Goal: Task Accomplishment & Management: Manage account settings

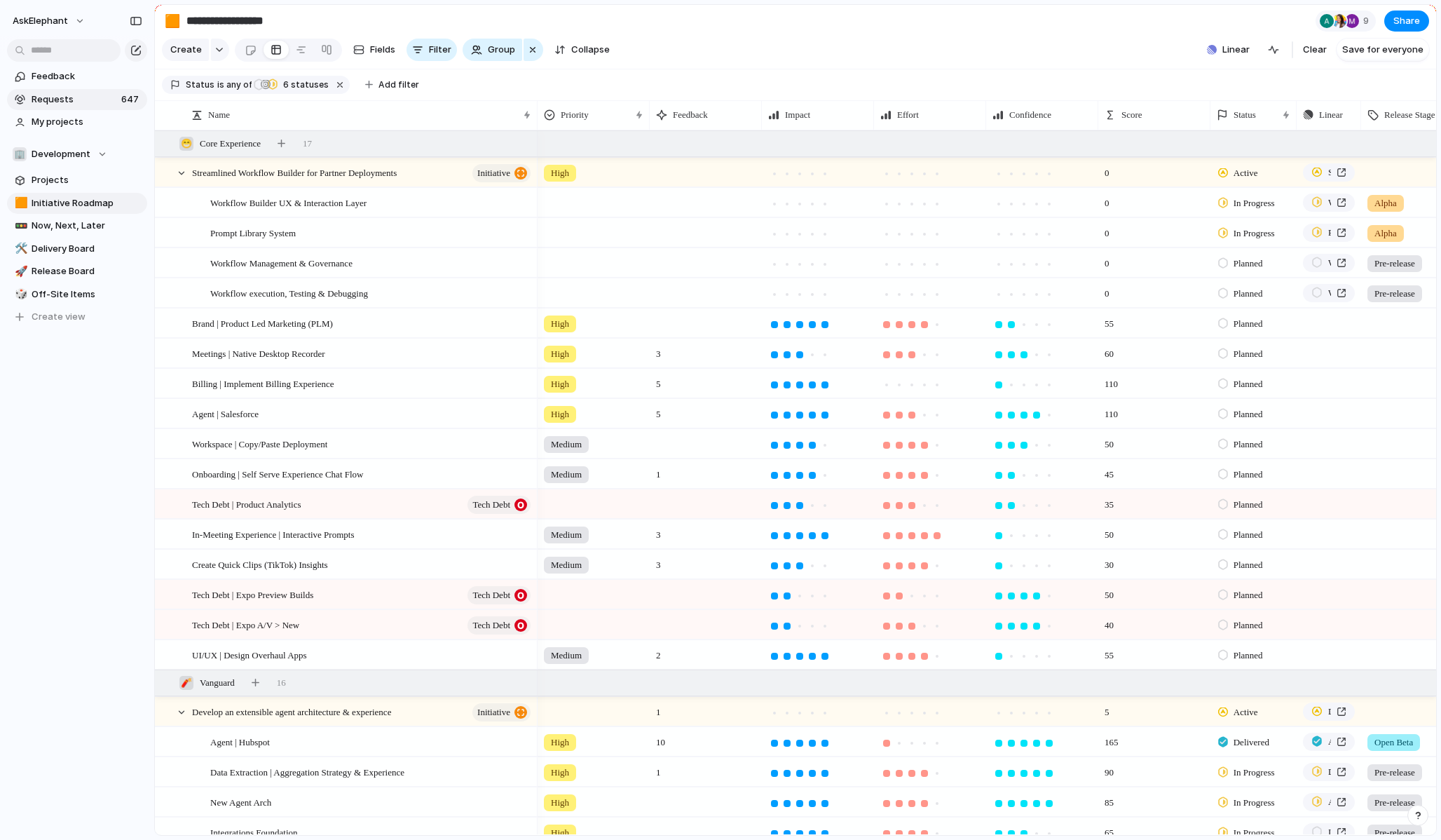
click at [63, 101] on span "Requests" at bounding box center [74, 99] width 85 height 14
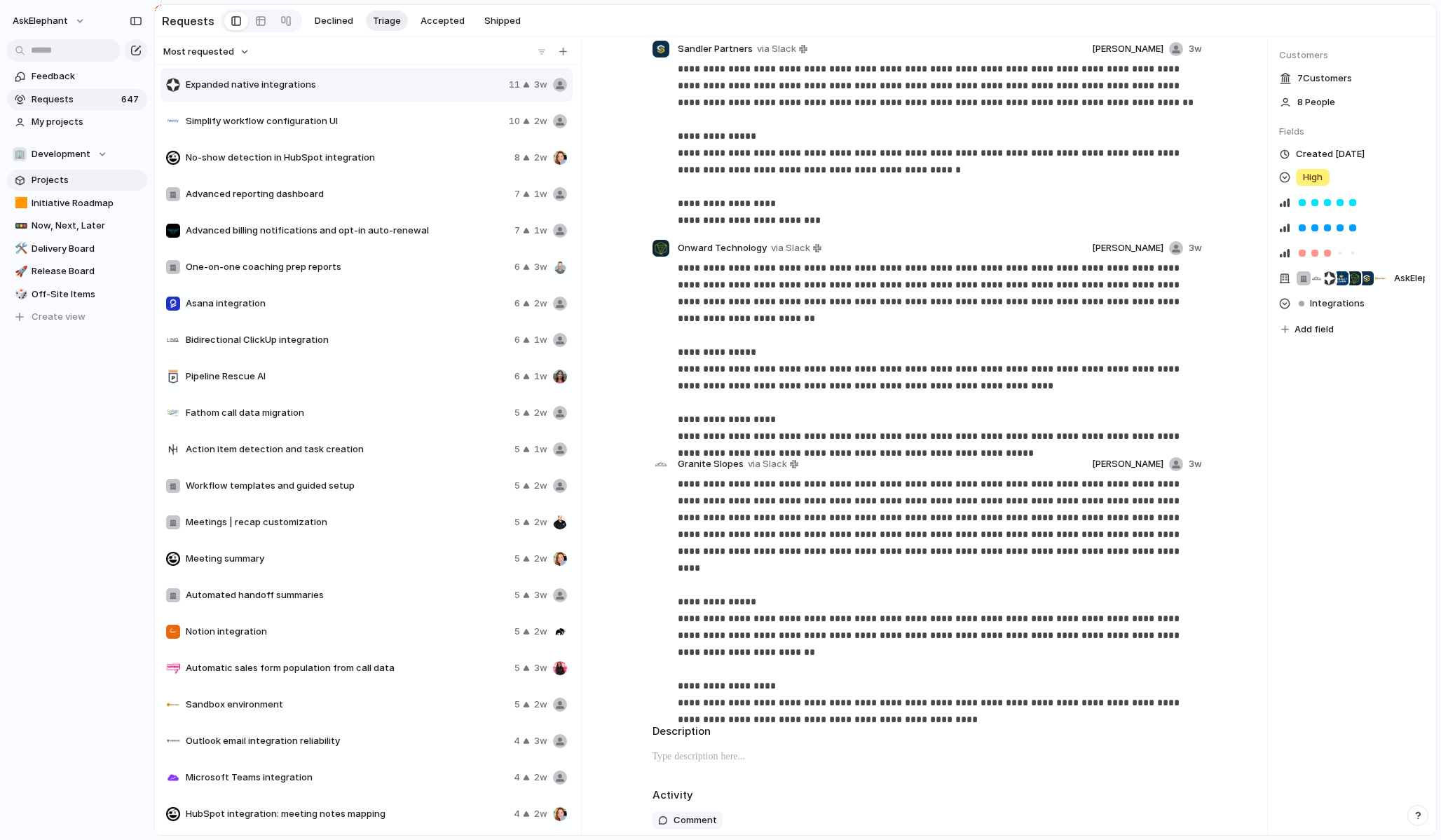
click at [57, 183] on span "Projects" at bounding box center [87, 180] width 111 height 14
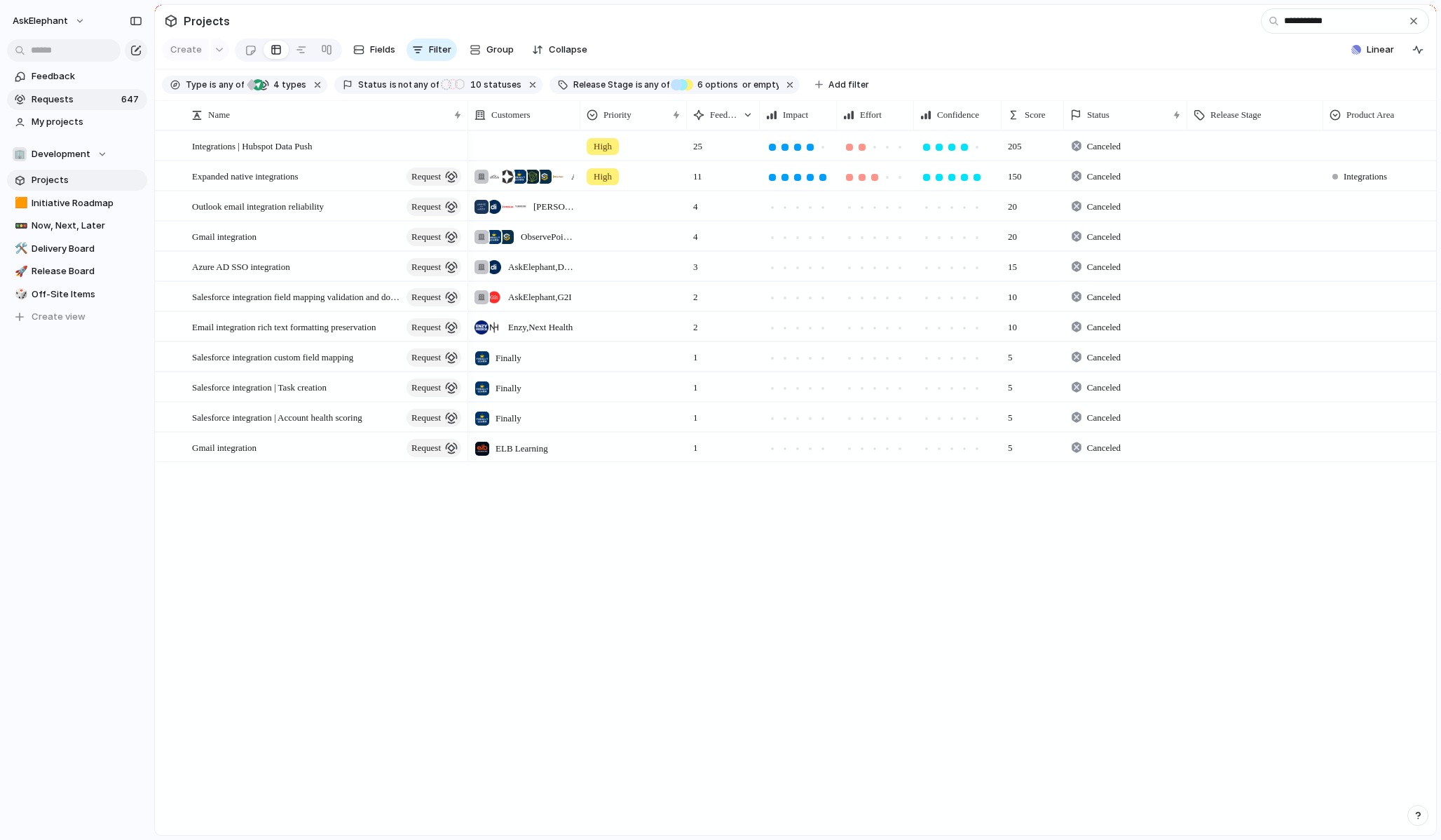
type input "**********"
click at [60, 92] on span "Requests" at bounding box center [74, 99] width 85 height 14
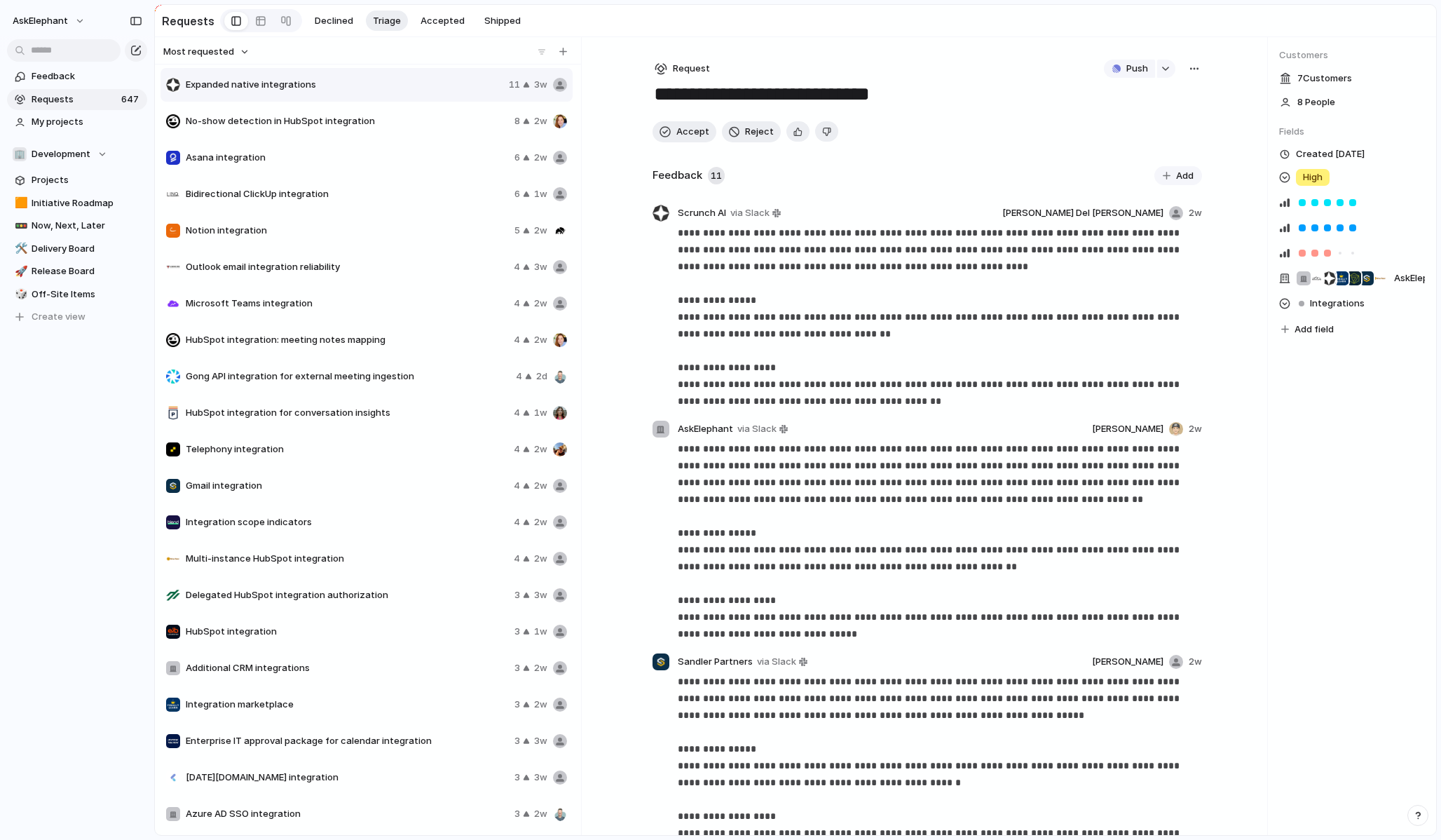
click at [99, 95] on span "Requests" at bounding box center [74, 99] width 85 height 14
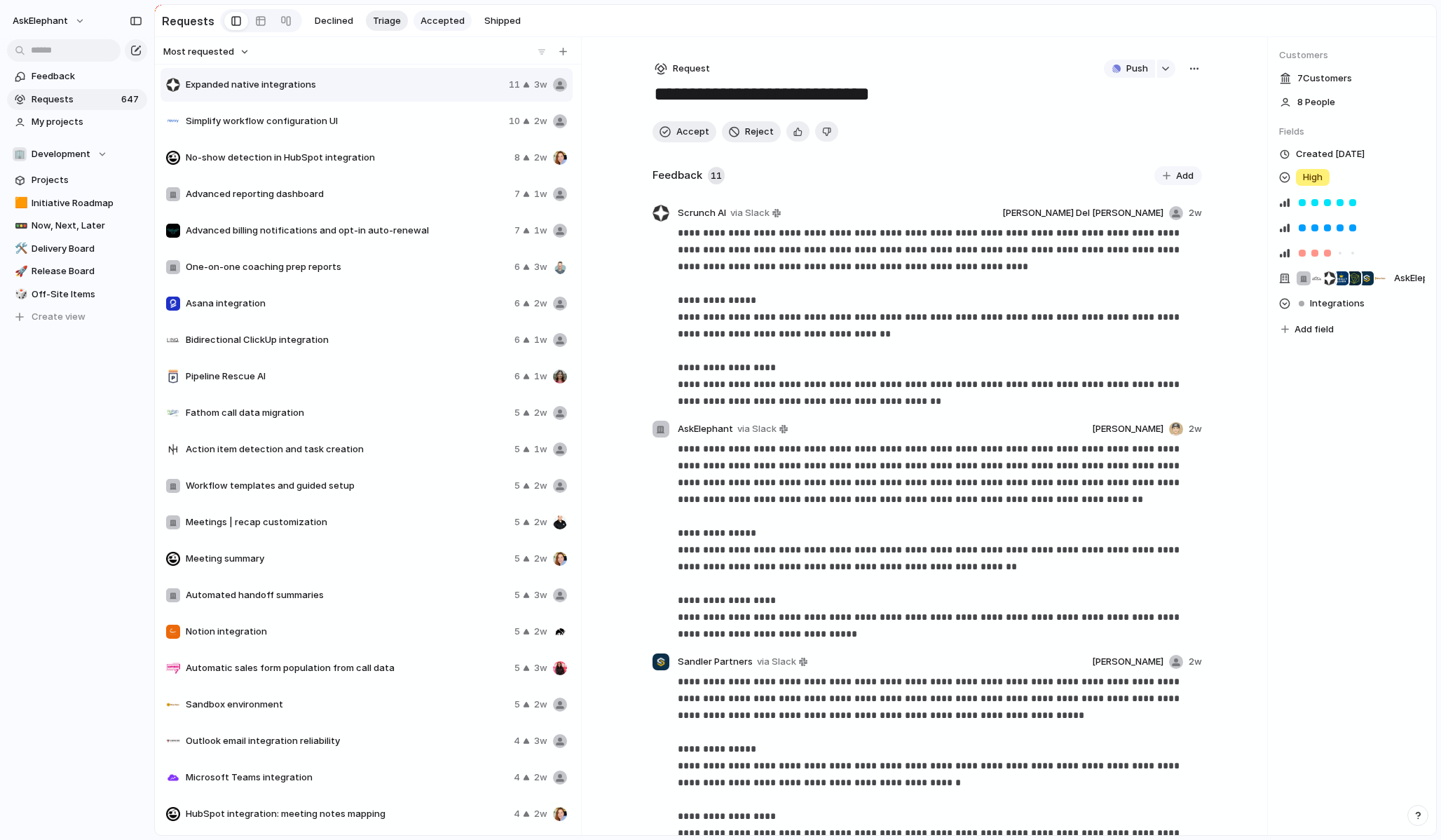
click at [435, 23] on span "Accepted" at bounding box center [443, 21] width 44 height 14
click at [386, 21] on span "Triage" at bounding box center [387, 21] width 28 height 14
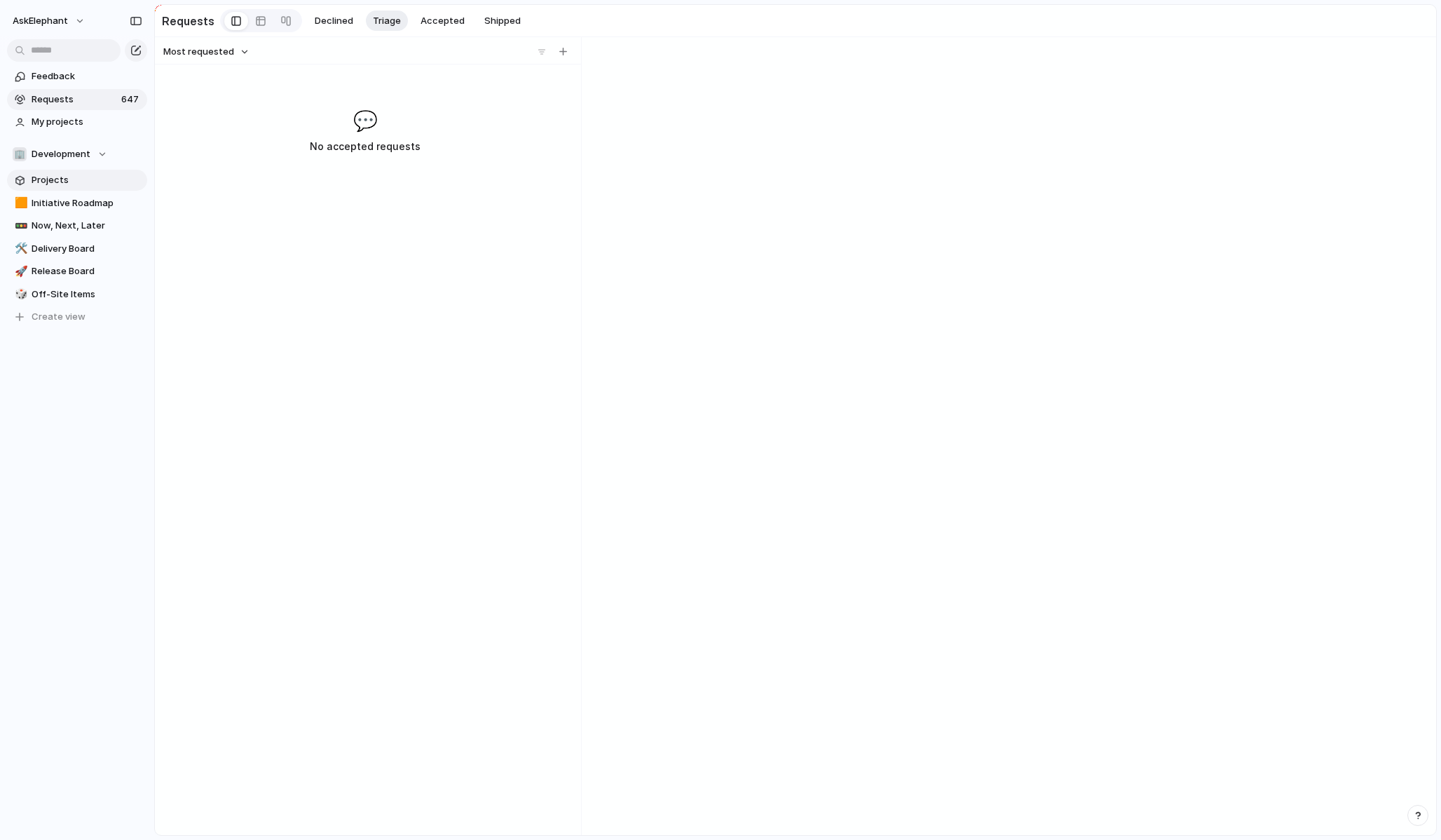
click at [64, 181] on span "Projects" at bounding box center [87, 180] width 111 height 14
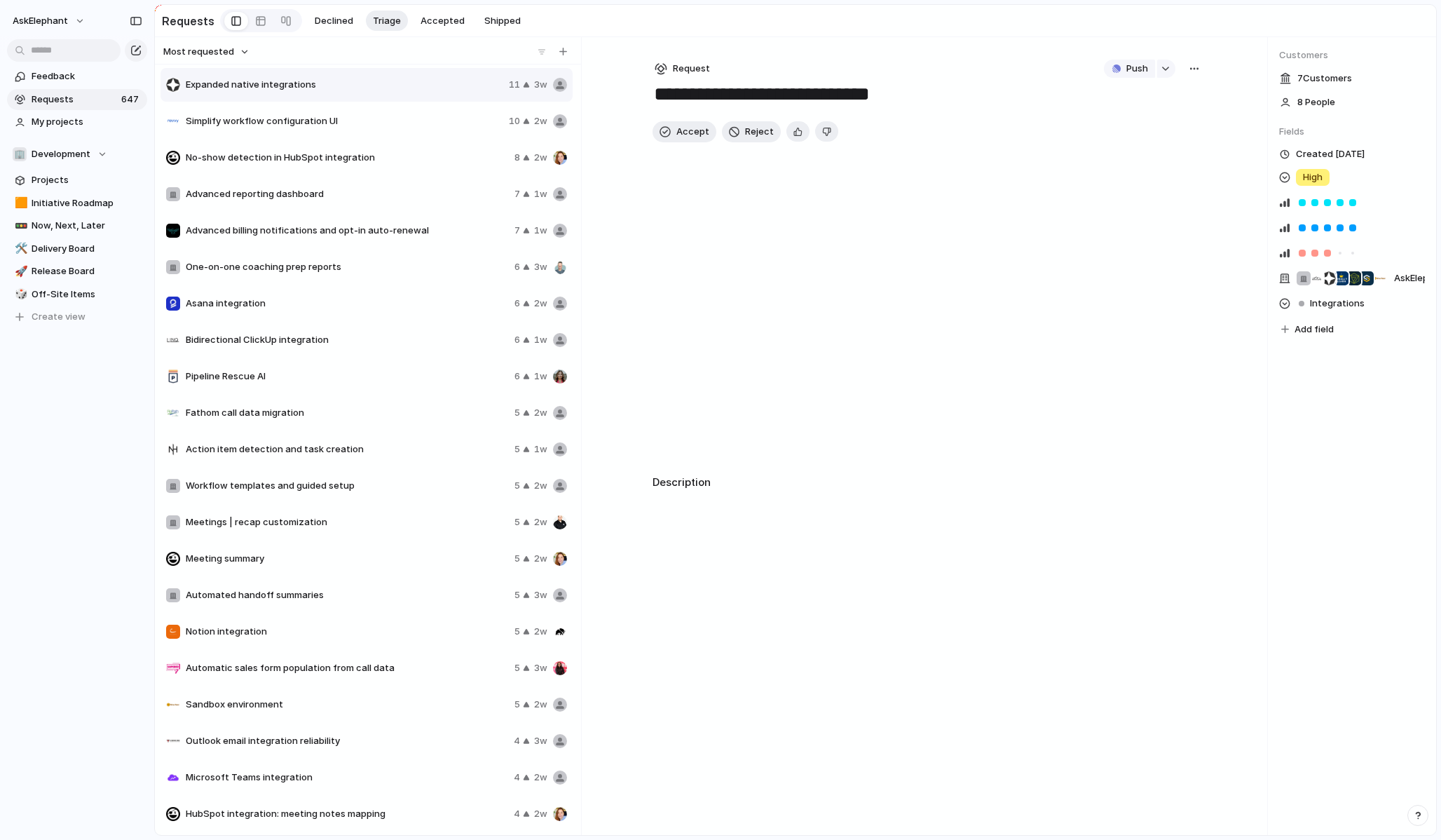
click at [90, 105] on span "Requests" at bounding box center [74, 99] width 85 height 14
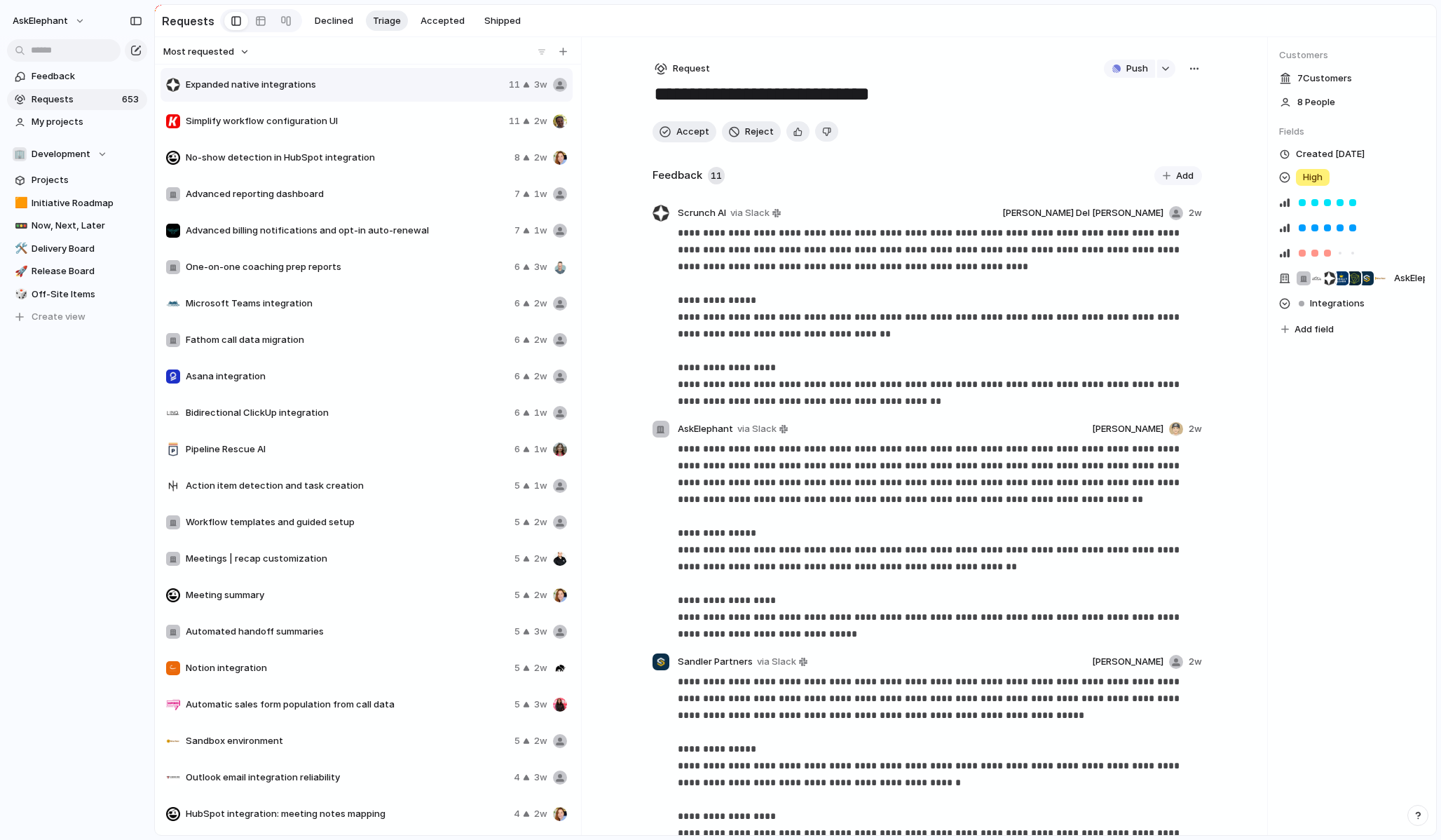
click at [382, 160] on span "No-show detection in HubSpot integration" at bounding box center [347, 158] width 323 height 14
type textarea "**********"
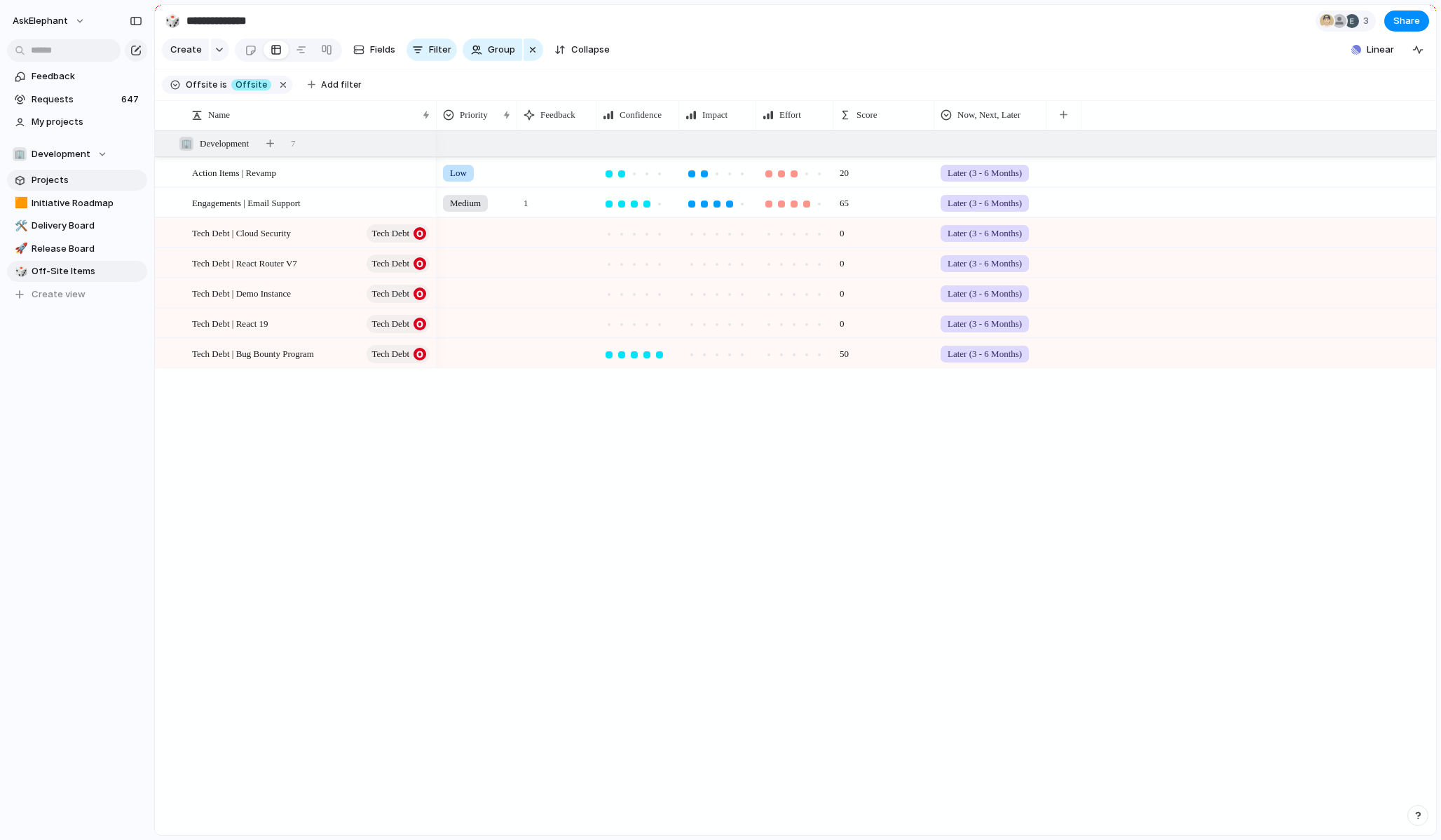
click at [53, 182] on span "Projects" at bounding box center [87, 180] width 111 height 14
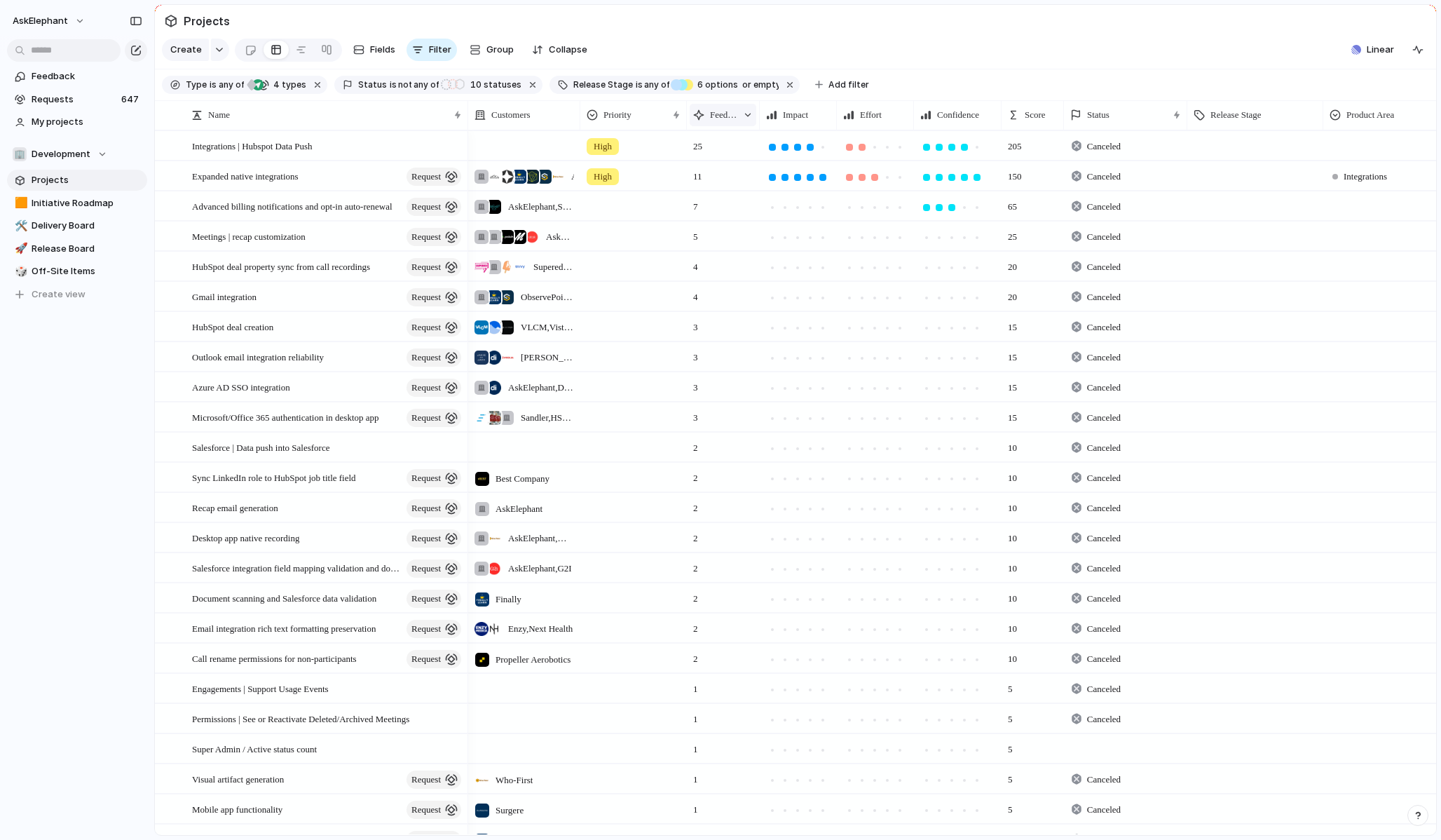
click at [712, 114] on span "Feedback" at bounding box center [724, 115] width 27 height 14
click at [731, 195] on span "Sort ascending" at bounding box center [751, 192] width 68 height 14
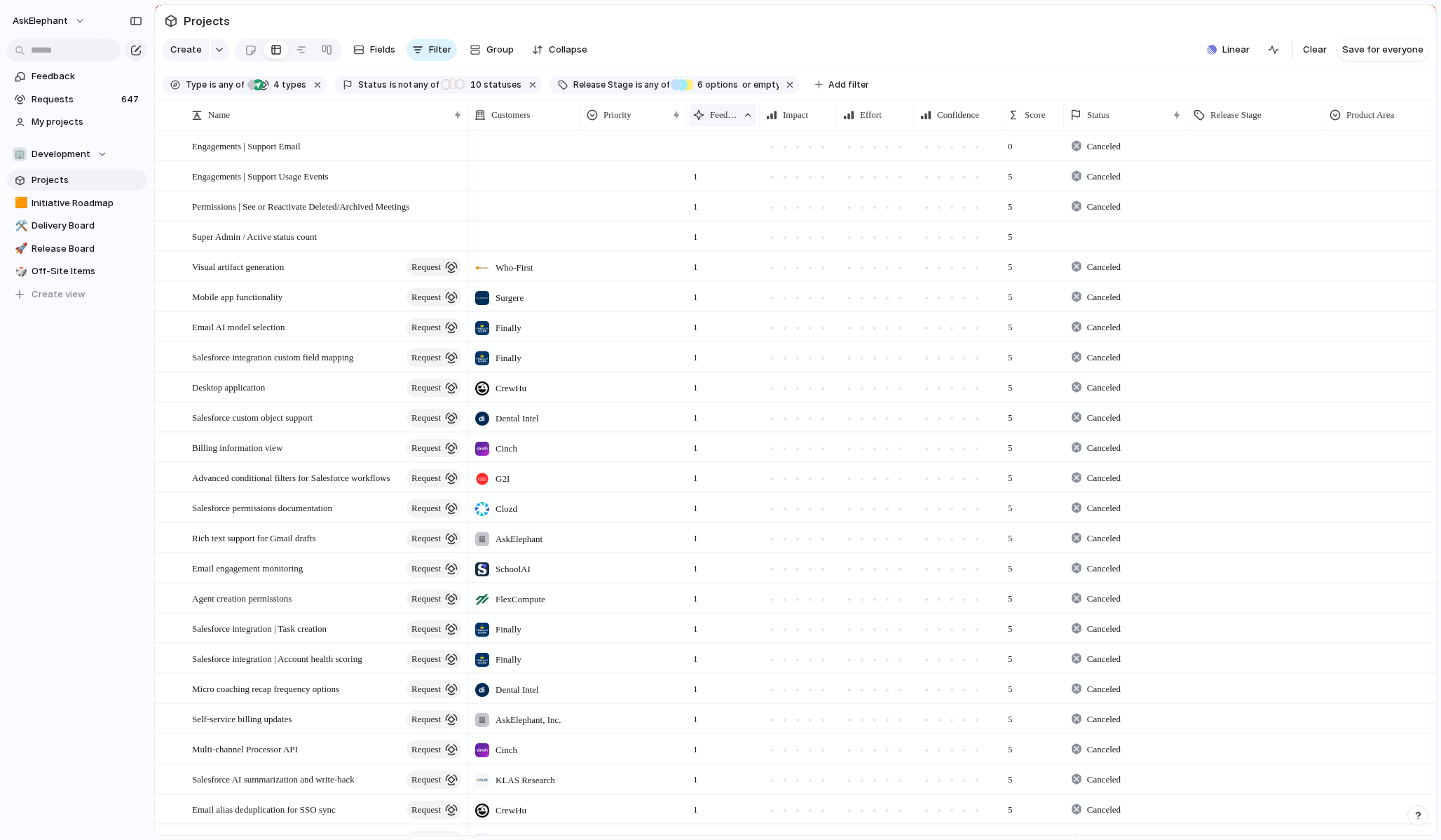
click at [726, 110] on span "Feedback" at bounding box center [724, 115] width 27 height 14
click at [737, 210] on span "Sort descending" at bounding box center [754, 215] width 74 height 14
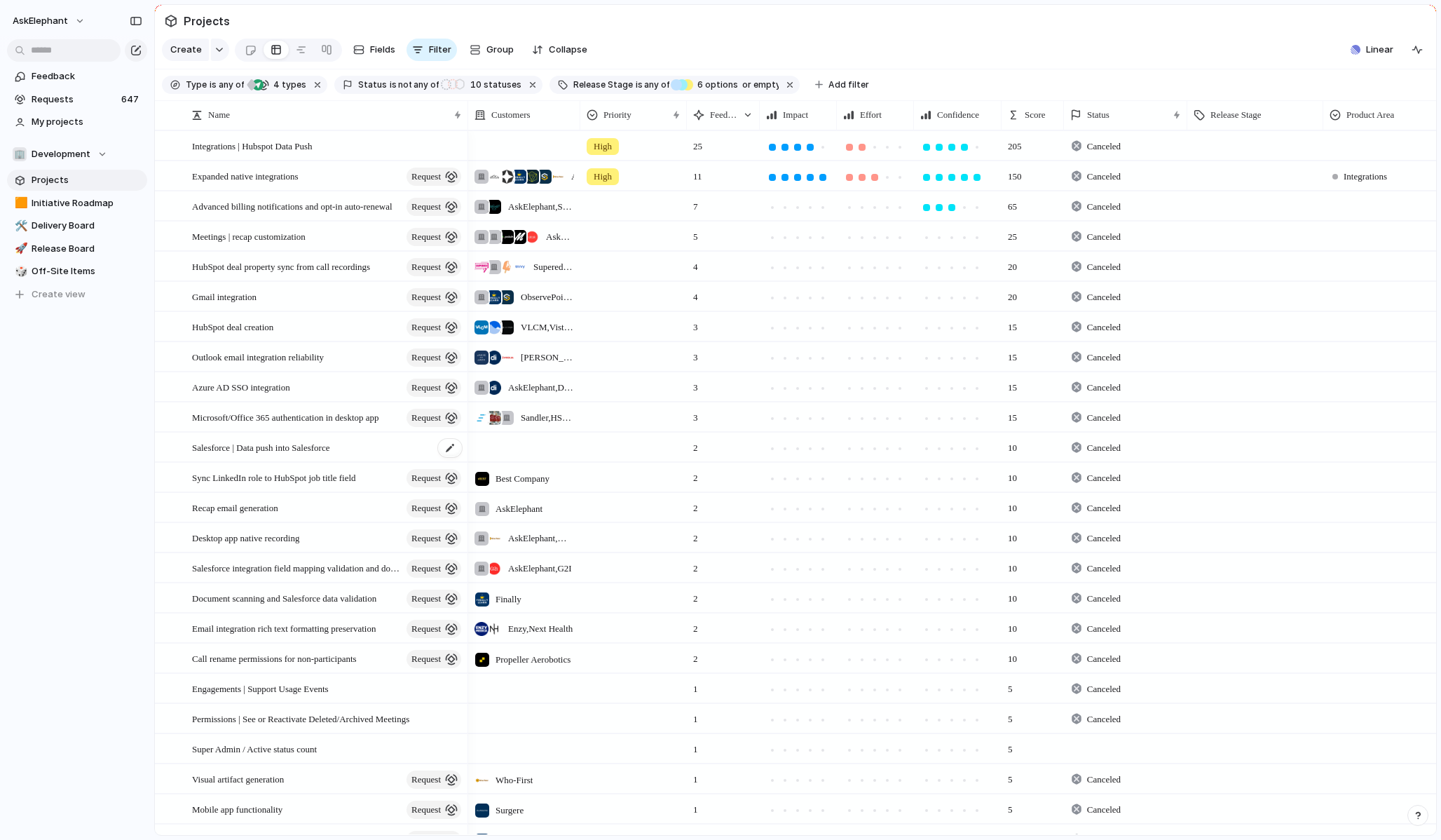
click at [329, 443] on span "Salesforce | Data push into Salesforce" at bounding box center [261, 447] width 138 height 16
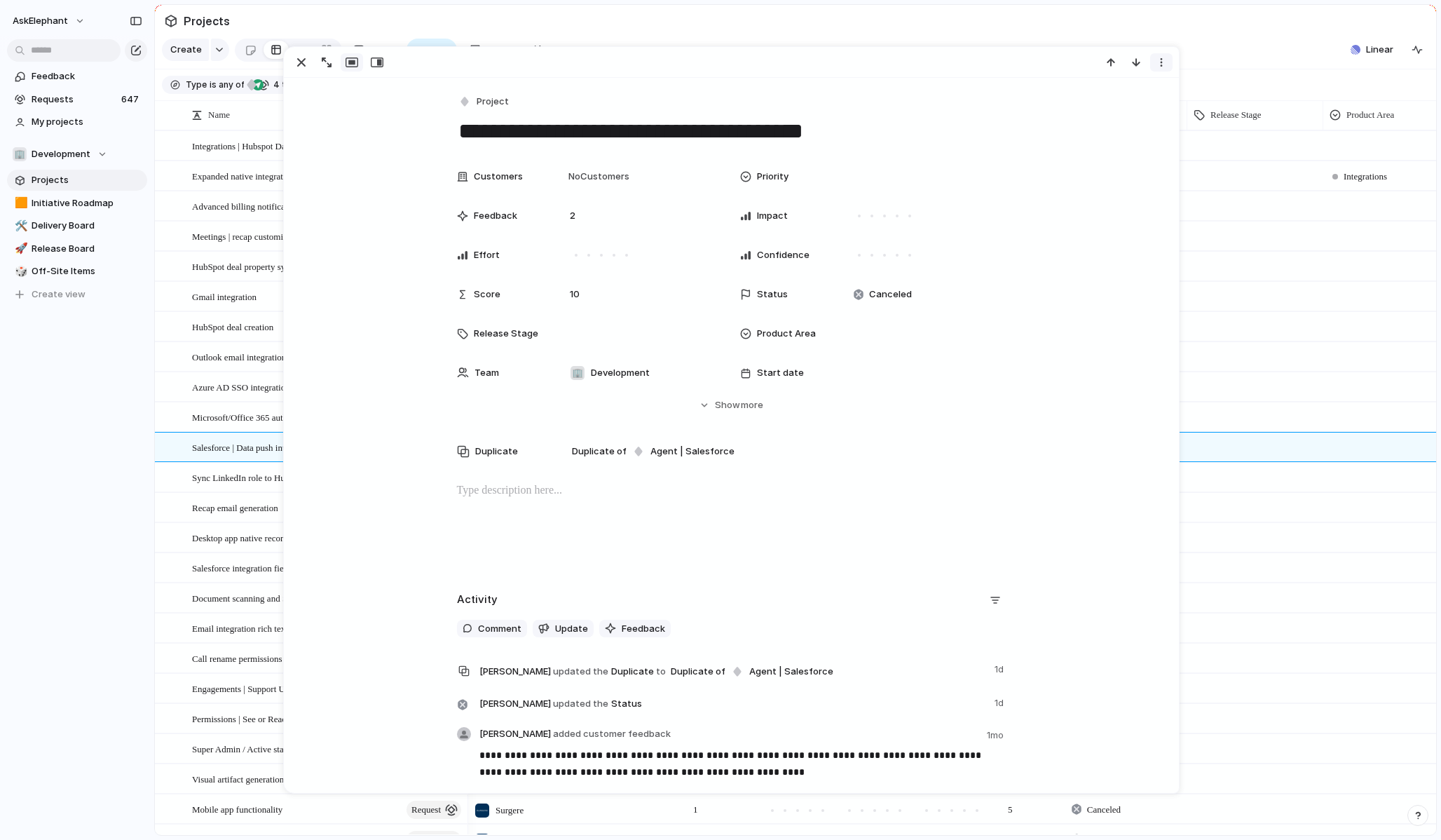
click at [1165, 60] on div "button" at bounding box center [1162, 63] width 11 height 11
click at [1130, 88] on span "Mark as duplicate" at bounding box center [1126, 92] width 78 height 14
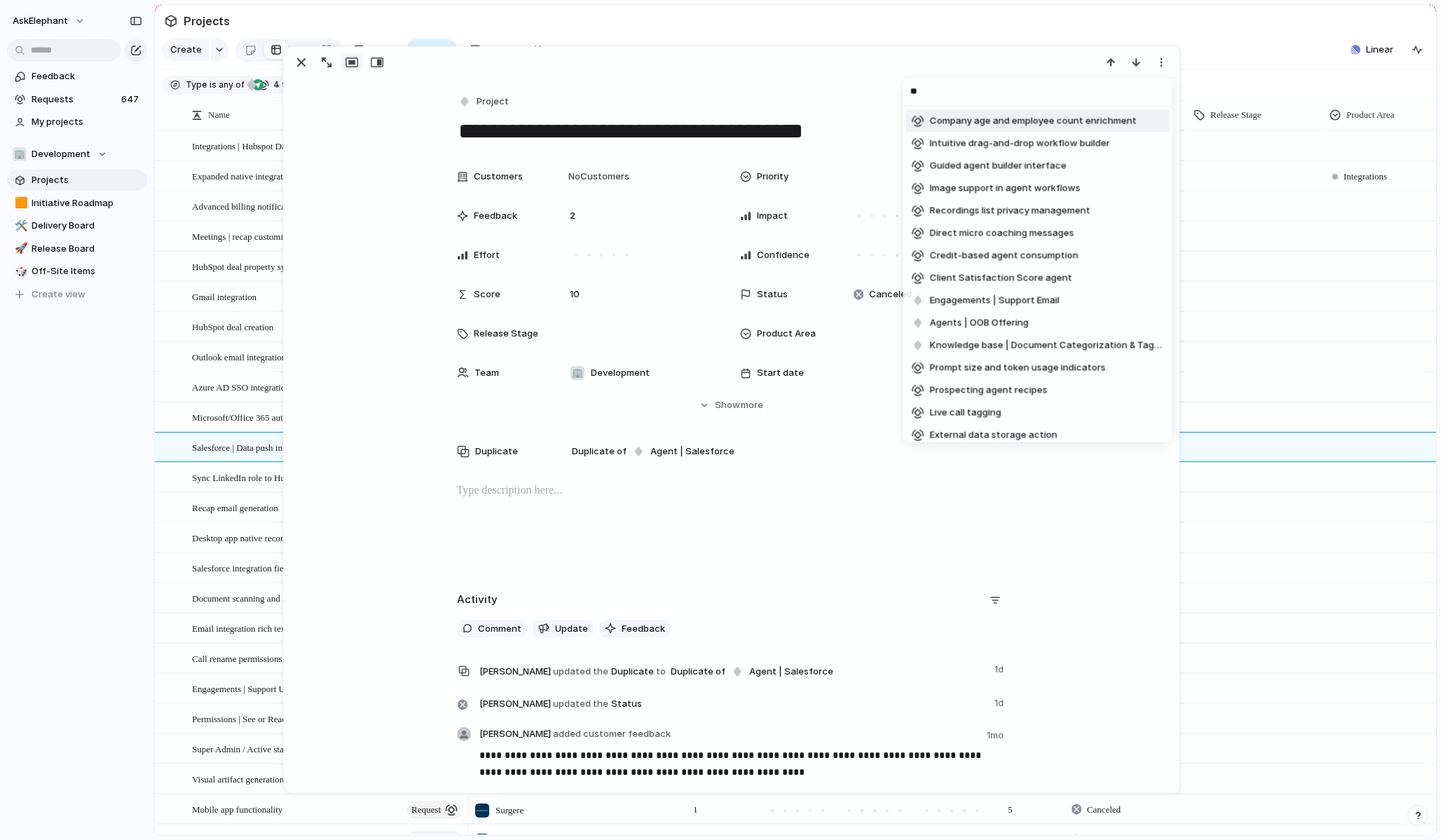
type input "*"
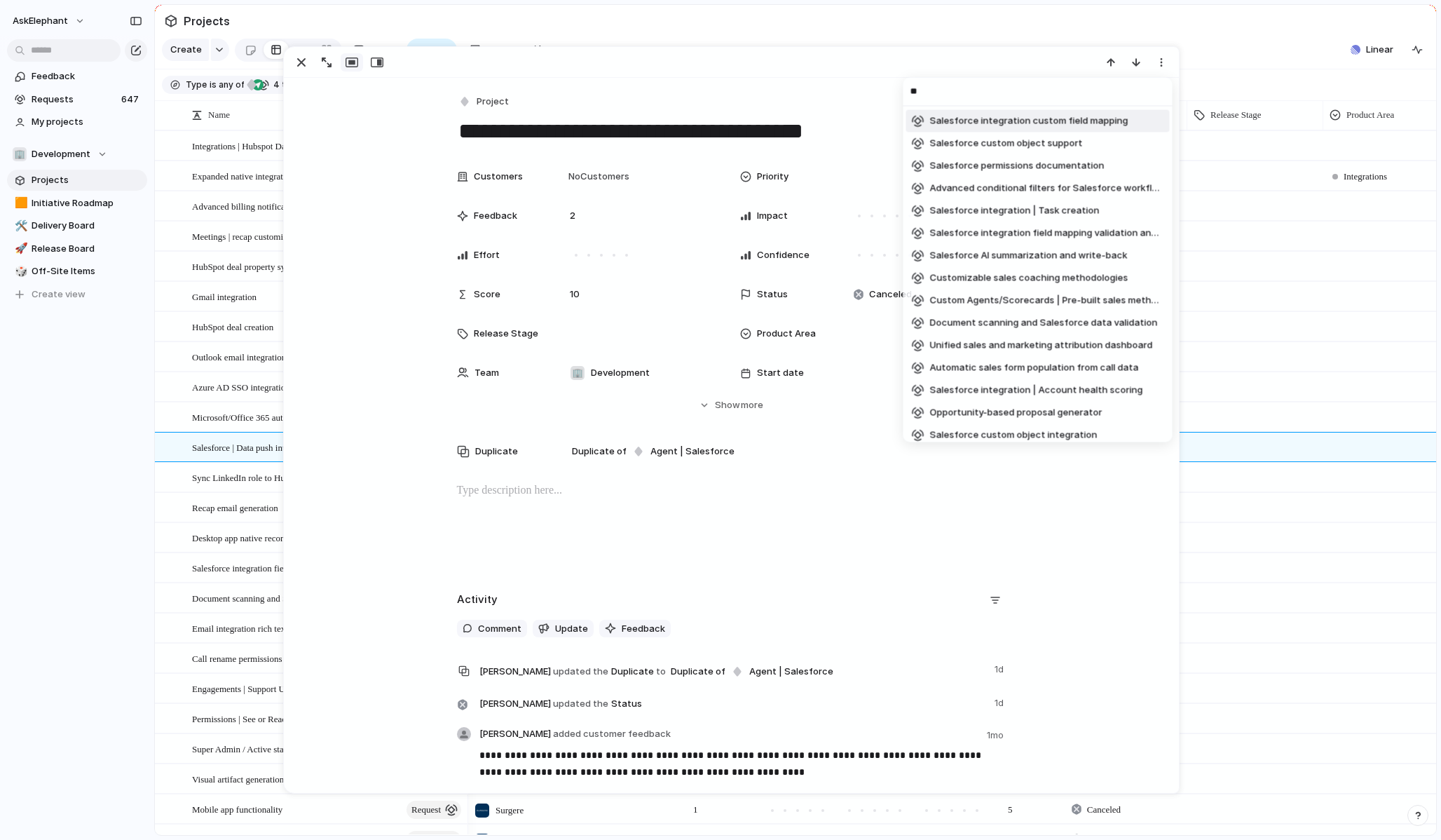
type input "*"
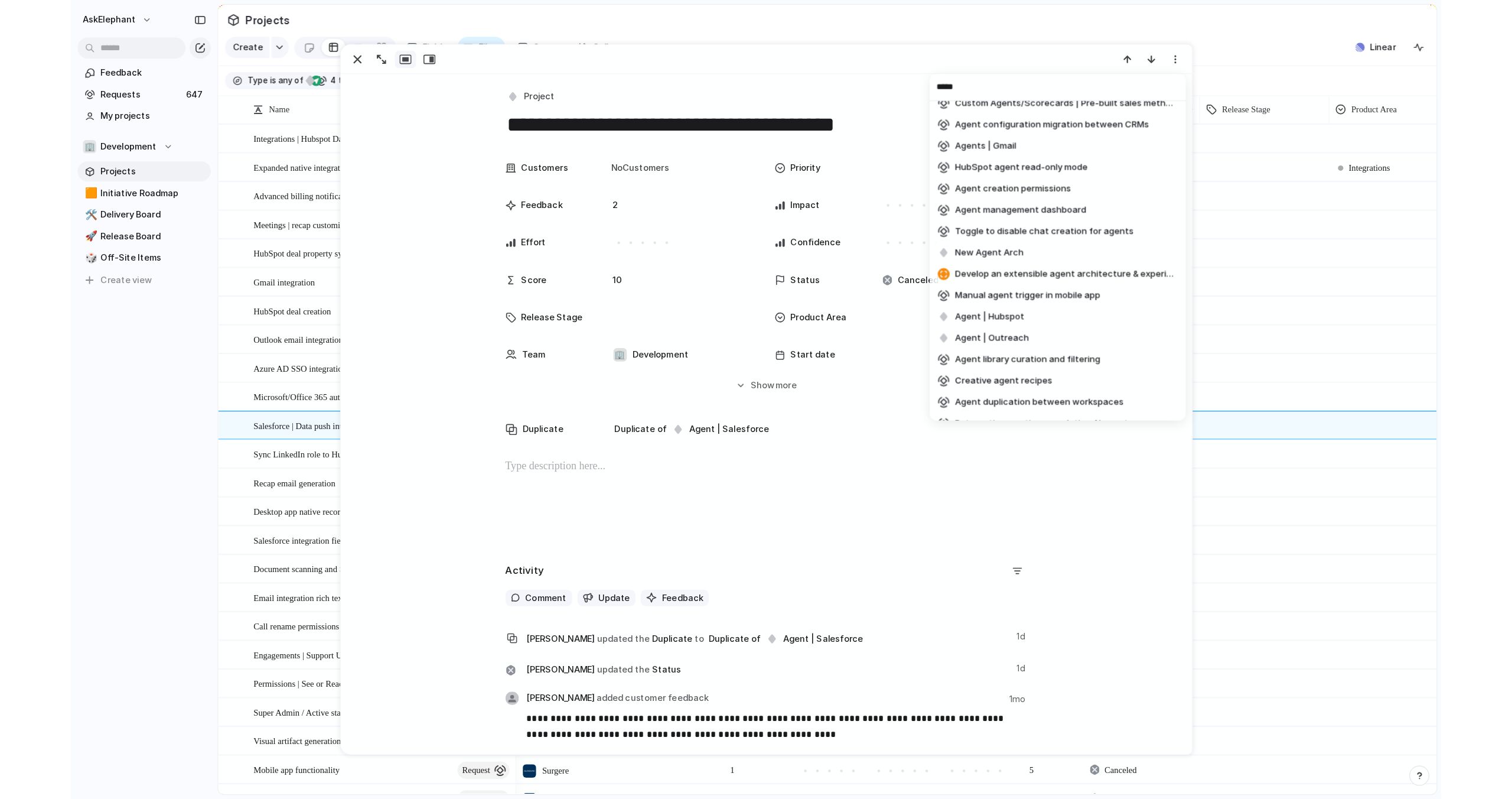
scroll to position [366, 0]
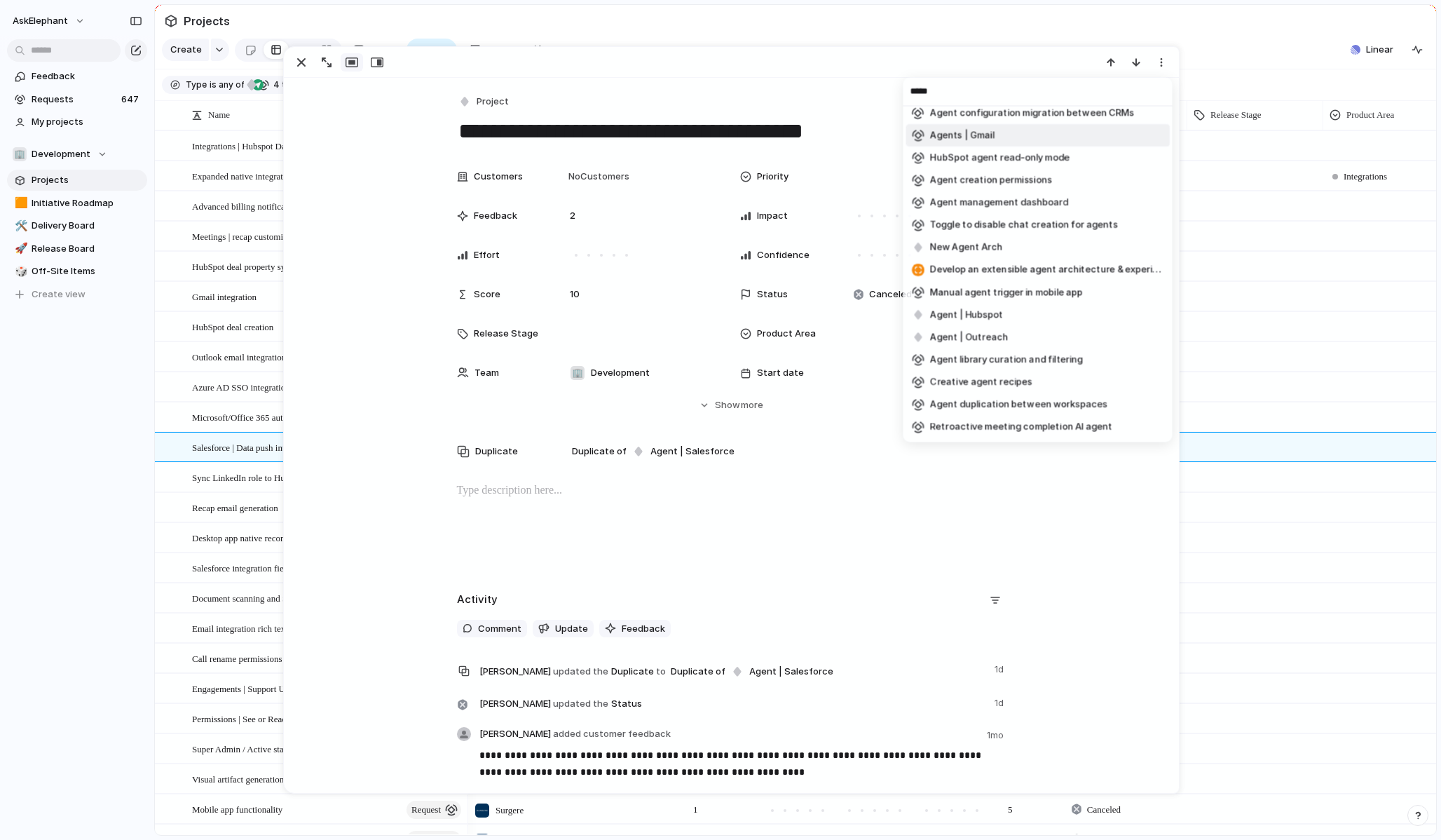
type input "*****"
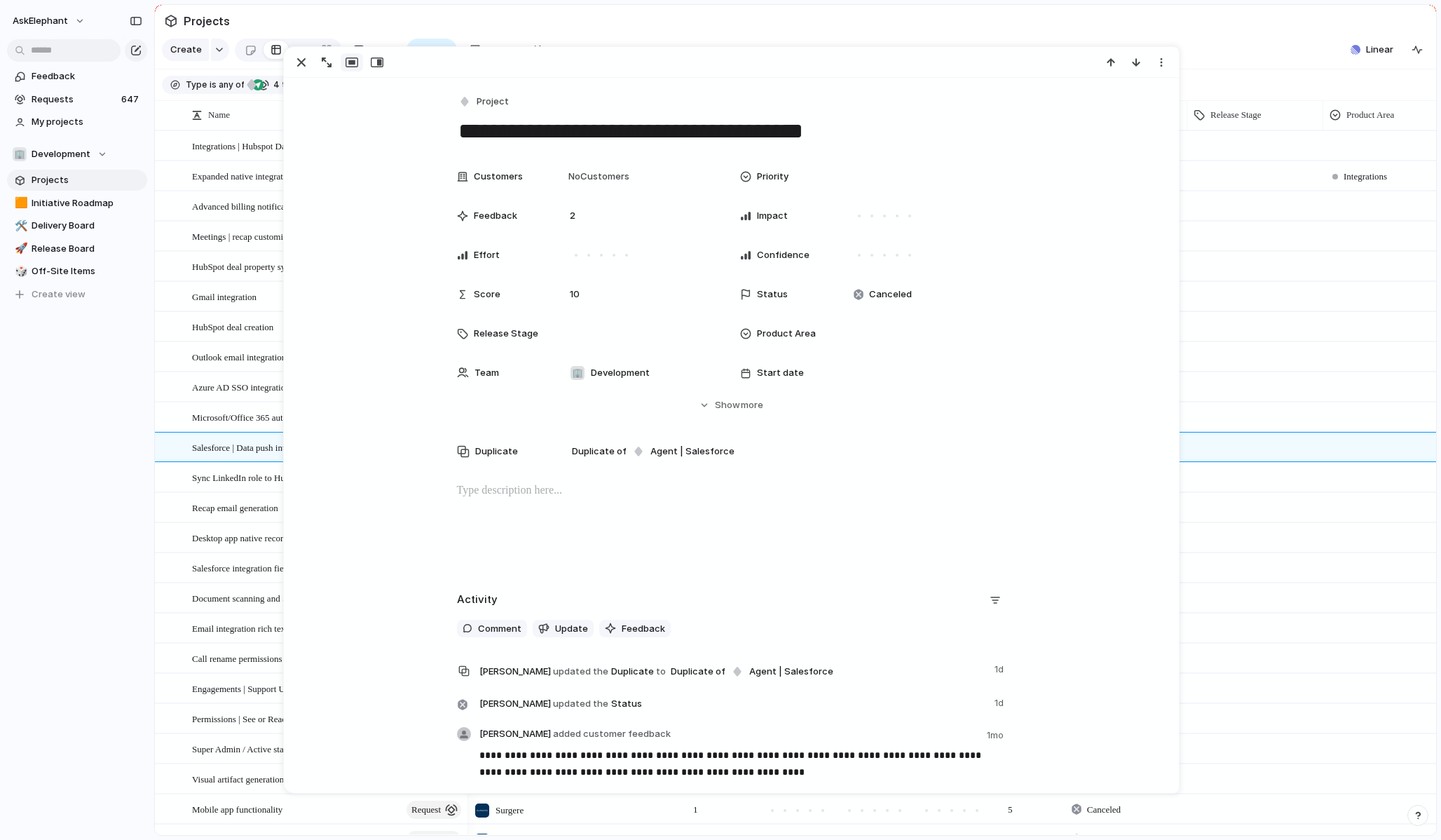
click at [1034, 23] on div "***** Guided agent builder interface Image support in agent workflows Credit-ba…" at bounding box center [720, 420] width 1441 height 840
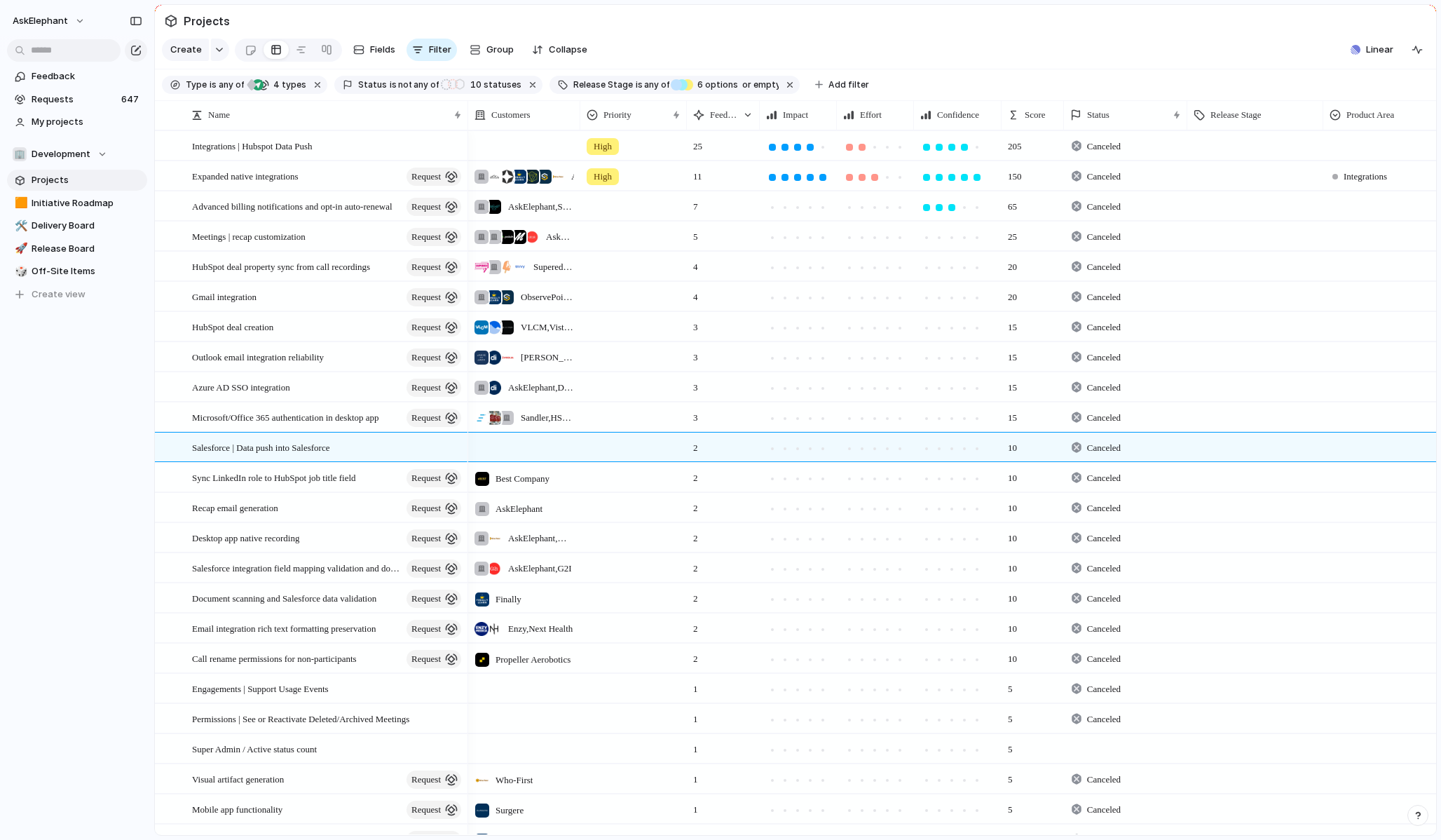
click at [1034, 23] on section "Projects" at bounding box center [796, 20] width 1281 height 31
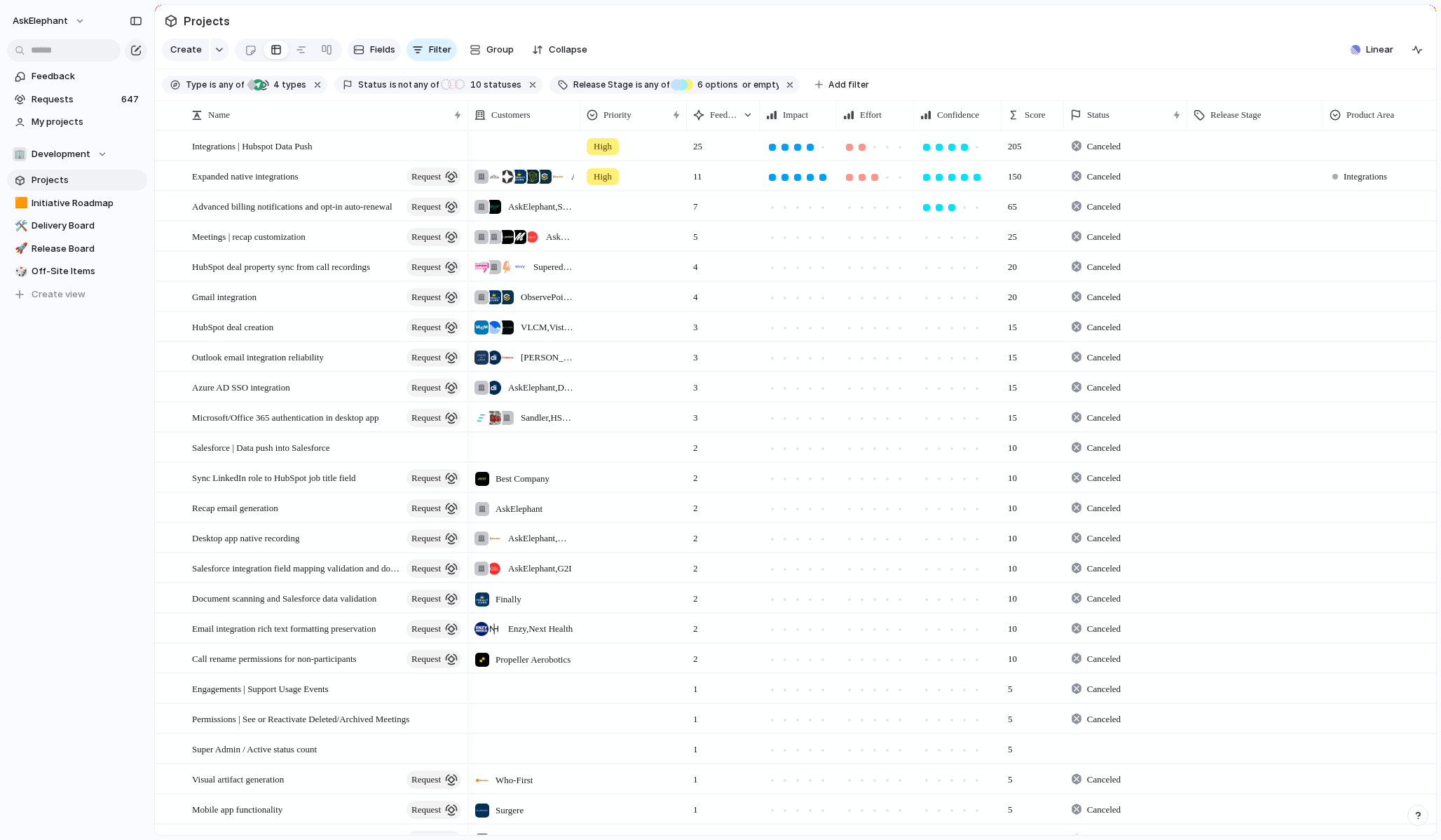
click at [378, 51] on span "Fields" at bounding box center [383, 50] width 25 height 14
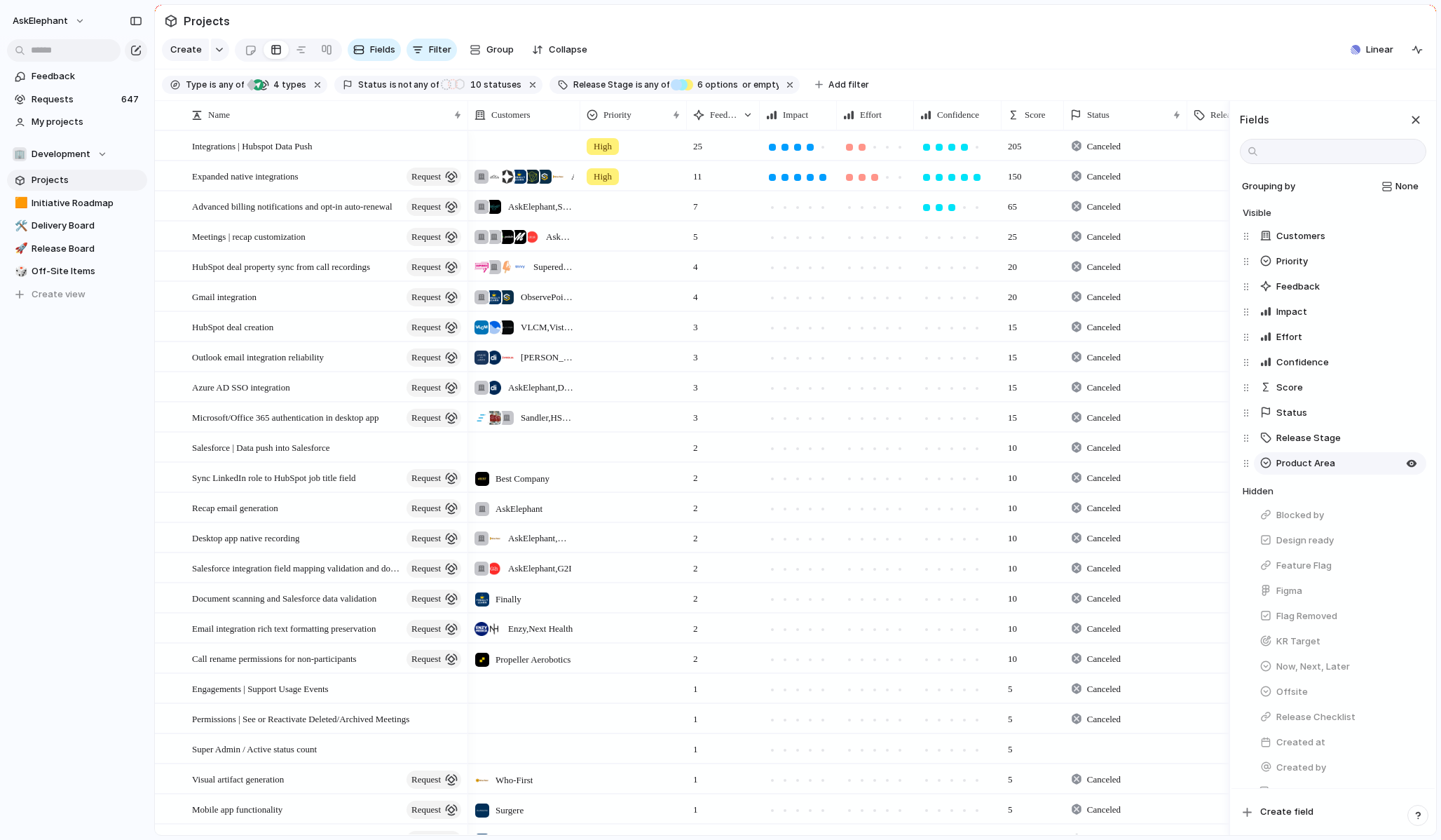
click at [1307, 465] on span "Product Area" at bounding box center [1306, 463] width 59 height 14
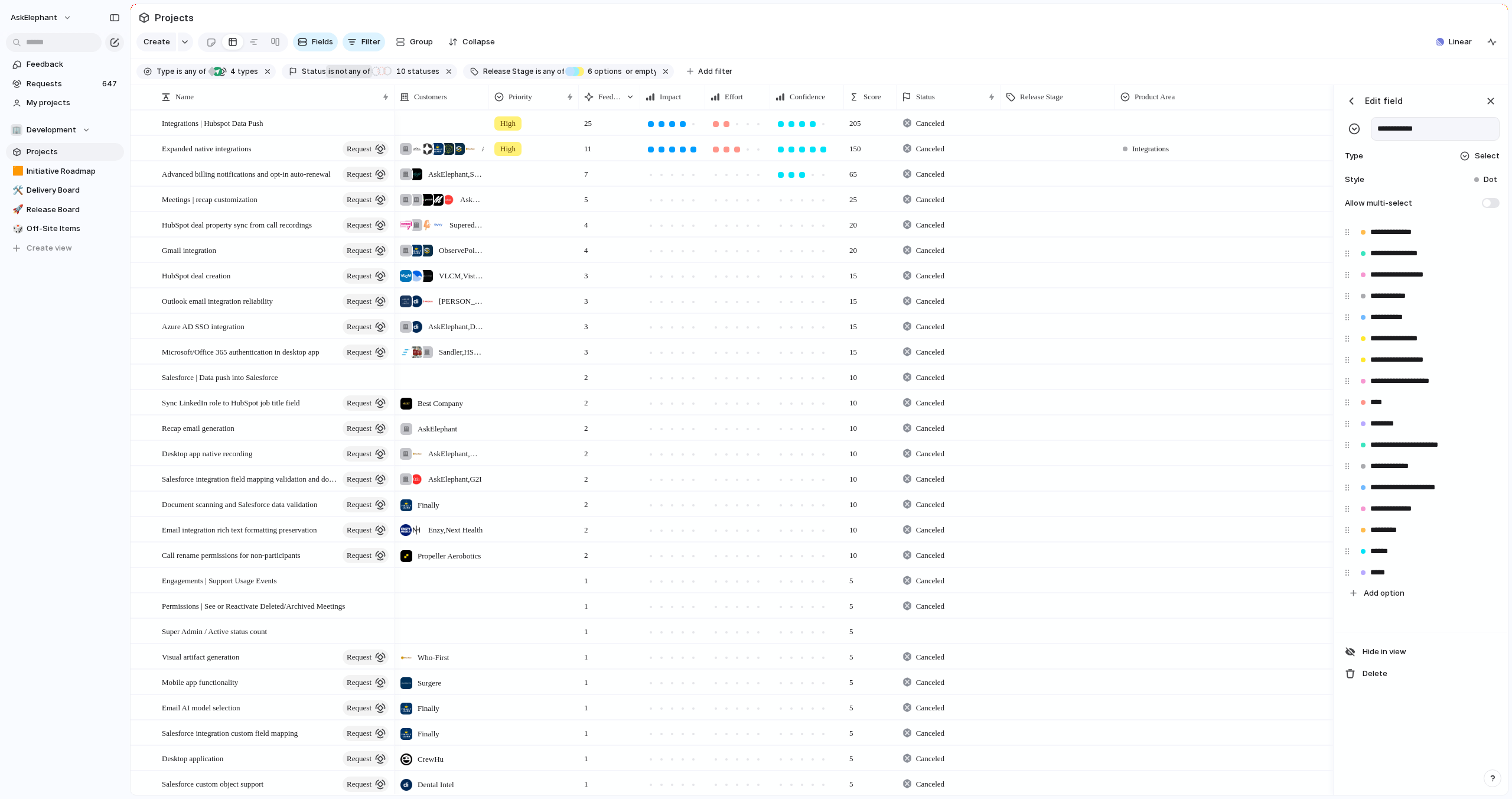
click at [361, 71] on span "any of" at bounding box center [358, 71] width 23 height 11
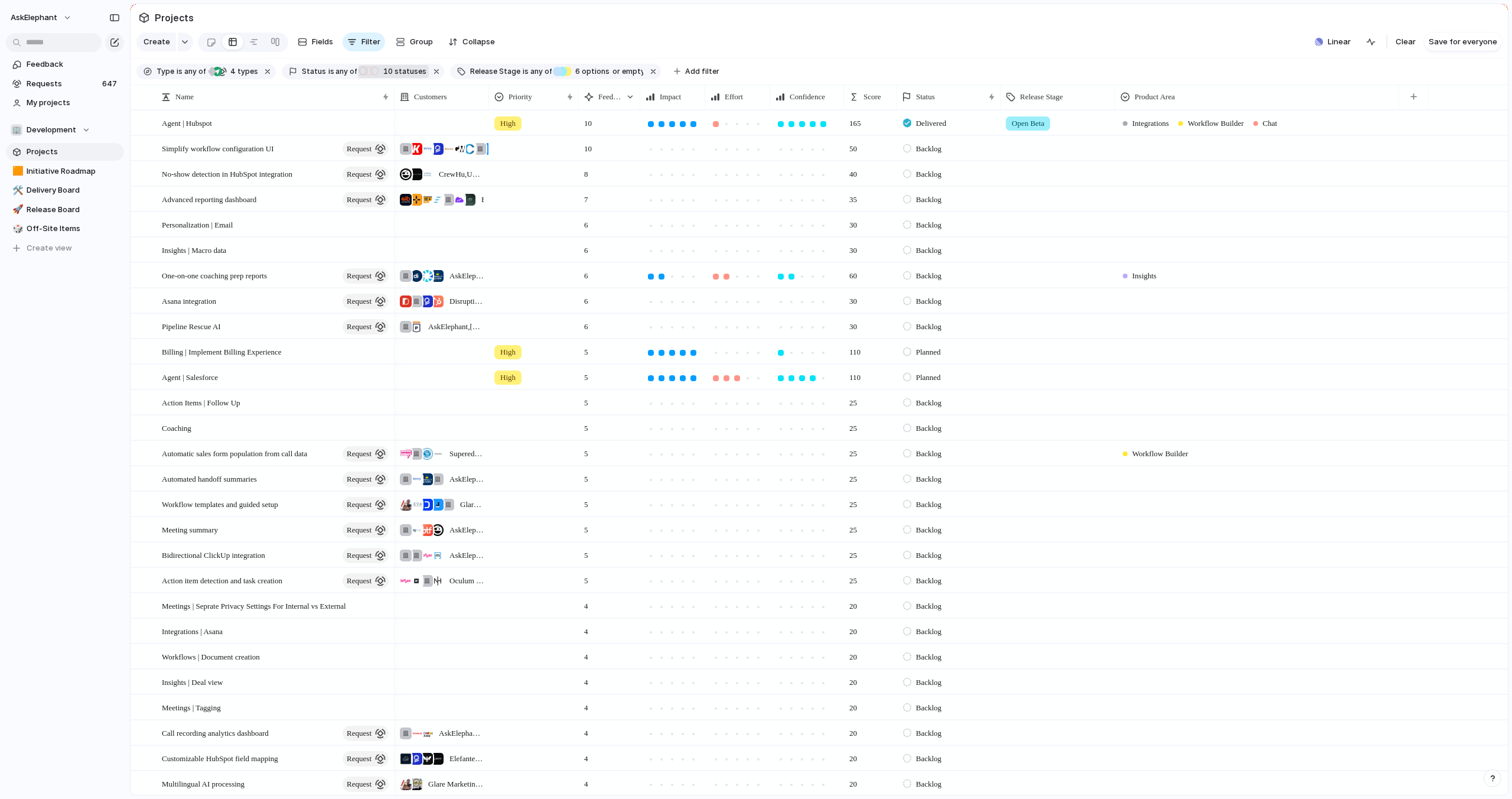
click at [403, 73] on span "10 statuses" at bounding box center [403, 71] width 47 height 11
click at [919, 32] on div "Backlog Exploring Planned In Progress Delivered Released Canceled Active Comple…" at bounding box center [756, 400] width 1512 height 799
click at [1213, 94] on div "Product Area" at bounding box center [1257, 97] width 273 height 12
click at [1172, 127] on li "Modify" at bounding box center [1164, 123] width 87 height 19
click at [1213, 65] on section "Type is any of project Feature request Tech Debt 4 types Status is any of Backl…" at bounding box center [819, 72] width 1378 height 26
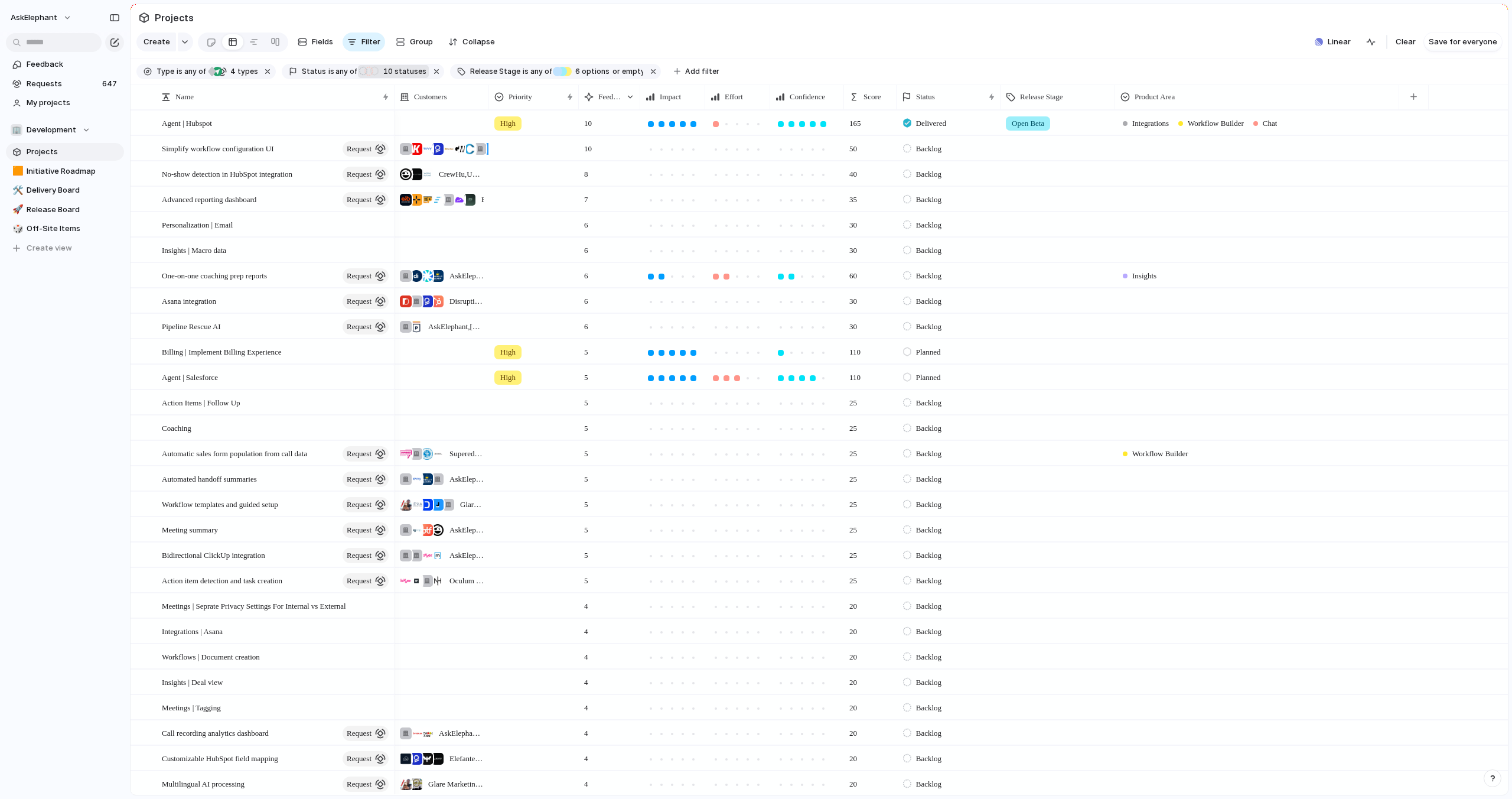
click at [1213, 122] on span "Chat" at bounding box center [1270, 123] width 15 height 12
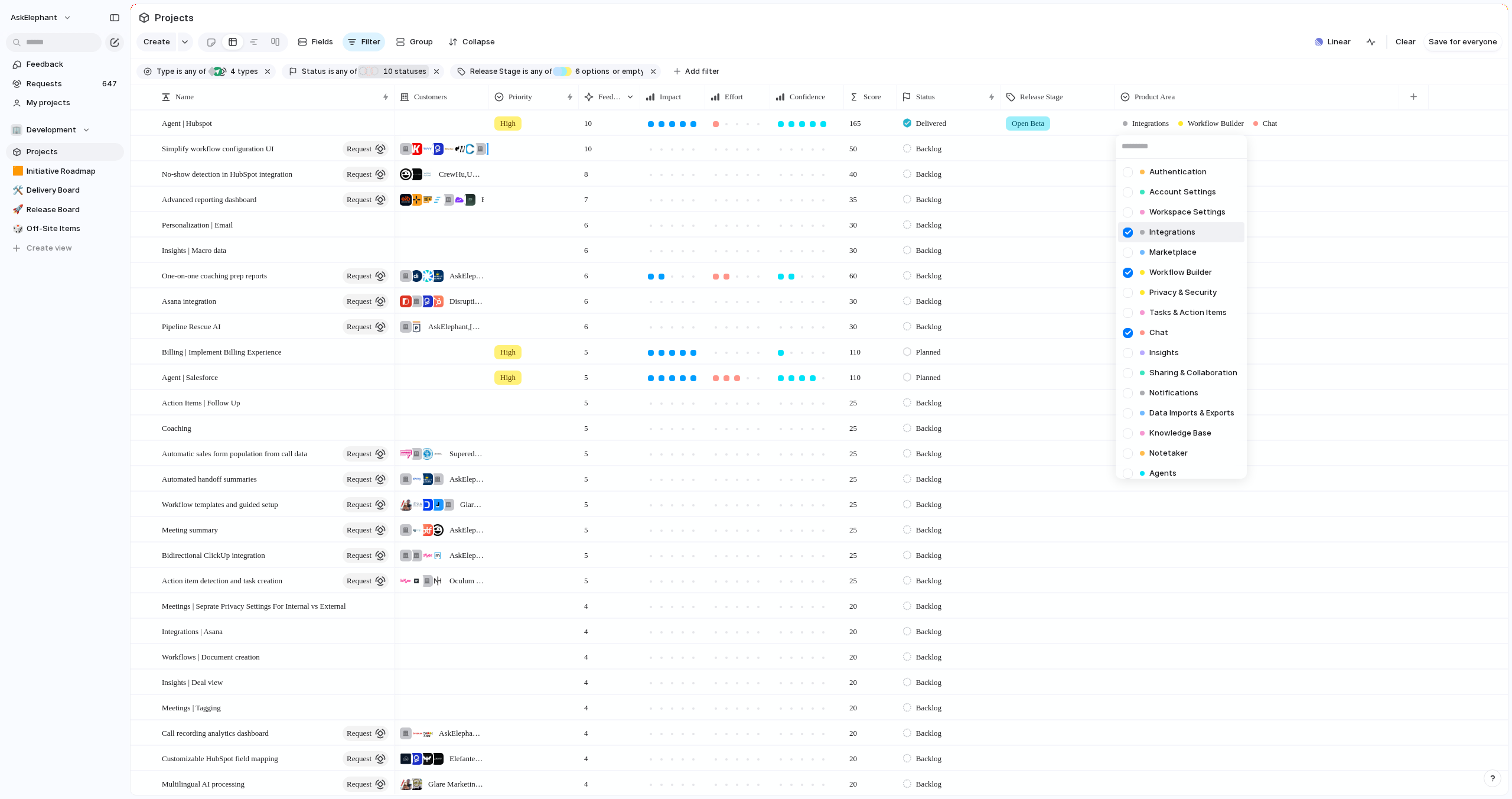
click at [1132, 227] on div at bounding box center [1127, 232] width 20 height 20
click at [1132, 268] on div at bounding box center [1127, 272] width 20 height 20
click at [1126, 330] on div at bounding box center [1127, 332] width 20 height 20
click at [1126, 472] on div at bounding box center [1127, 473] width 20 height 20
click at [1185, 59] on div "Authentication Account Settings Workspace Settings Integrations Marketplace Wor…" at bounding box center [756, 400] width 1512 height 799
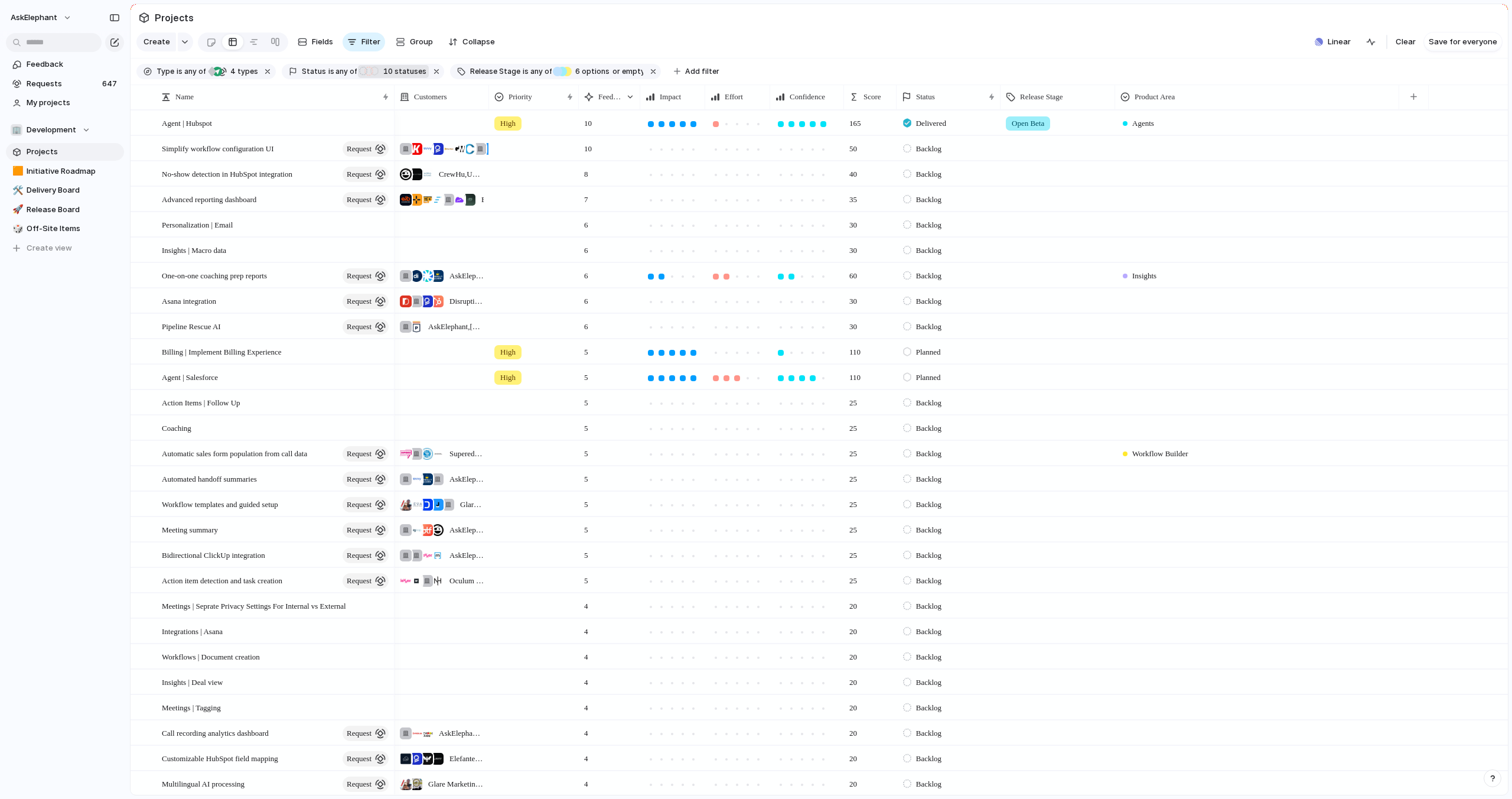
click at [1130, 145] on div at bounding box center [1257, 146] width 283 height 20
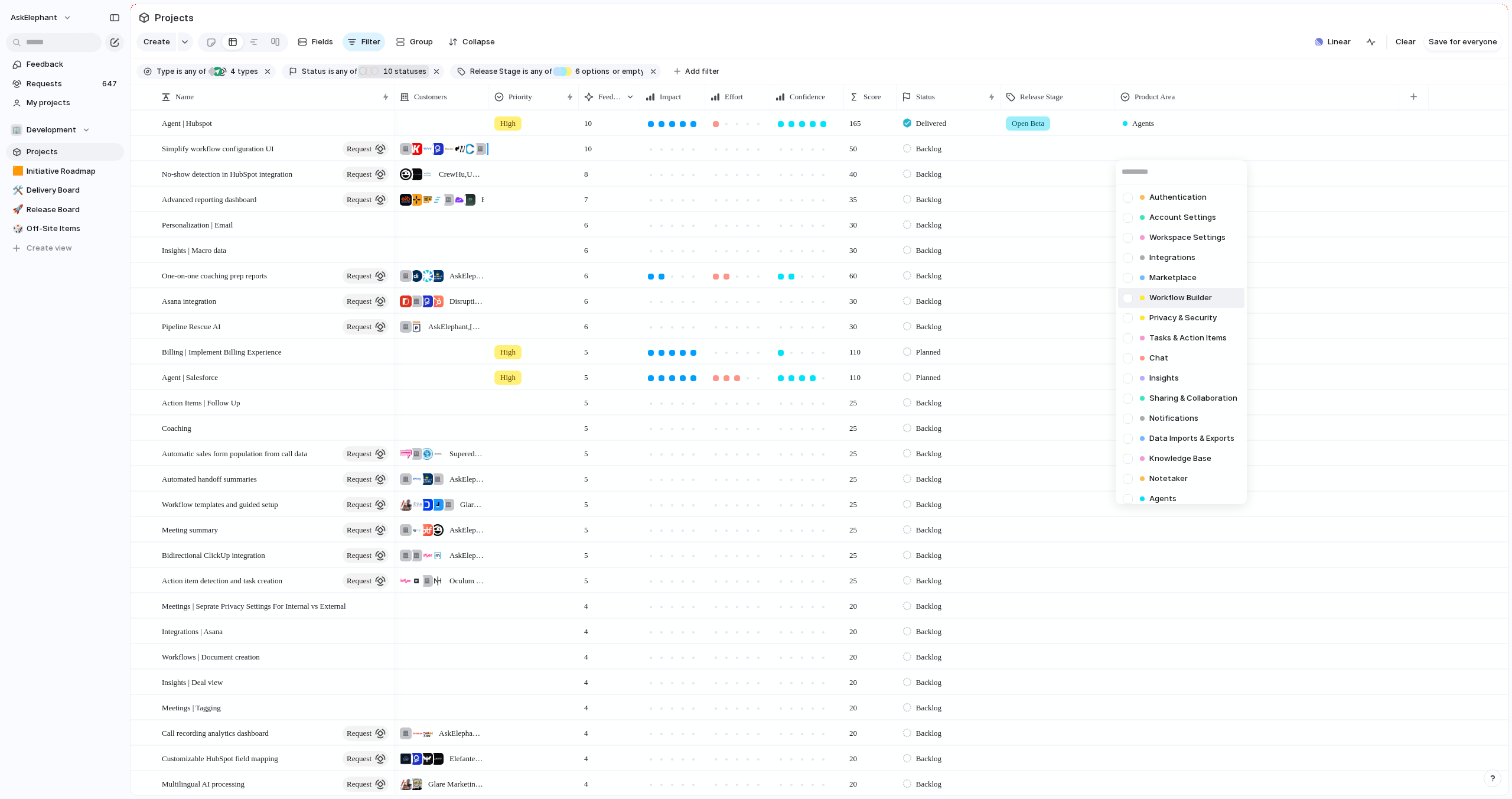
click at [1128, 297] on div at bounding box center [1127, 297] width 20 height 20
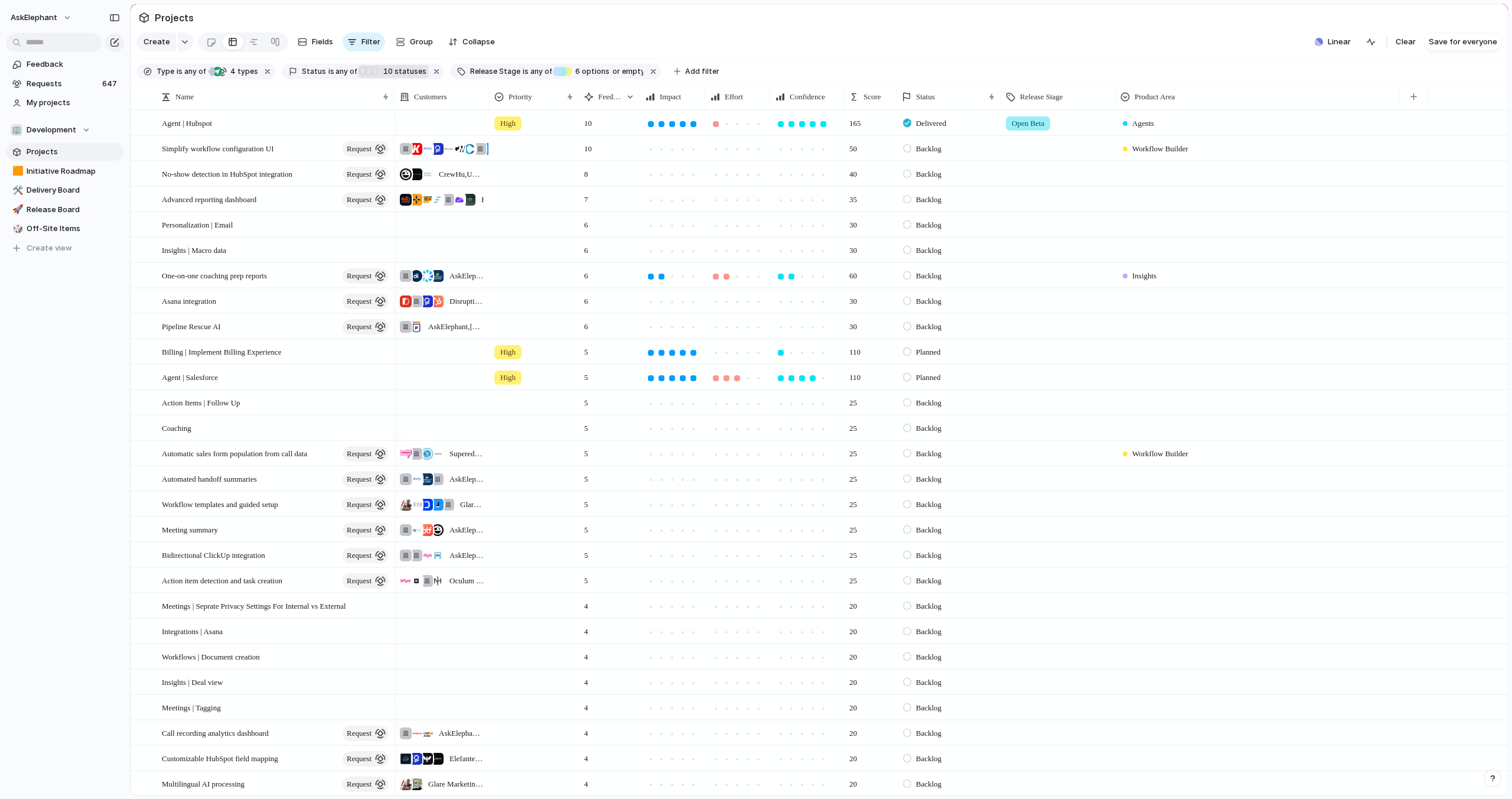
drag, startPoint x: 1176, startPoint y: 46, endPoint x: 1163, endPoint y: 58, distance: 17.7
click at [1176, 46] on div "Authentication Account Settings Workspace Settings Integrations Marketplace Wor…" at bounding box center [756, 400] width 1512 height 799
click at [274, 172] on span "No-show detection in HubSpot integration" at bounding box center [227, 173] width 131 height 14
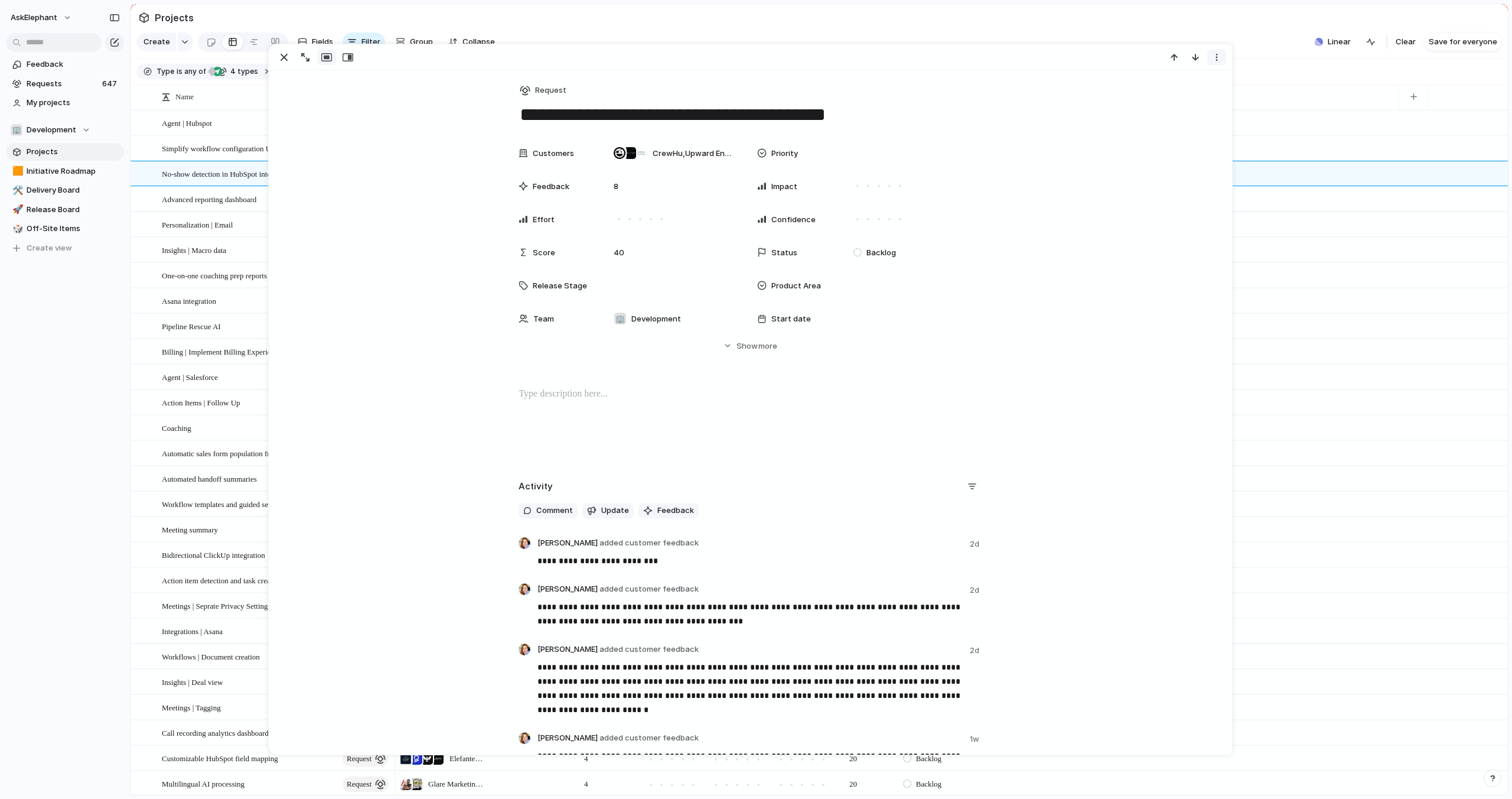
click at [1213, 59] on div "button" at bounding box center [1217, 57] width 9 height 9
click at [1191, 78] on span "Mark as duplicate" at bounding box center [1187, 82] width 66 height 12
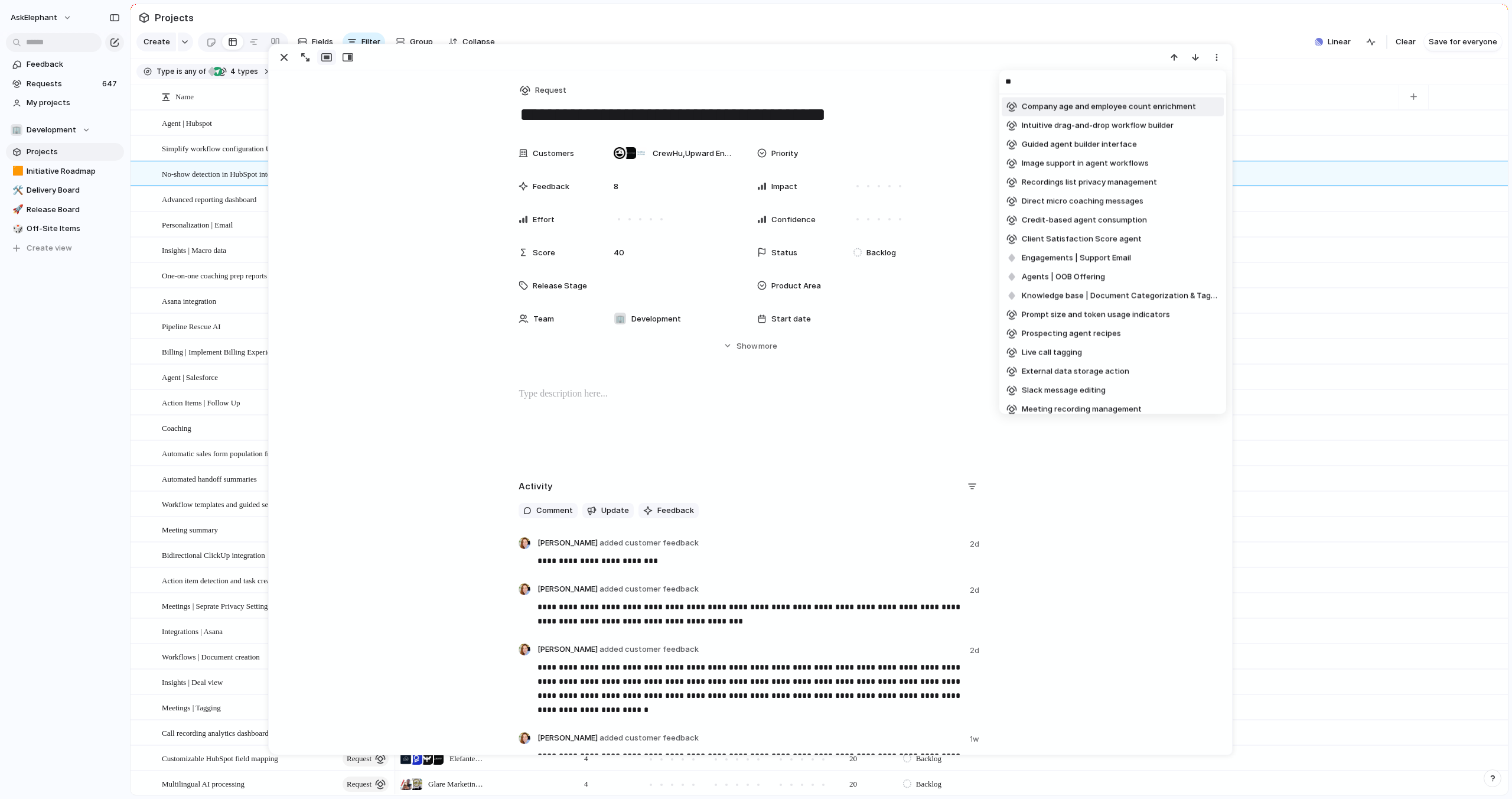
type input "*"
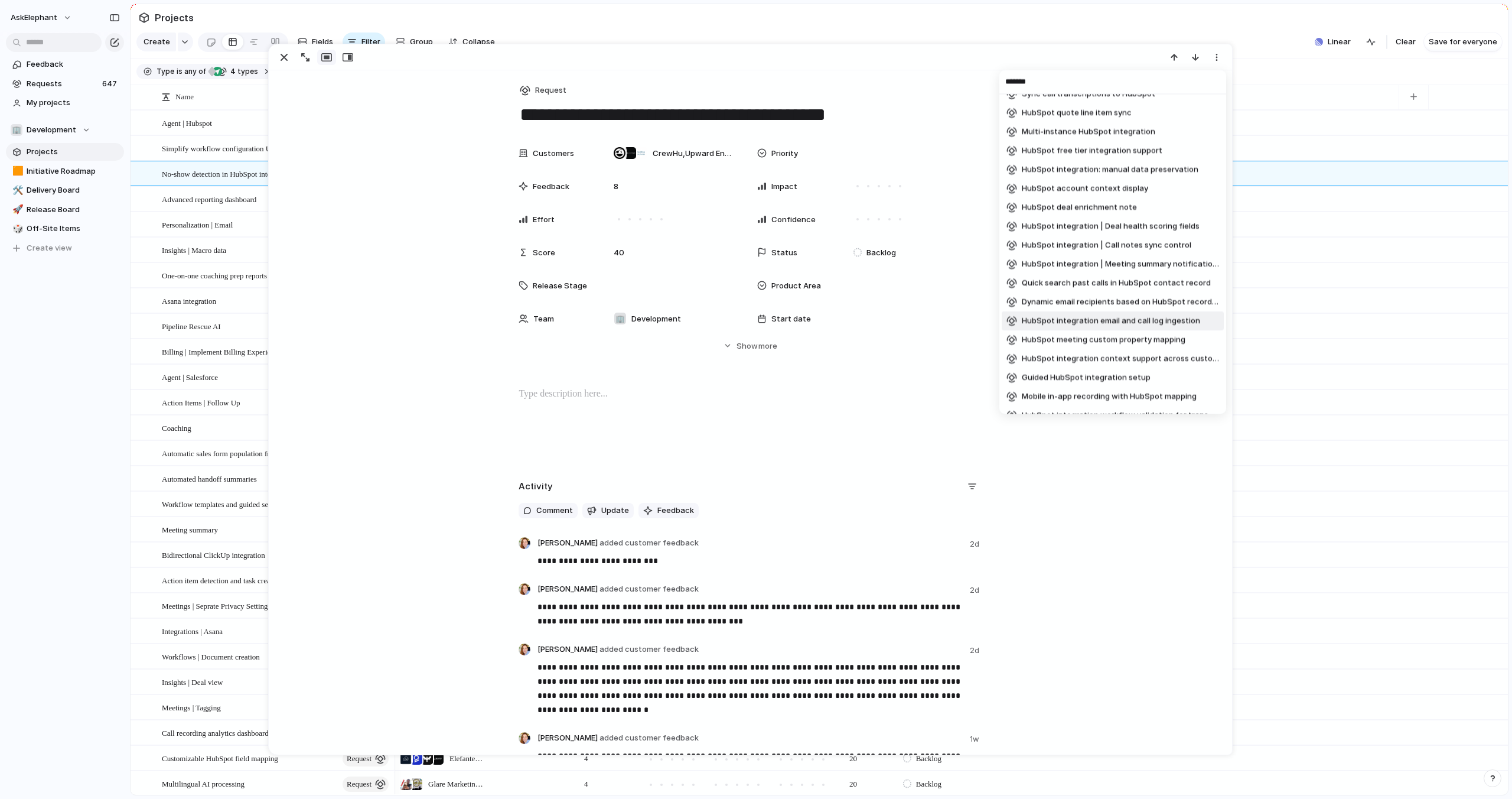
scroll to position [1015, 0]
type input "*******"
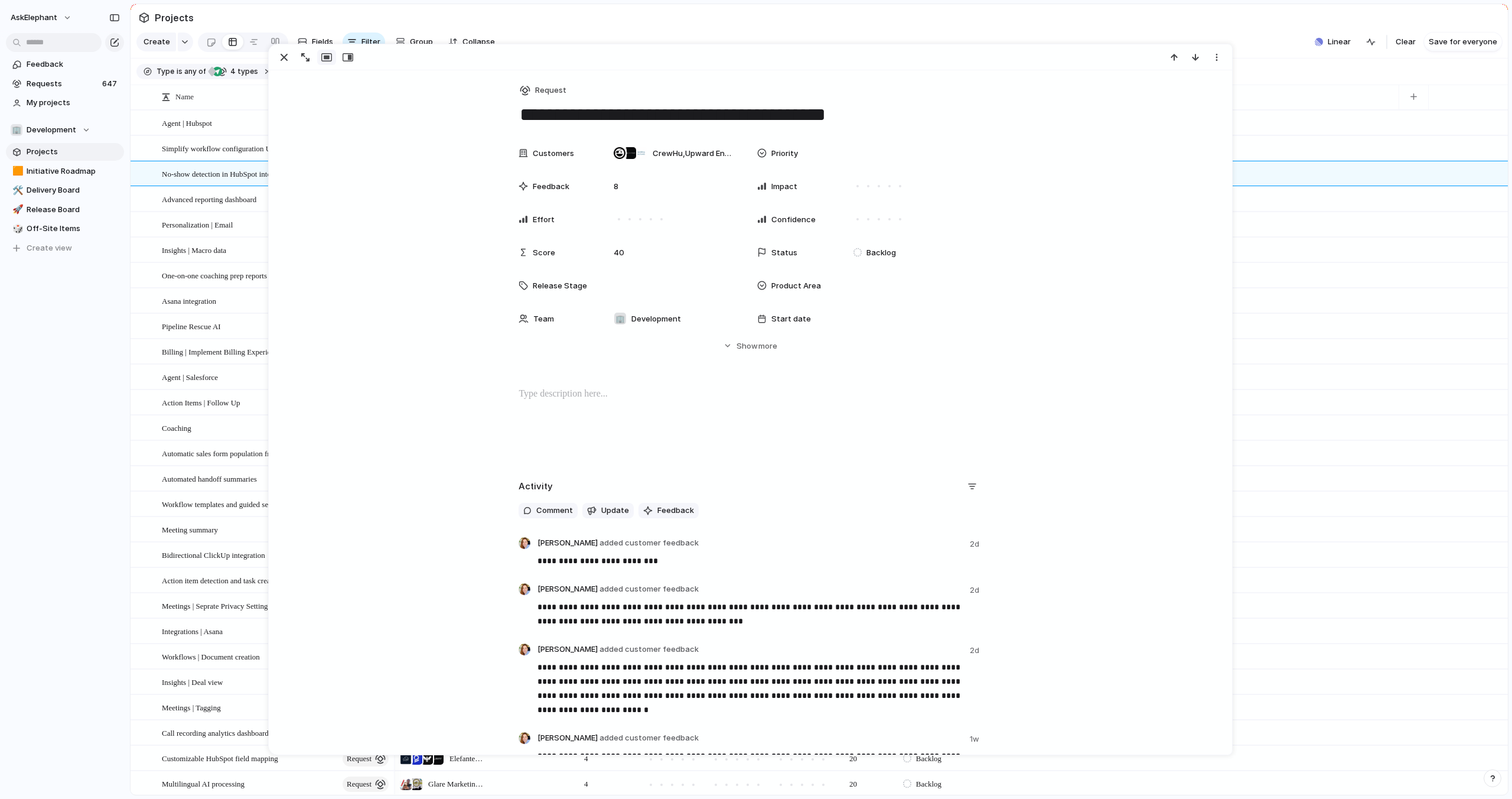
click at [885, 33] on div "******* HubSpot deal creation Delegated HubSpot integration authorization Docum…" at bounding box center [756, 400] width 1512 height 799
click at [943, 30] on section "Create Fields Filter Group Zoom Collapse Linear Clear Save for everyone" at bounding box center [819, 44] width 1378 height 28
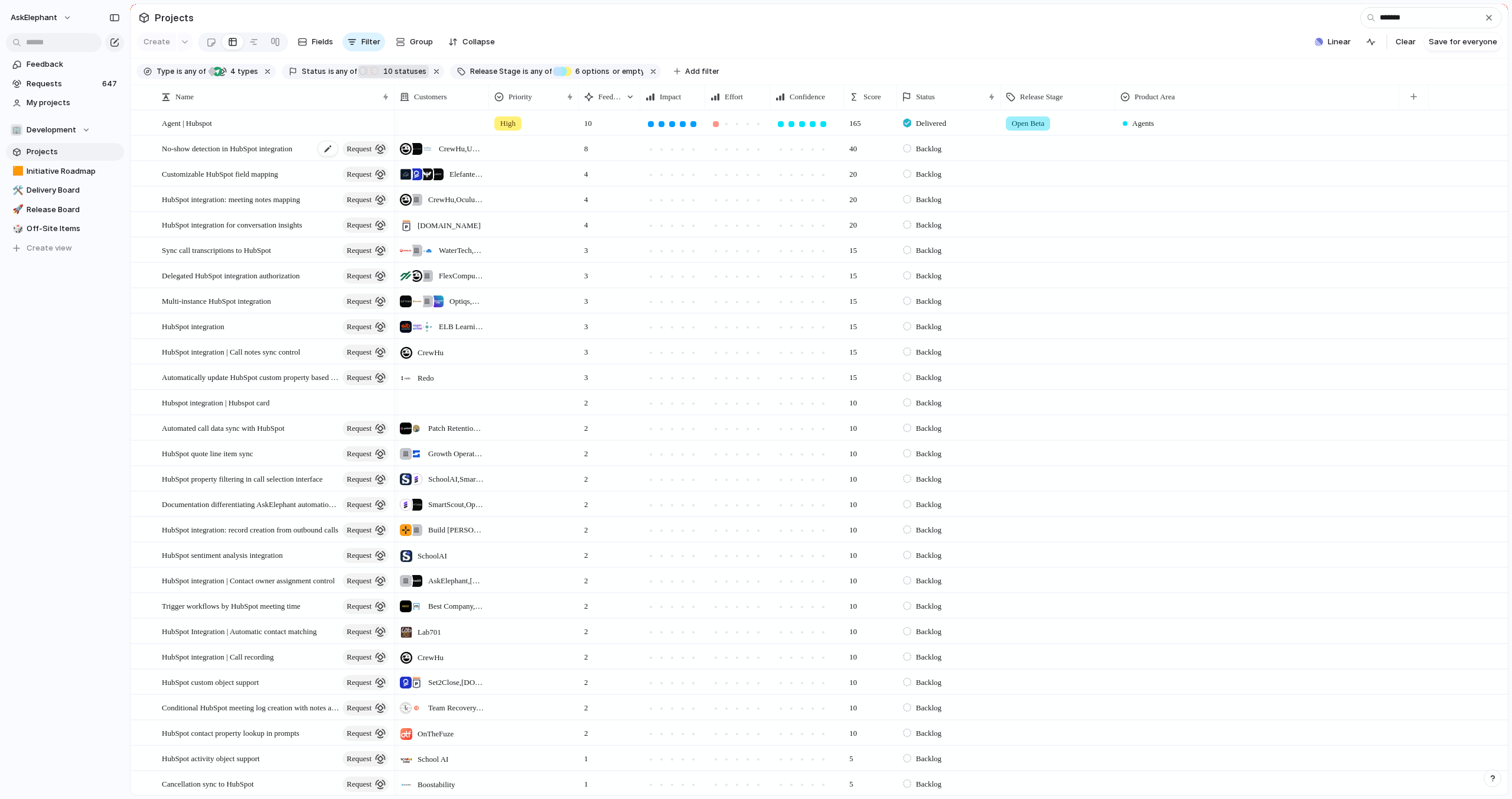
type input "*******"
click at [271, 146] on span "No-show detection in HubSpot integration" at bounding box center [227, 148] width 131 height 14
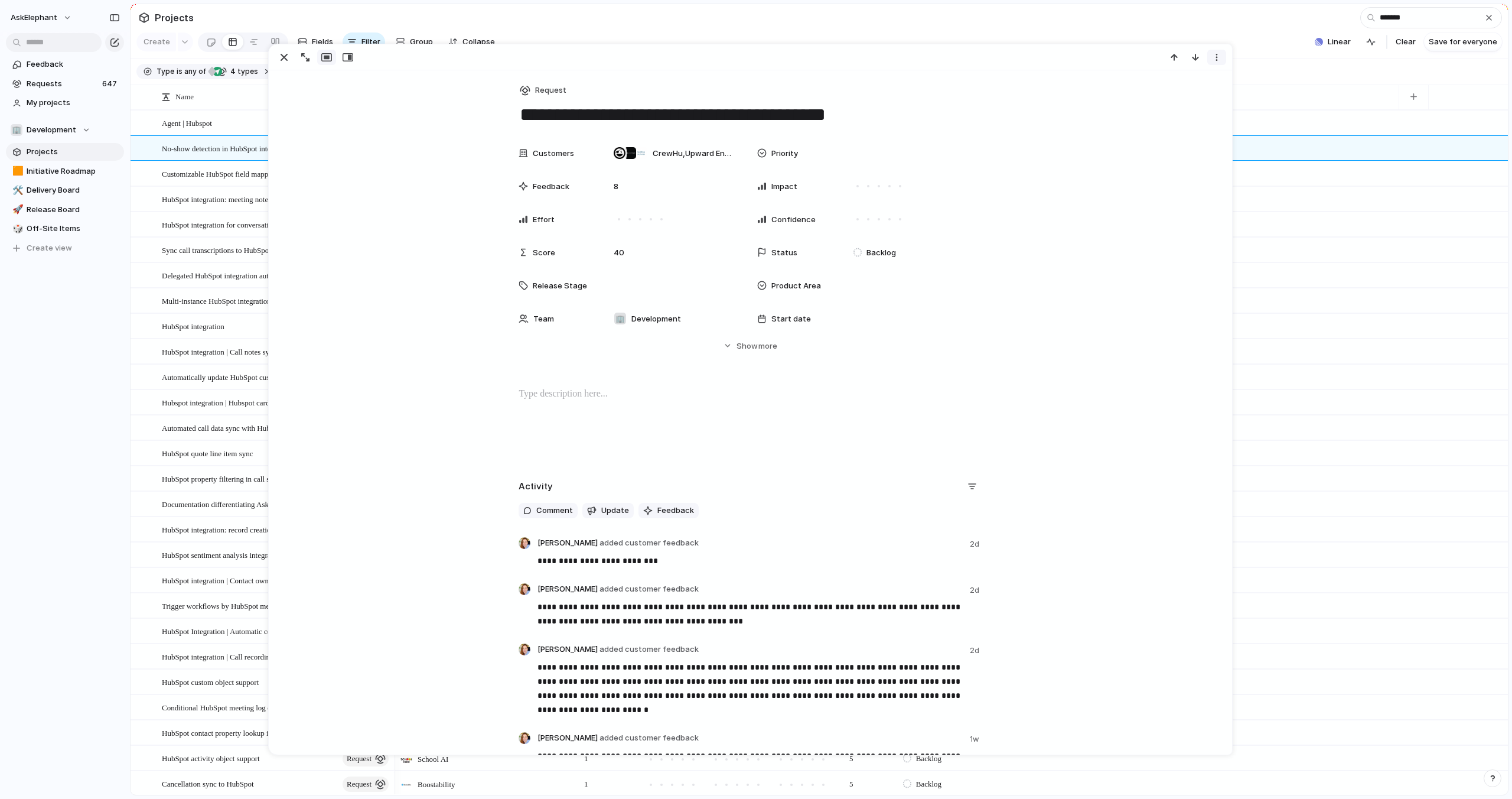
click at [1213, 57] on div "button" at bounding box center [1217, 57] width 9 height 9
click at [1187, 82] on span "Mark as duplicate" at bounding box center [1187, 82] width 66 height 12
drag, startPoint x: 1114, startPoint y: 82, endPoint x: 994, endPoint y: 80, distance: 120.0
click at [994, 80] on div "**********" at bounding box center [756, 400] width 1512 height 799
click at [1016, 80] on input "**********" at bounding box center [1113, 82] width 227 height 24
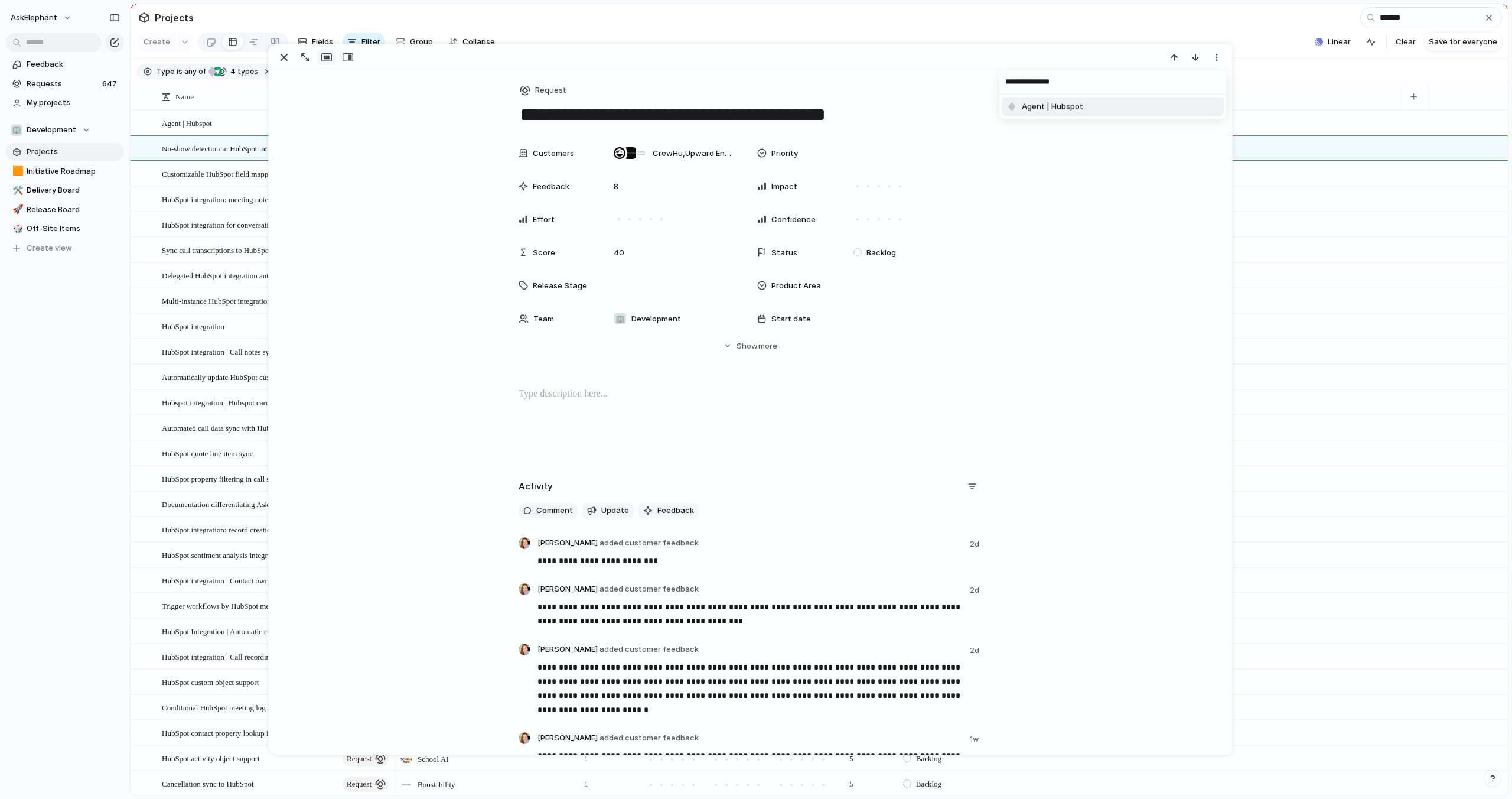
click at [1016, 80] on input "**********" at bounding box center [1113, 82] width 227 height 24
type input "**********"
click at [1099, 102] on li "Agent | Hubspot" at bounding box center [1113, 107] width 222 height 19
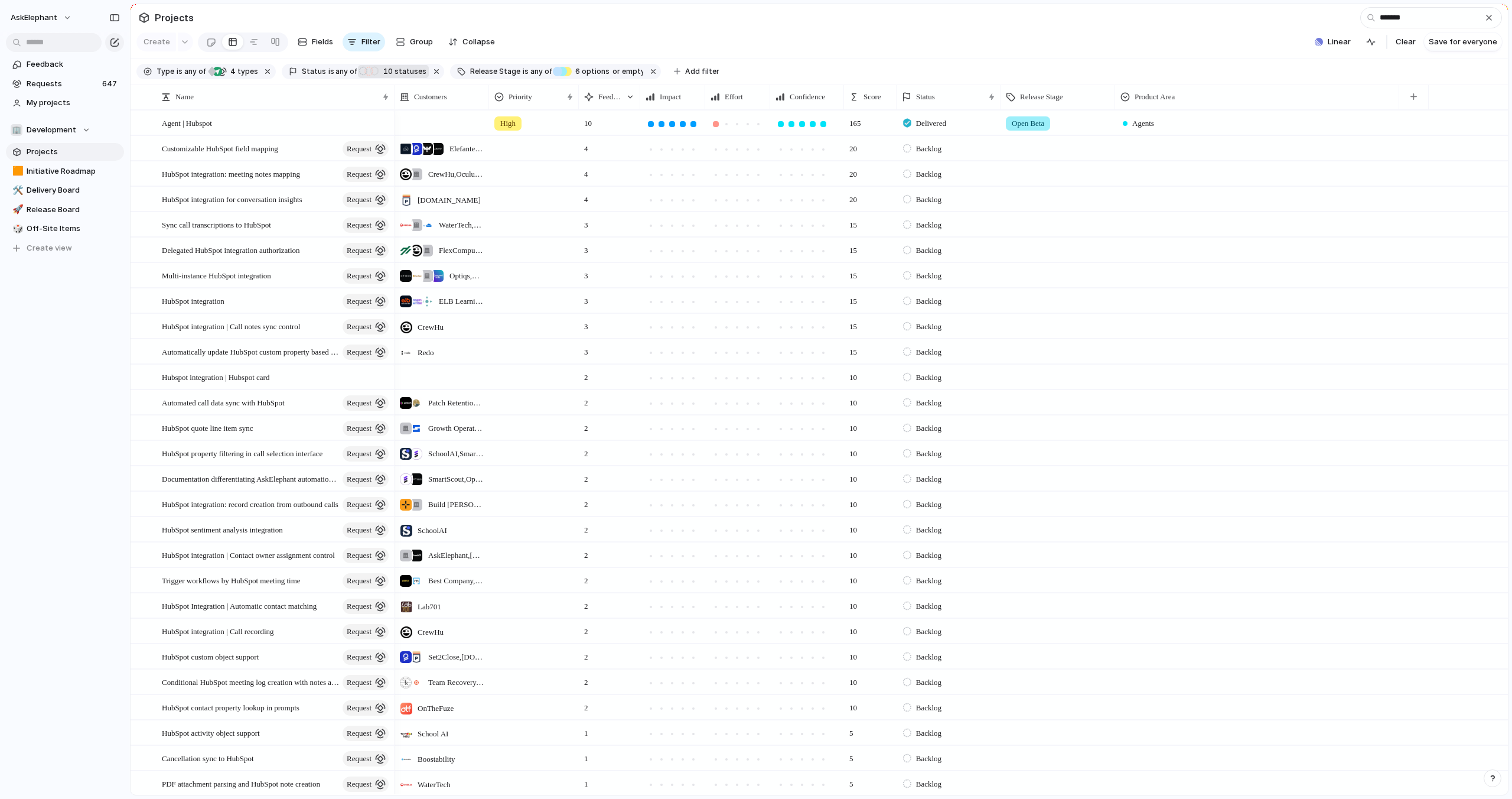
drag, startPoint x: 984, startPoint y: 43, endPoint x: 948, endPoint y: 53, distance: 37.4
click at [984, 43] on section "Create Fields Filter Group Zoom Collapse Linear Clear Save for everyone" at bounding box center [819, 44] width 1378 height 28
click at [266, 151] on span "Customizable HubSpot field mapping" at bounding box center [220, 148] width 117 height 14
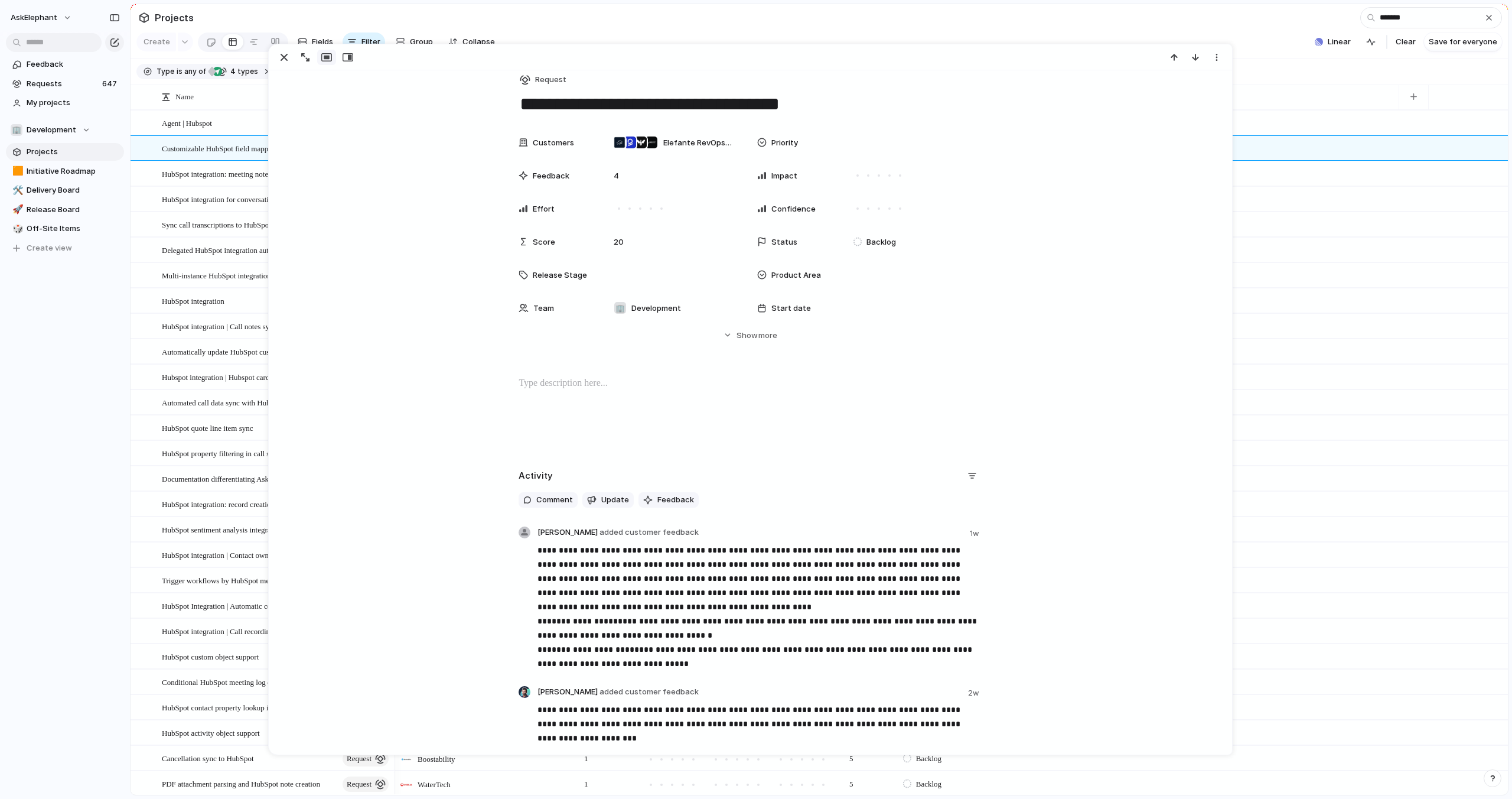
scroll to position [13, 0]
click at [1213, 60] on div "button" at bounding box center [1217, 57] width 9 height 9
click at [1192, 80] on span "Mark as duplicate" at bounding box center [1187, 82] width 66 height 12
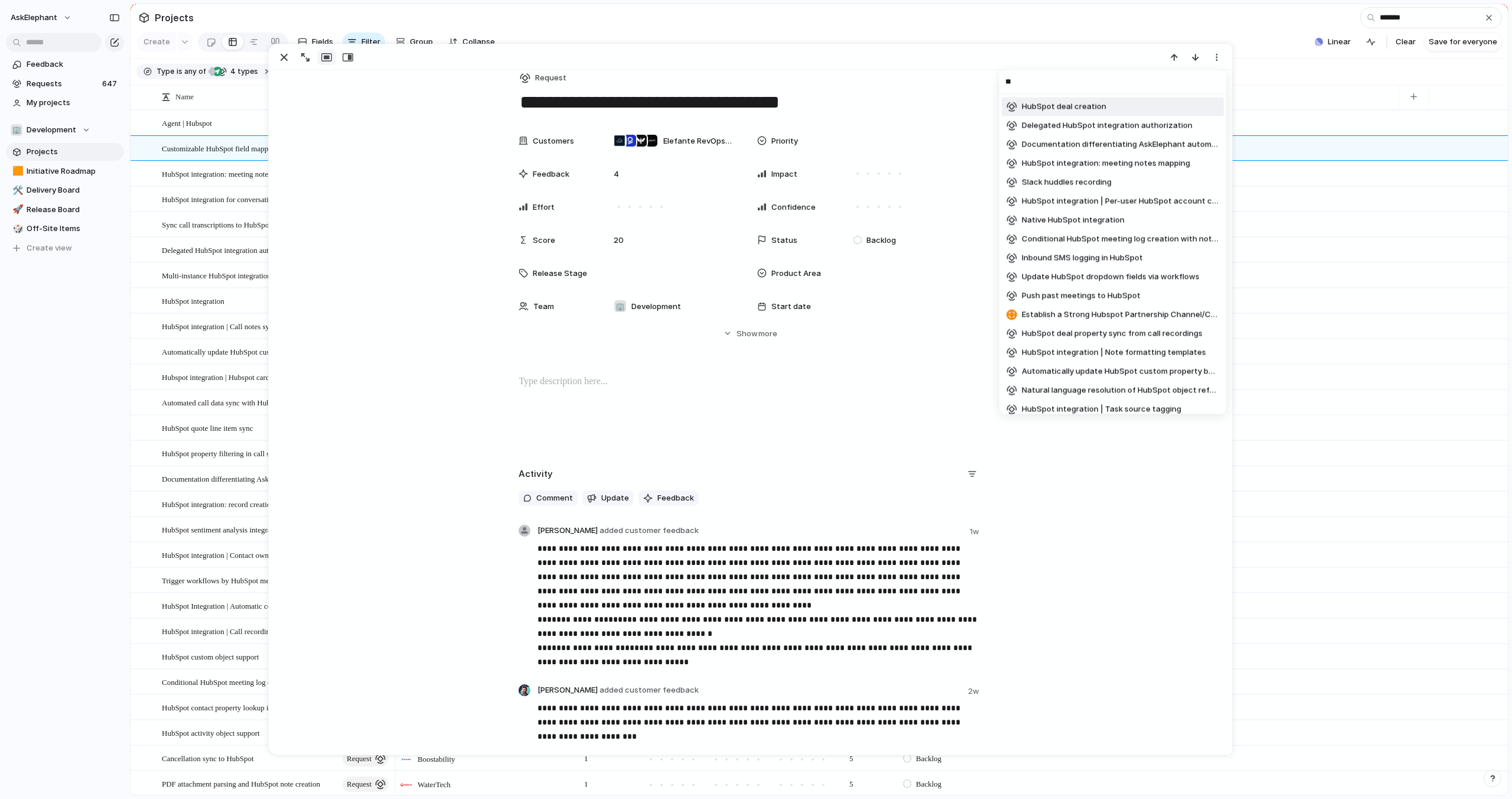
type input "*"
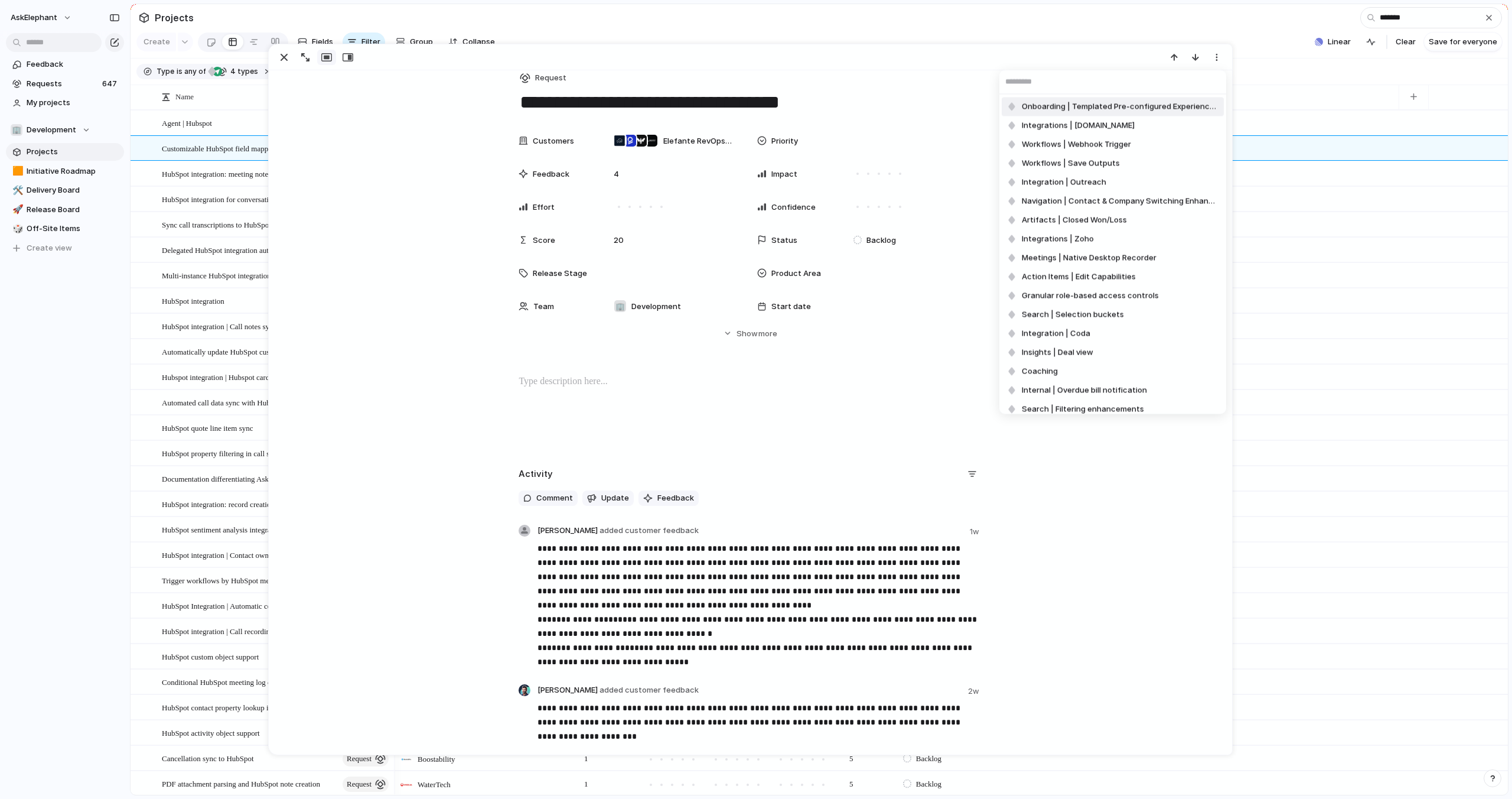
type input "**********"
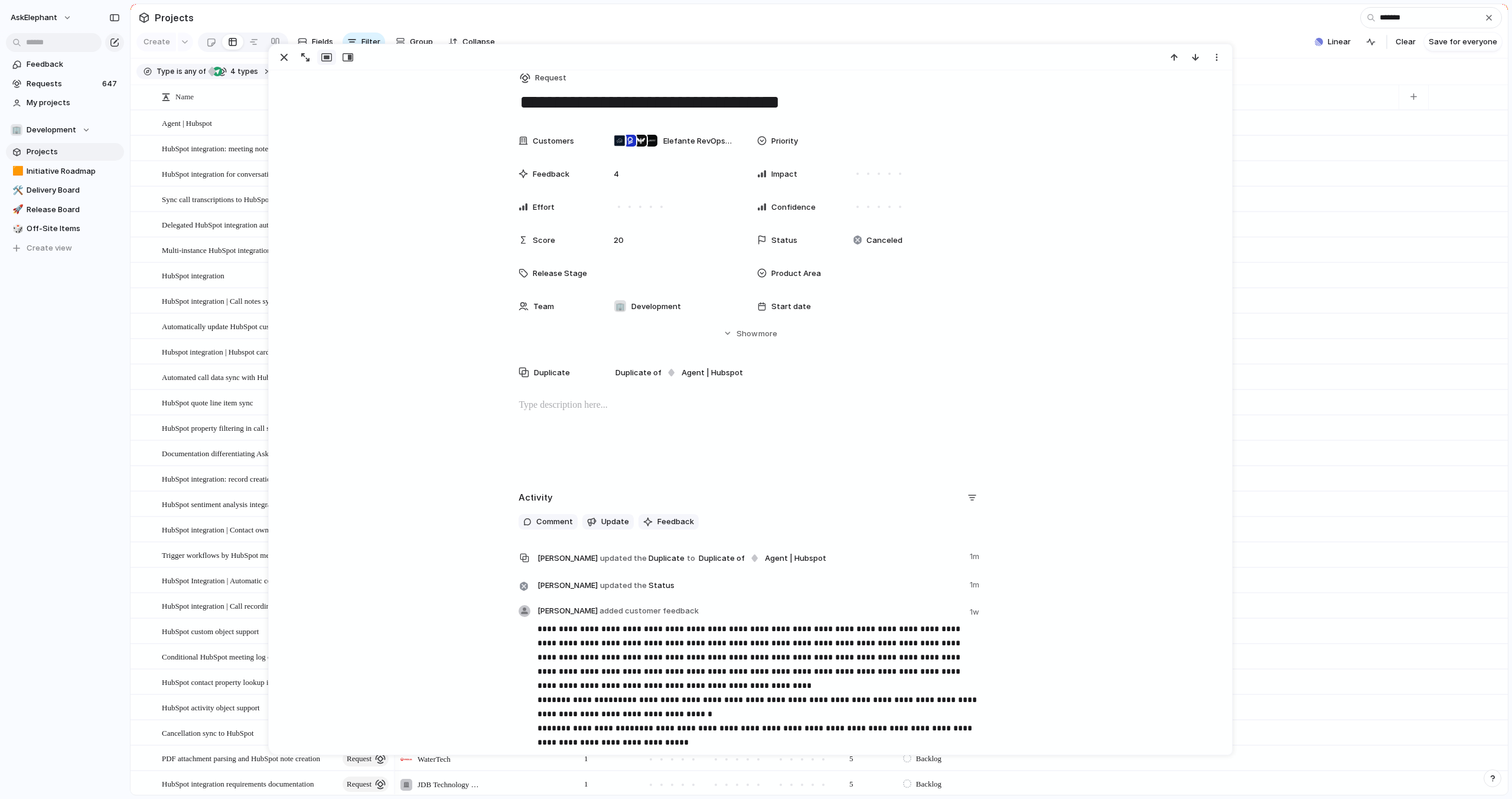
click at [1150, 16] on section "Projects *******" at bounding box center [819, 17] width 1378 height 26
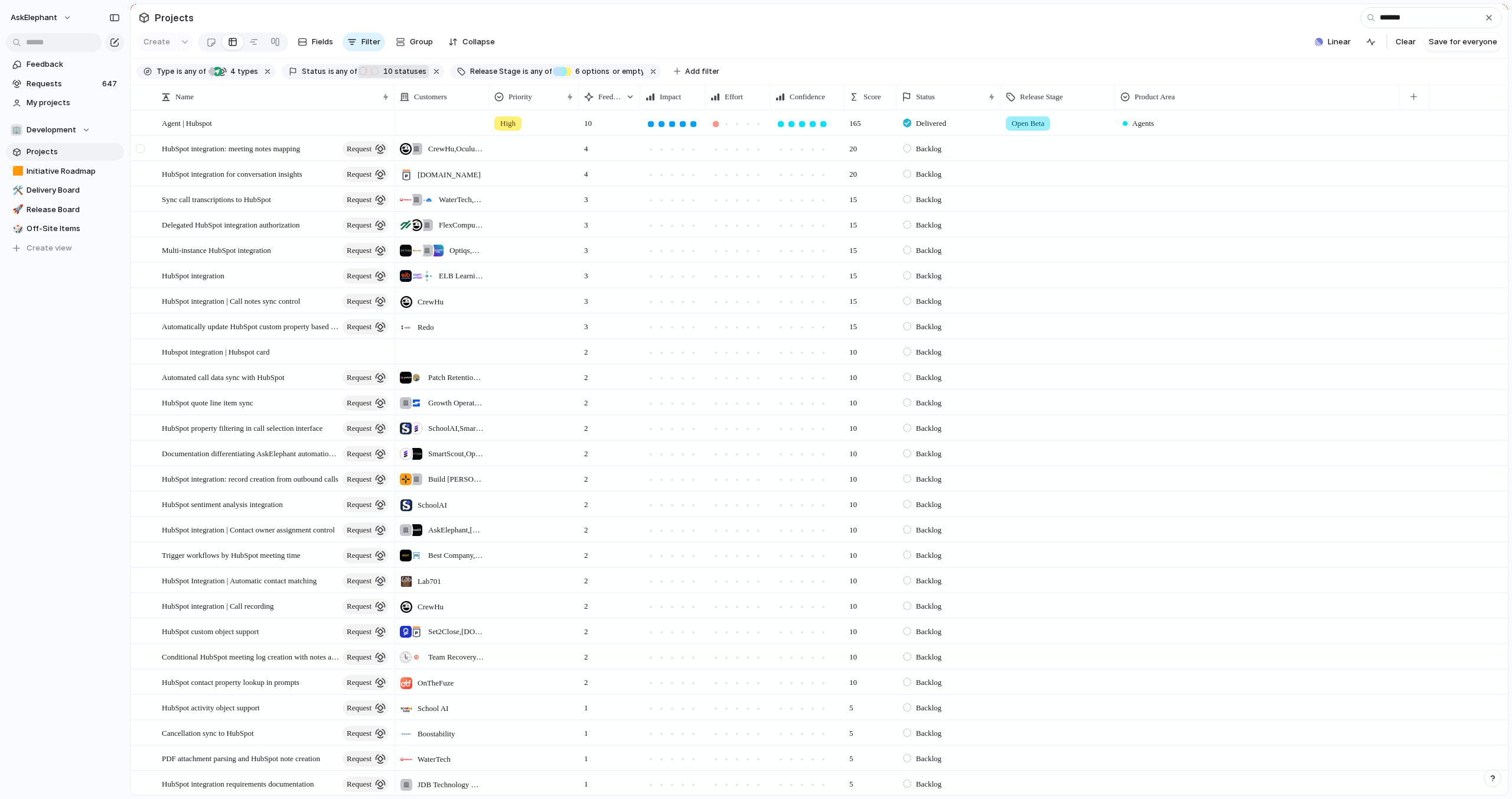
click at [142, 146] on div at bounding box center [140, 148] width 9 height 9
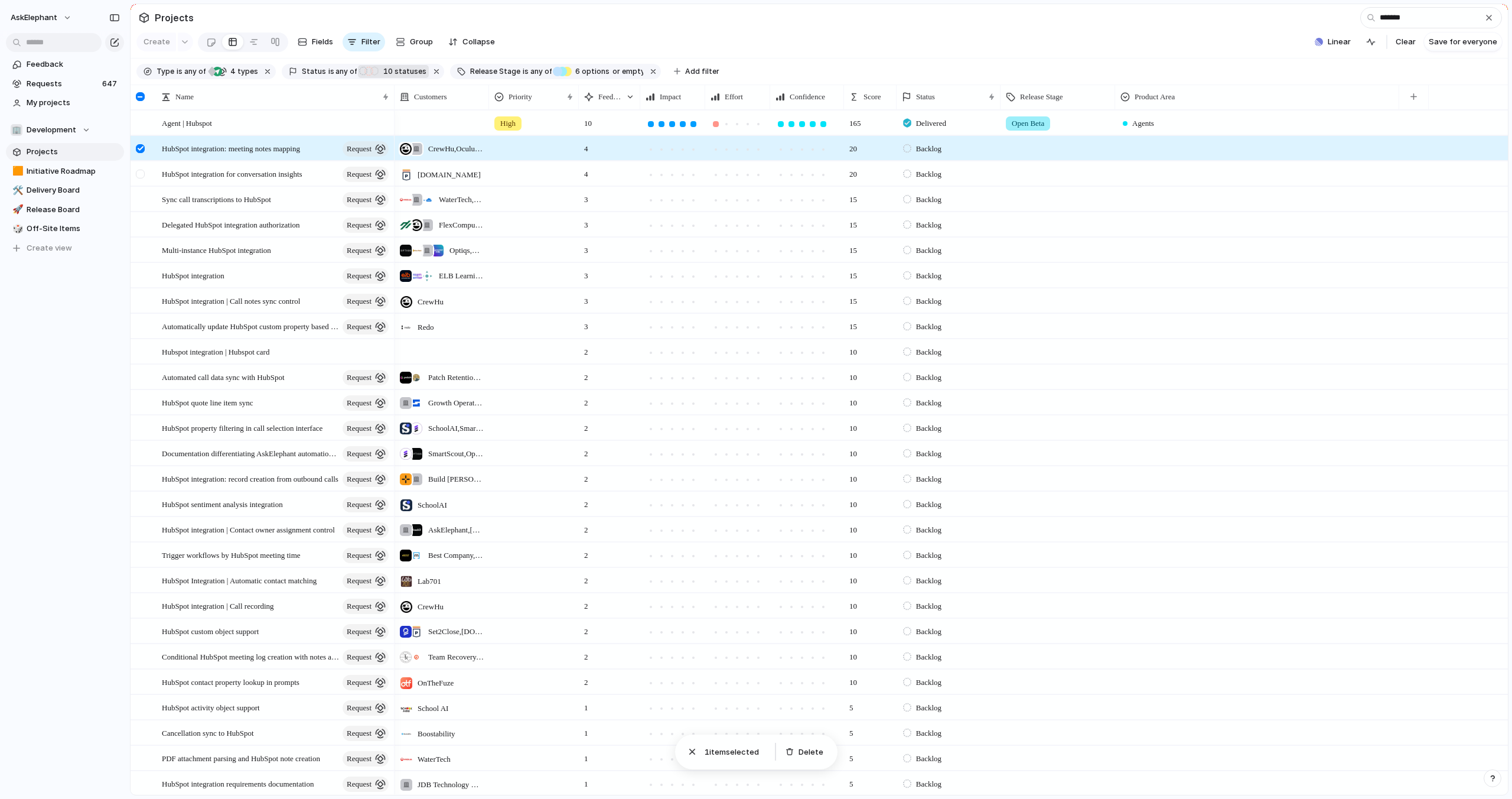
click at [138, 172] on div at bounding box center [140, 173] width 9 height 9
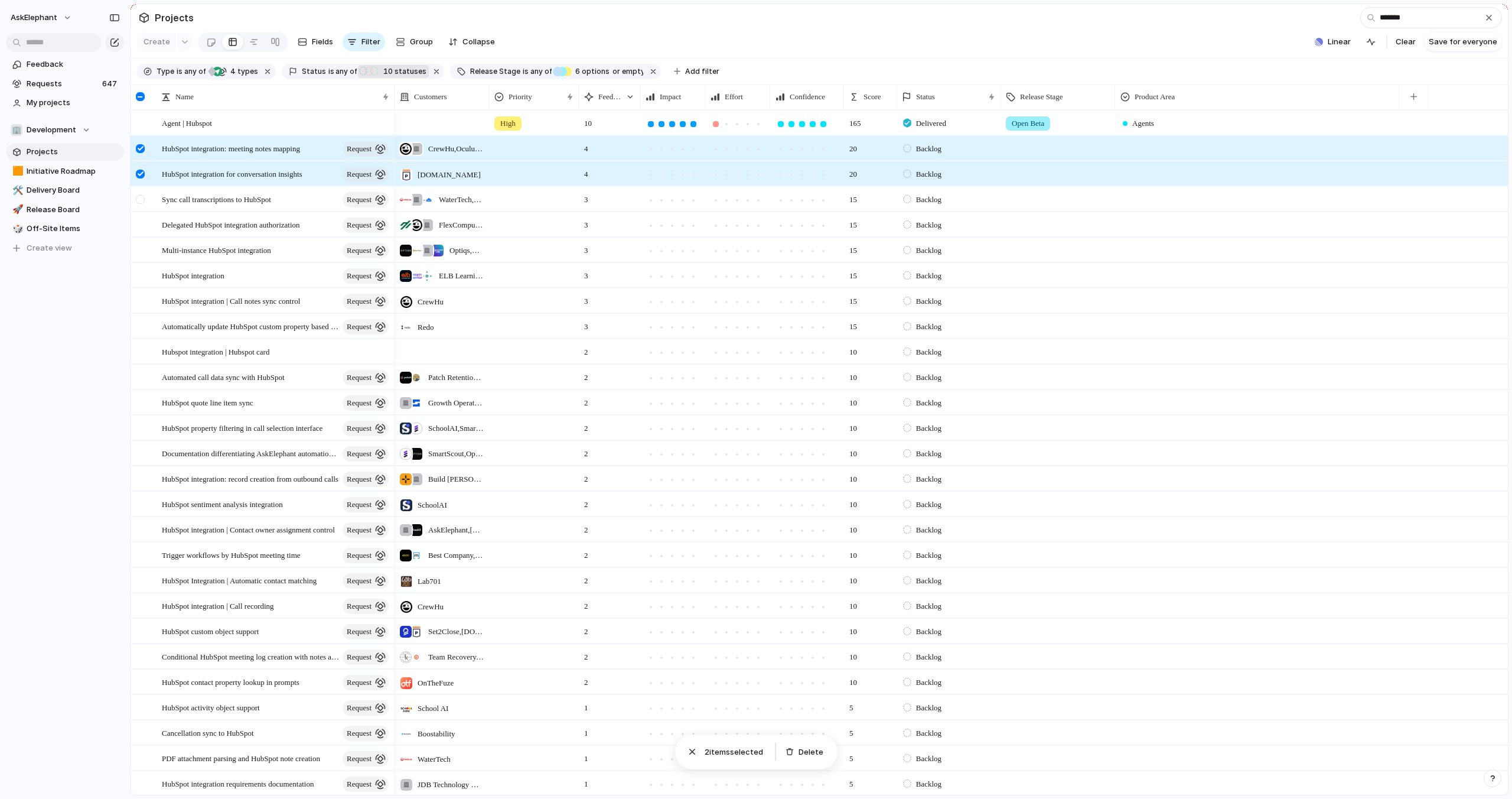
click at [141, 200] on div at bounding box center [140, 199] width 9 height 9
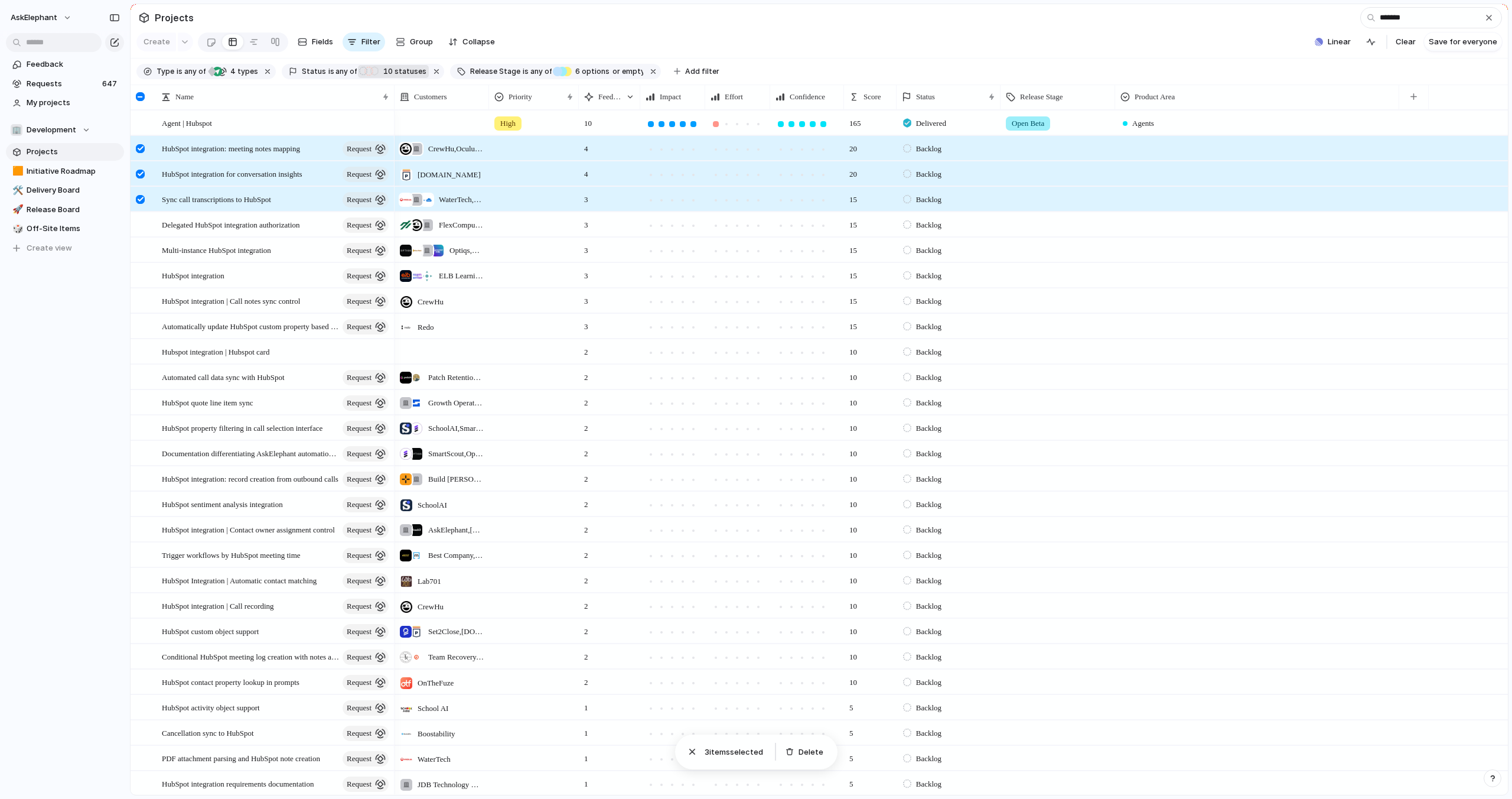
click at [141, 200] on div at bounding box center [140, 199] width 9 height 9
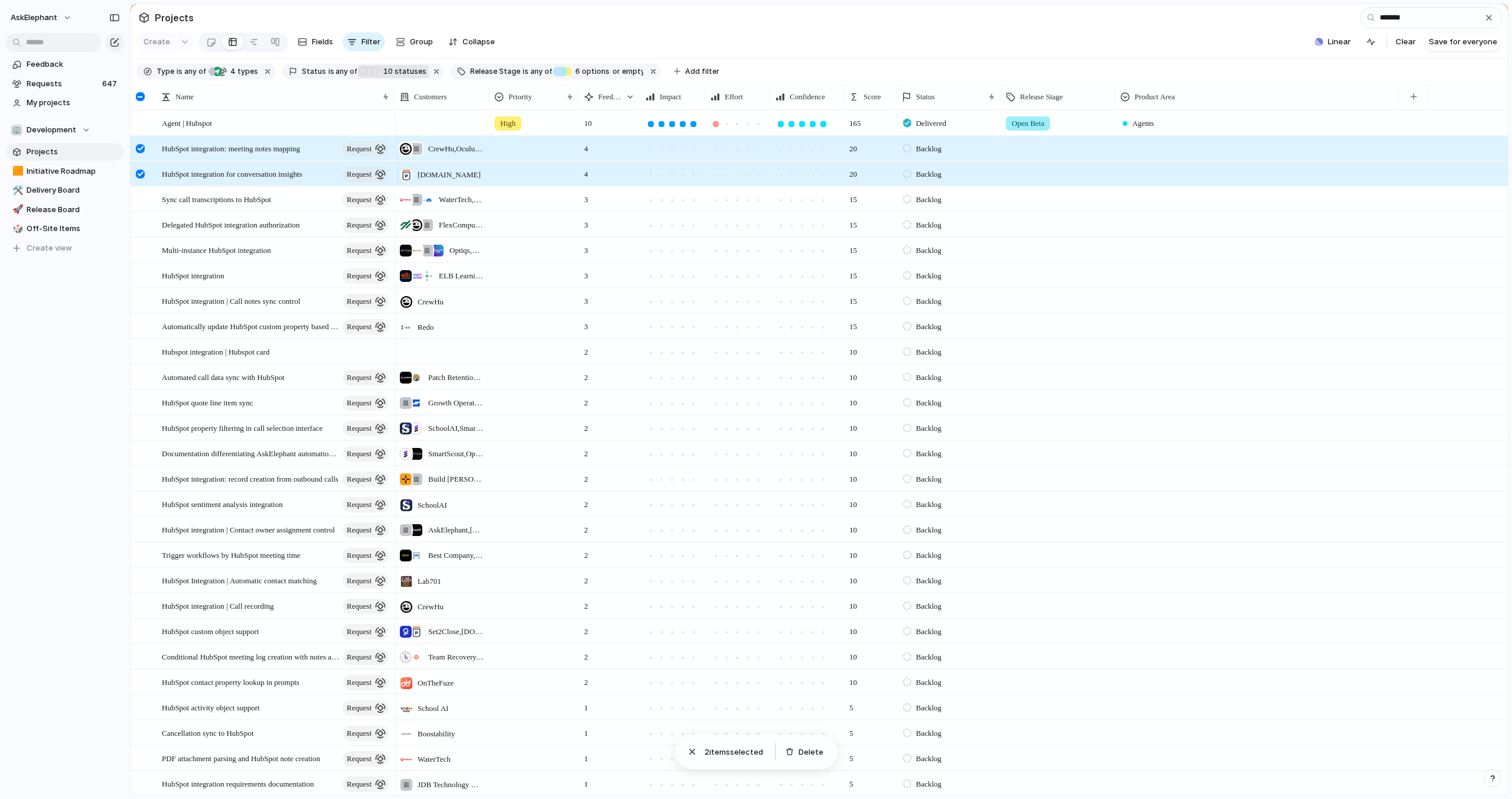
click at [140, 175] on div at bounding box center [140, 173] width 9 height 9
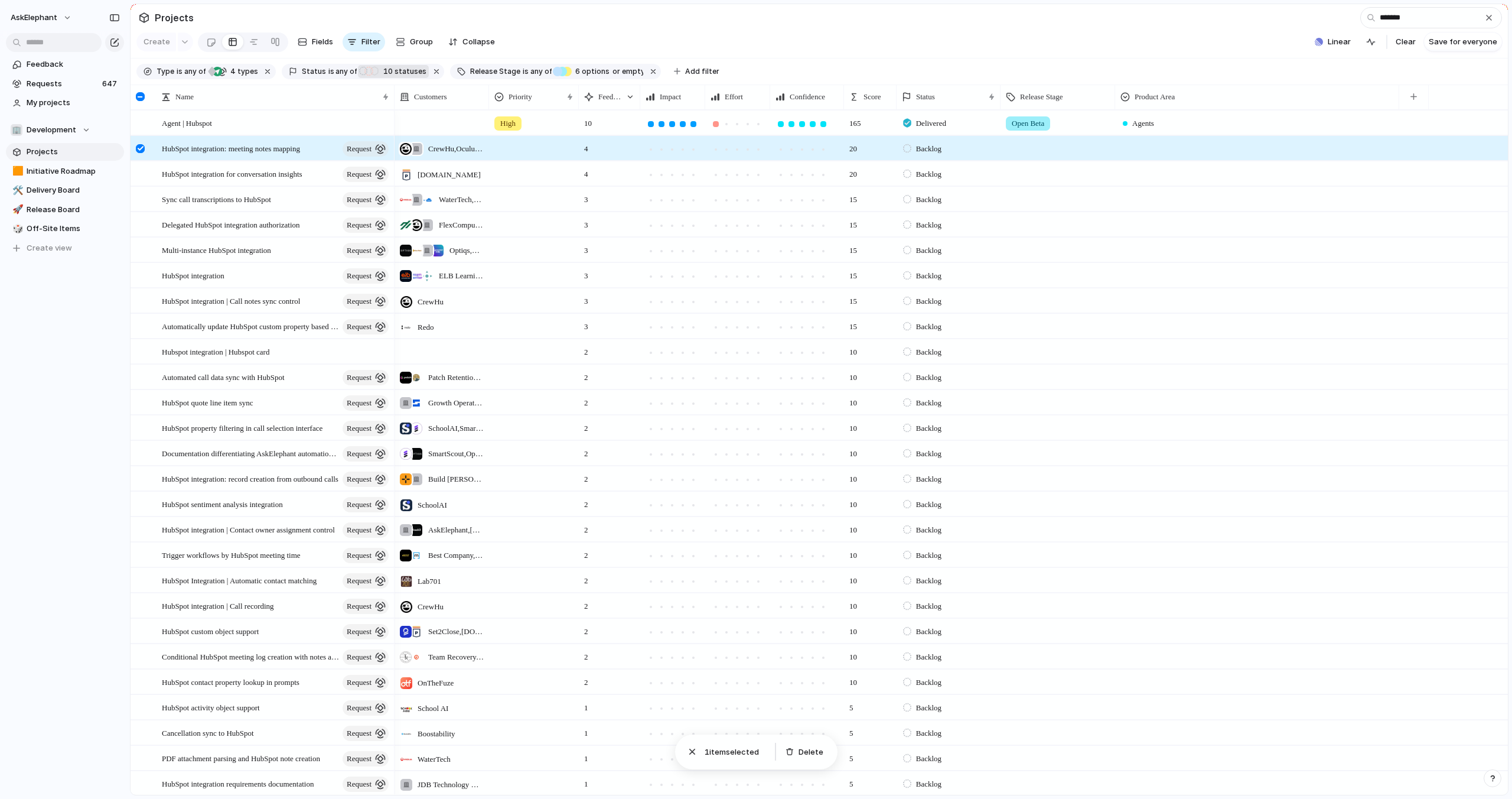
click at [142, 148] on div at bounding box center [140, 148] width 9 height 9
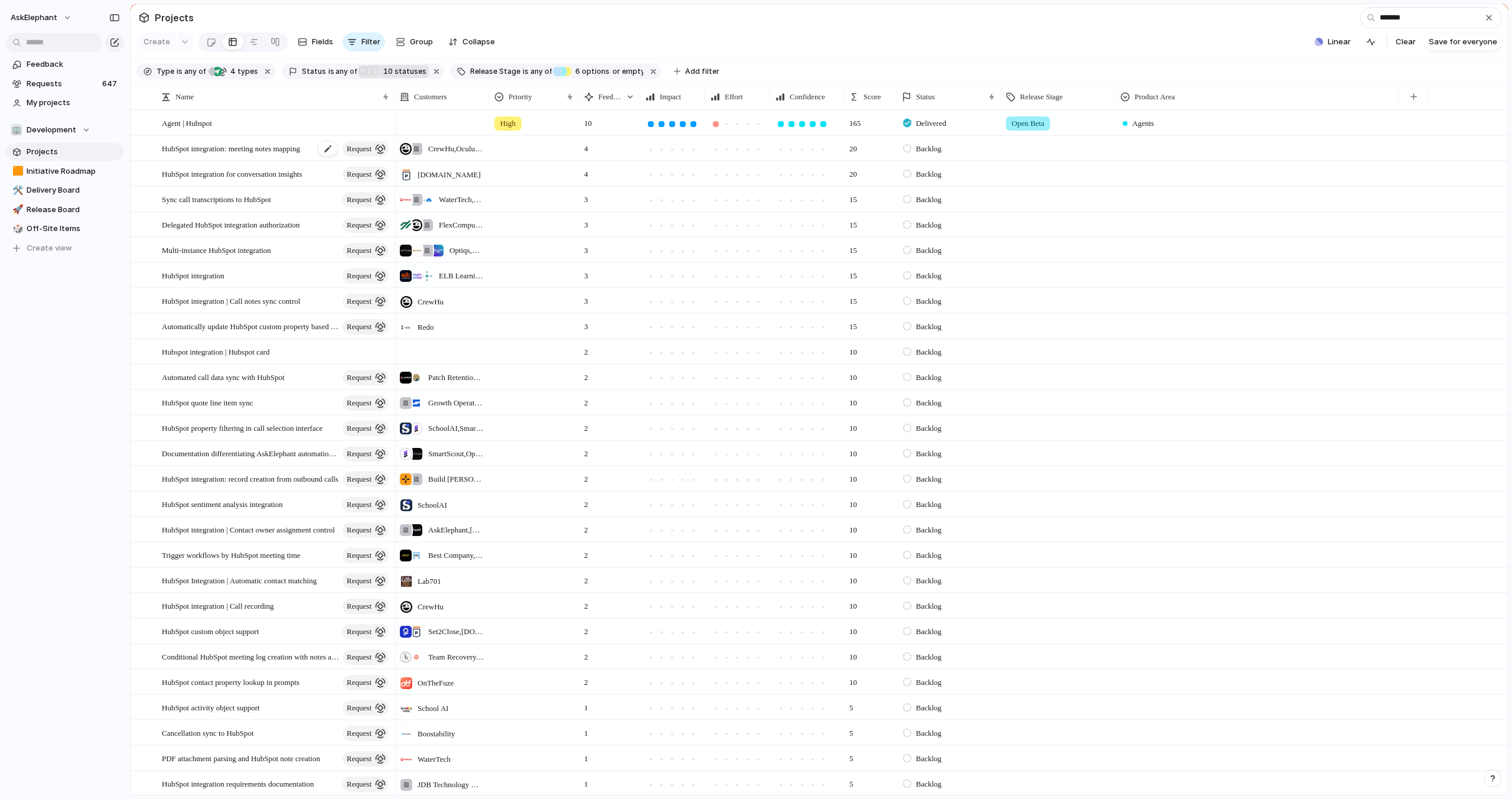
click at [212, 153] on span "HubSpot integration: meeting notes mapping" at bounding box center [231, 148] width 138 height 14
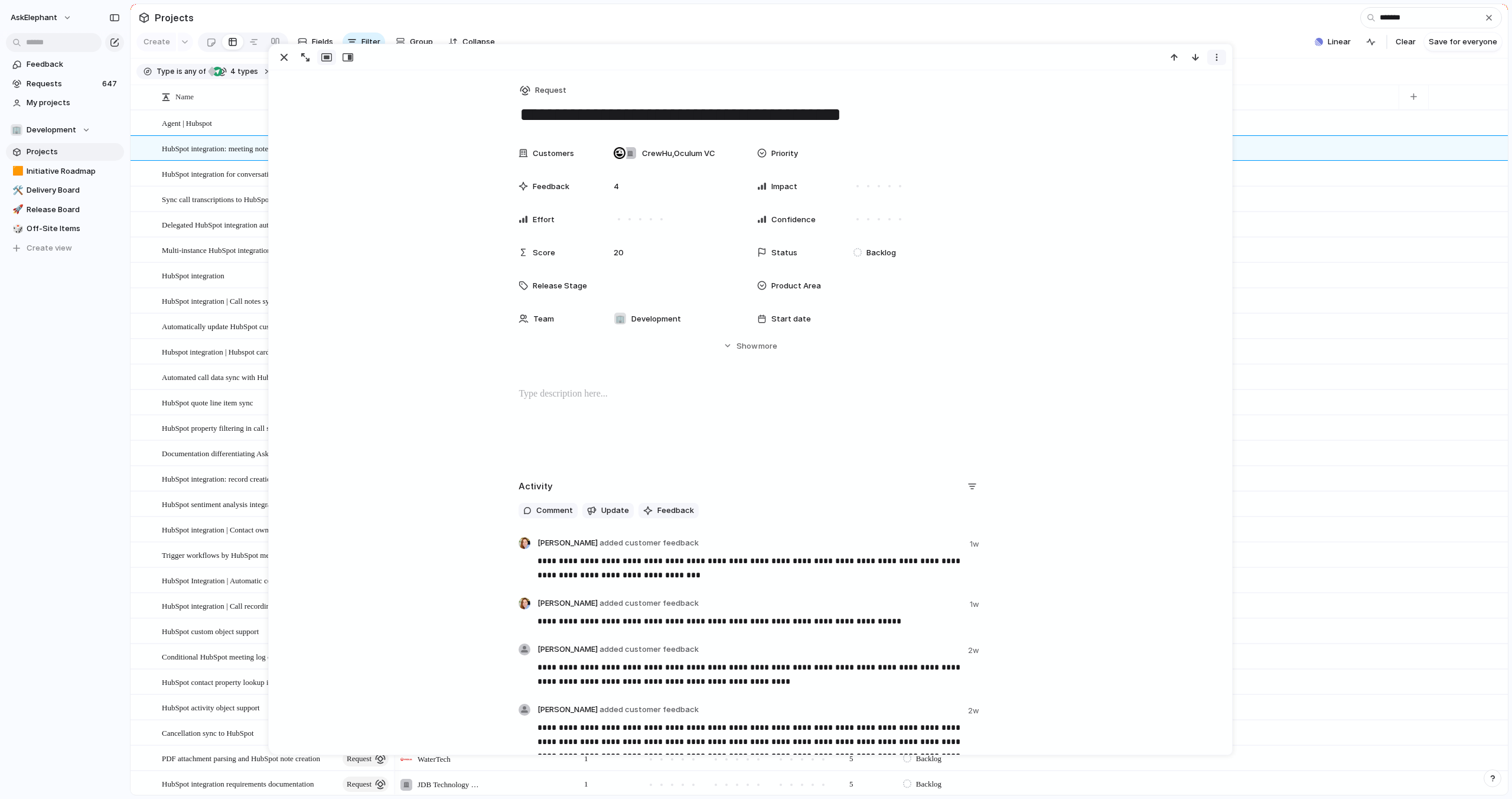
click at [1213, 54] on div "button" at bounding box center [1217, 57] width 9 height 9
click at [1196, 80] on span "Mark as duplicate" at bounding box center [1187, 82] width 66 height 12
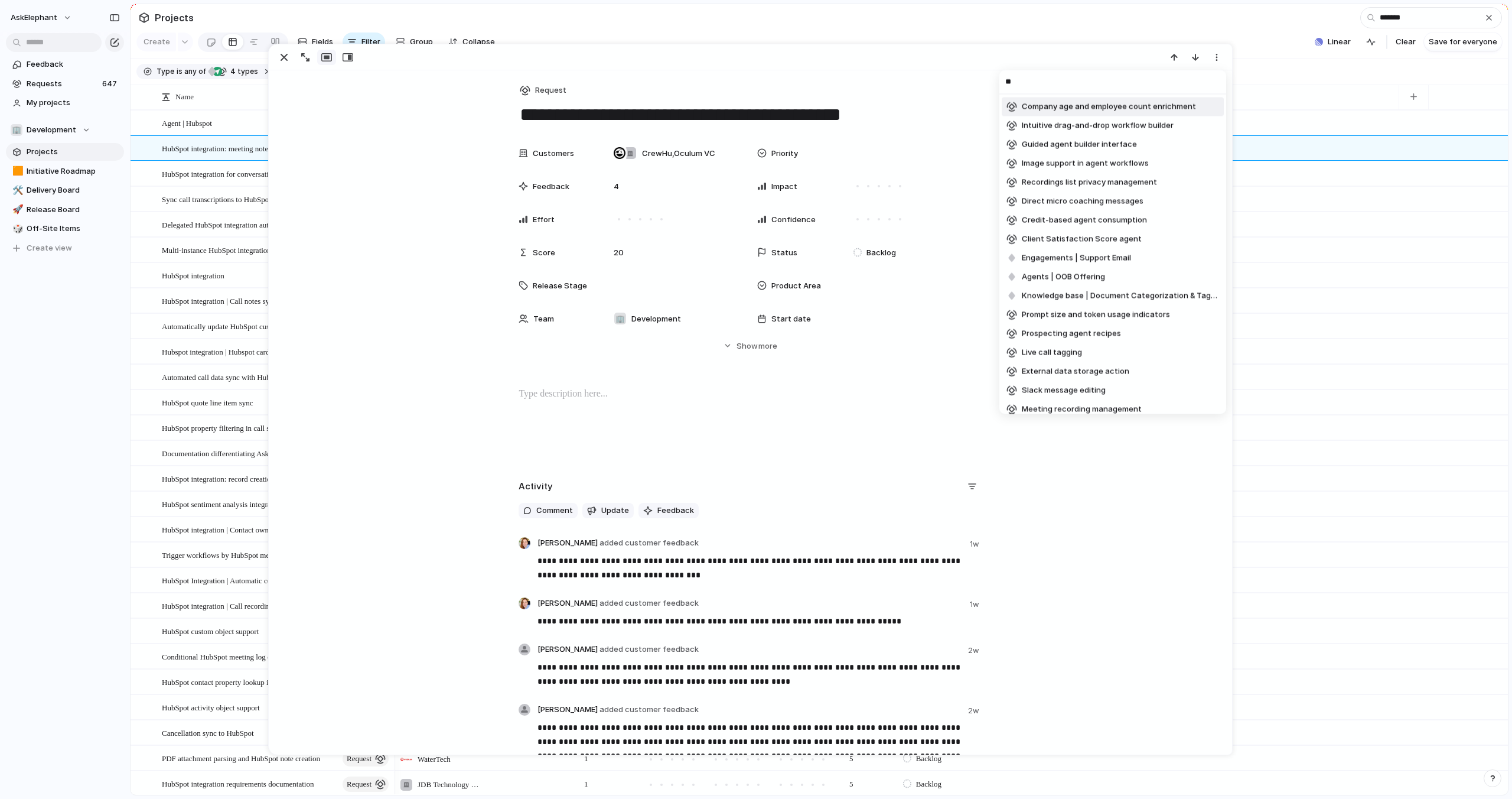
type input "*"
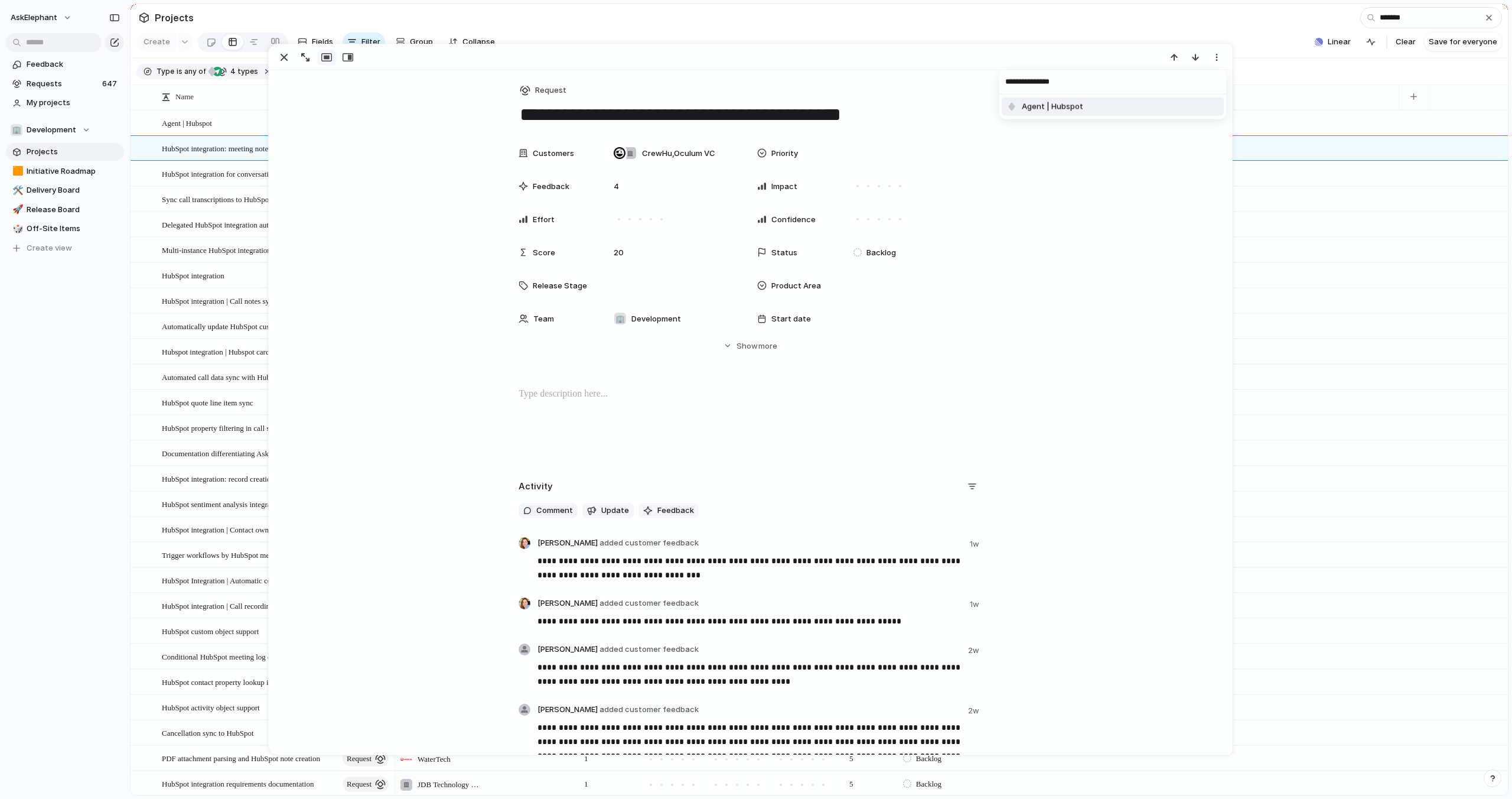
type input "**********"
click at [1148, 105] on li "Agent | Hubspot" at bounding box center [1113, 107] width 222 height 19
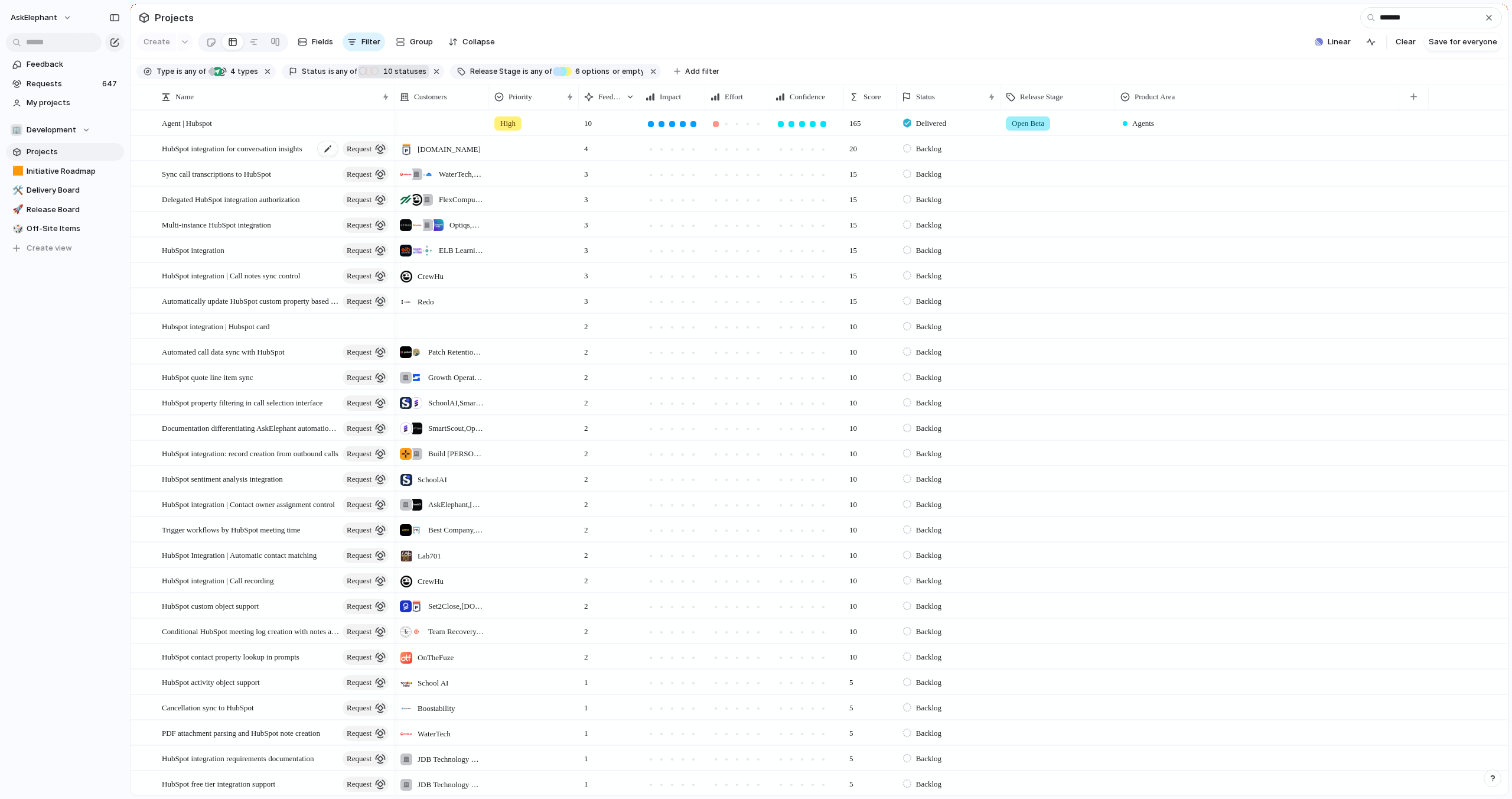
click at [233, 146] on span "HubSpot integration for conversation insights" at bounding box center [232, 148] width 140 height 14
type textarea "**********"
click at [246, 148] on span "HubSpot integration for conversation insights" at bounding box center [232, 148] width 140 height 14
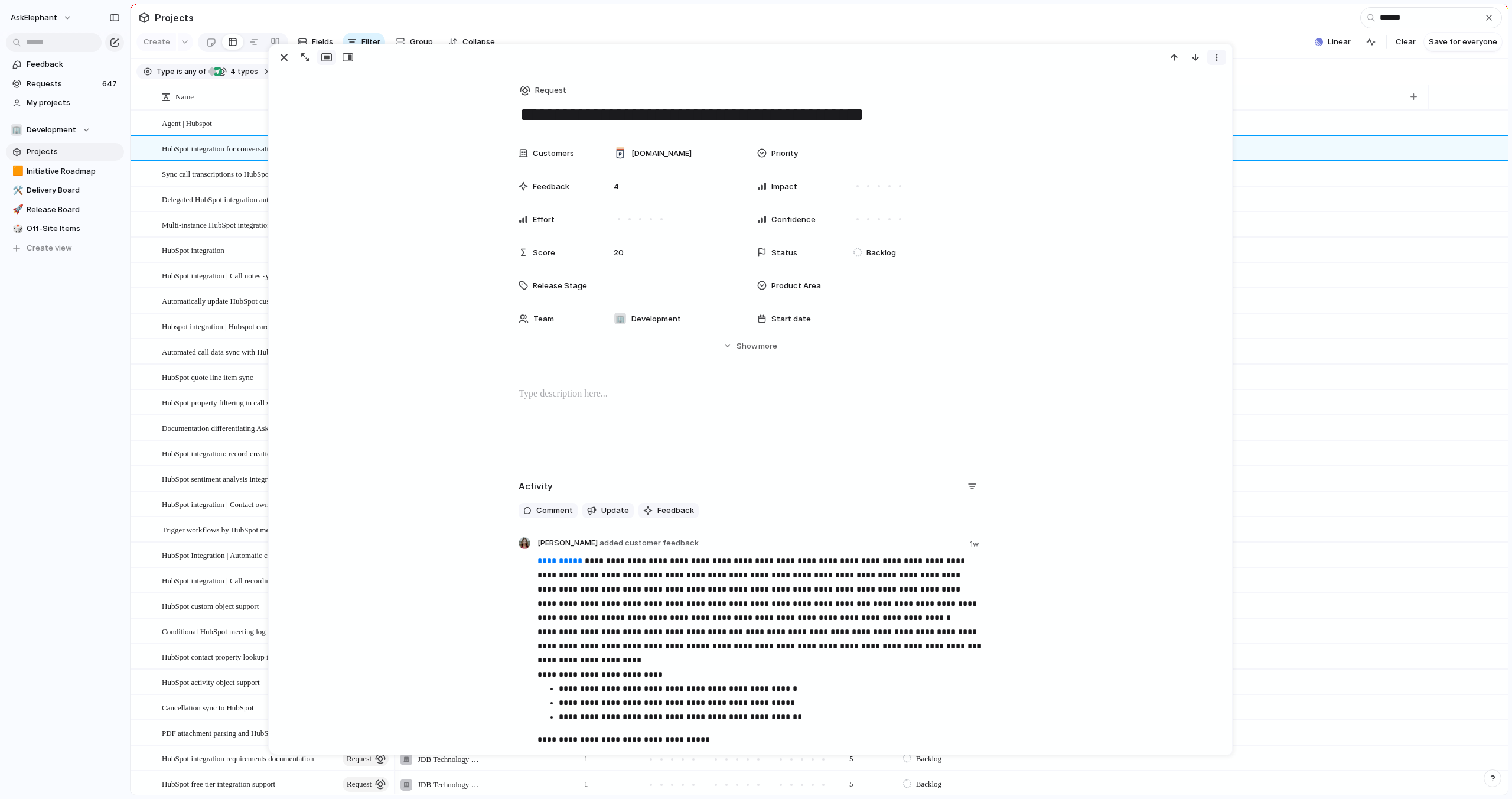
click at [1213, 62] on button "button" at bounding box center [1217, 57] width 19 height 15
click at [1196, 80] on span "Mark as duplicate" at bounding box center [1187, 82] width 66 height 12
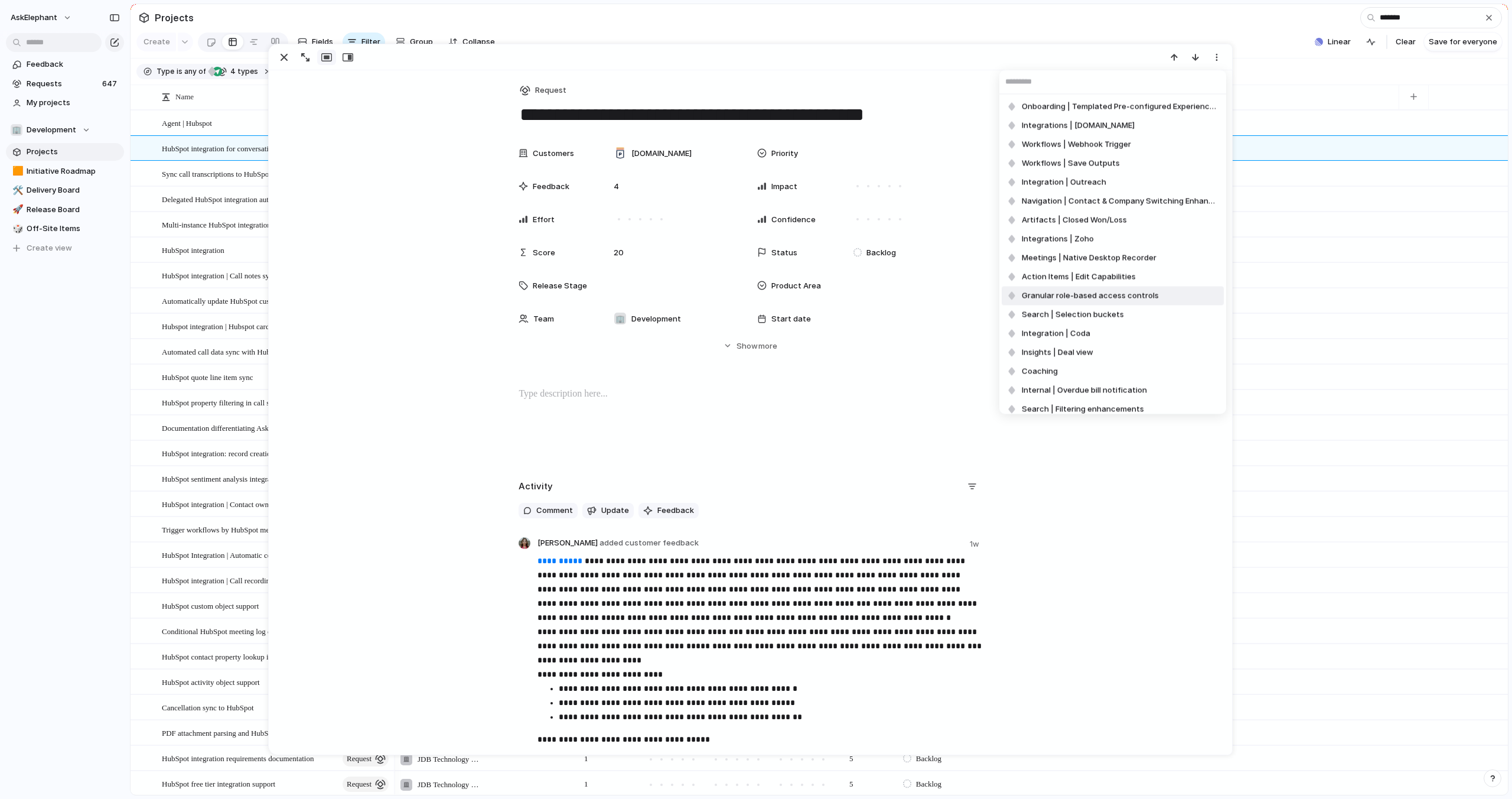
click at [1057, 489] on div "Onboarding | Templated Pre-configured Experience (Playbook) Integrations | [DOM…" at bounding box center [756, 400] width 1512 height 799
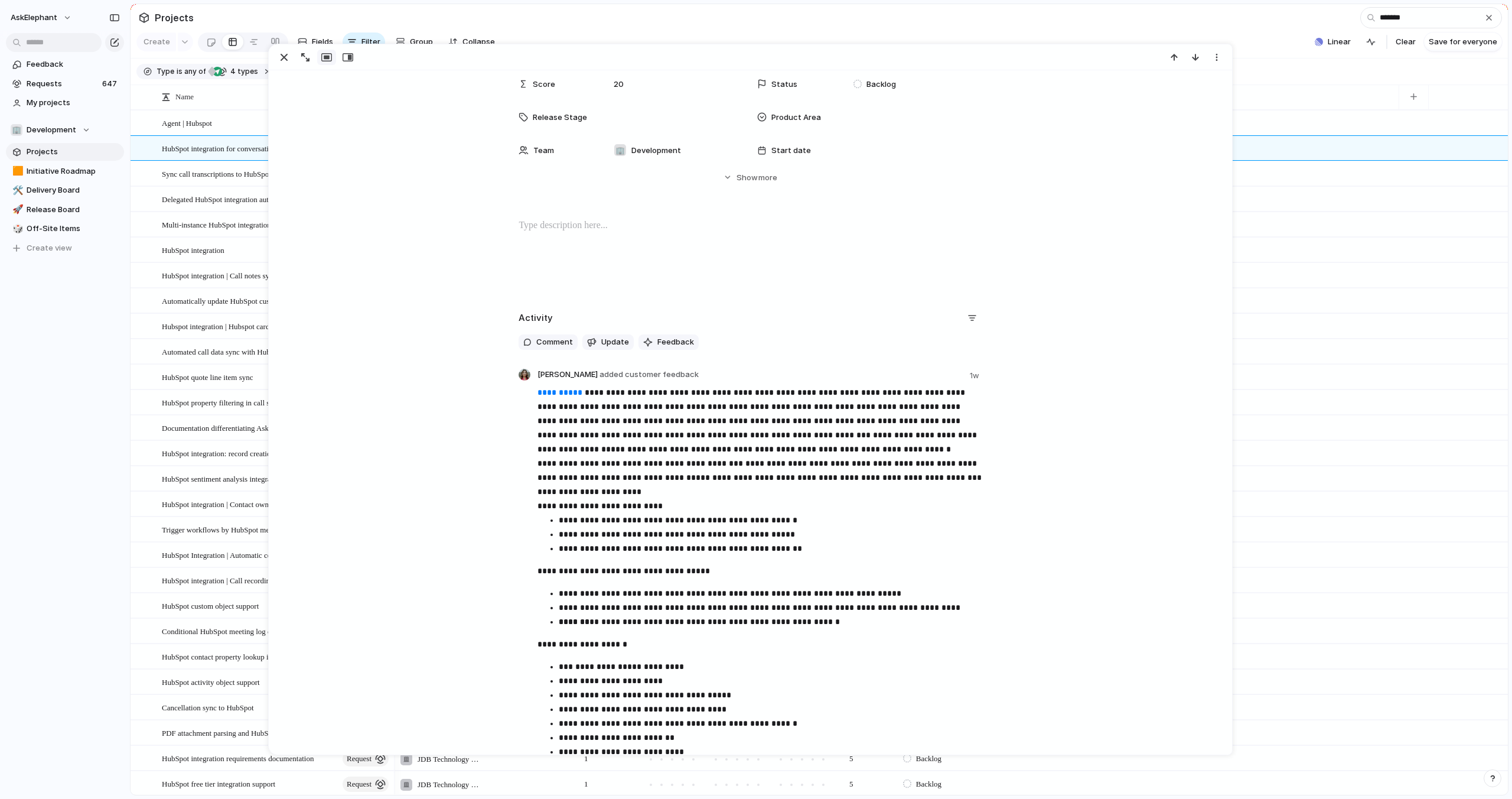
scroll to position [105, 0]
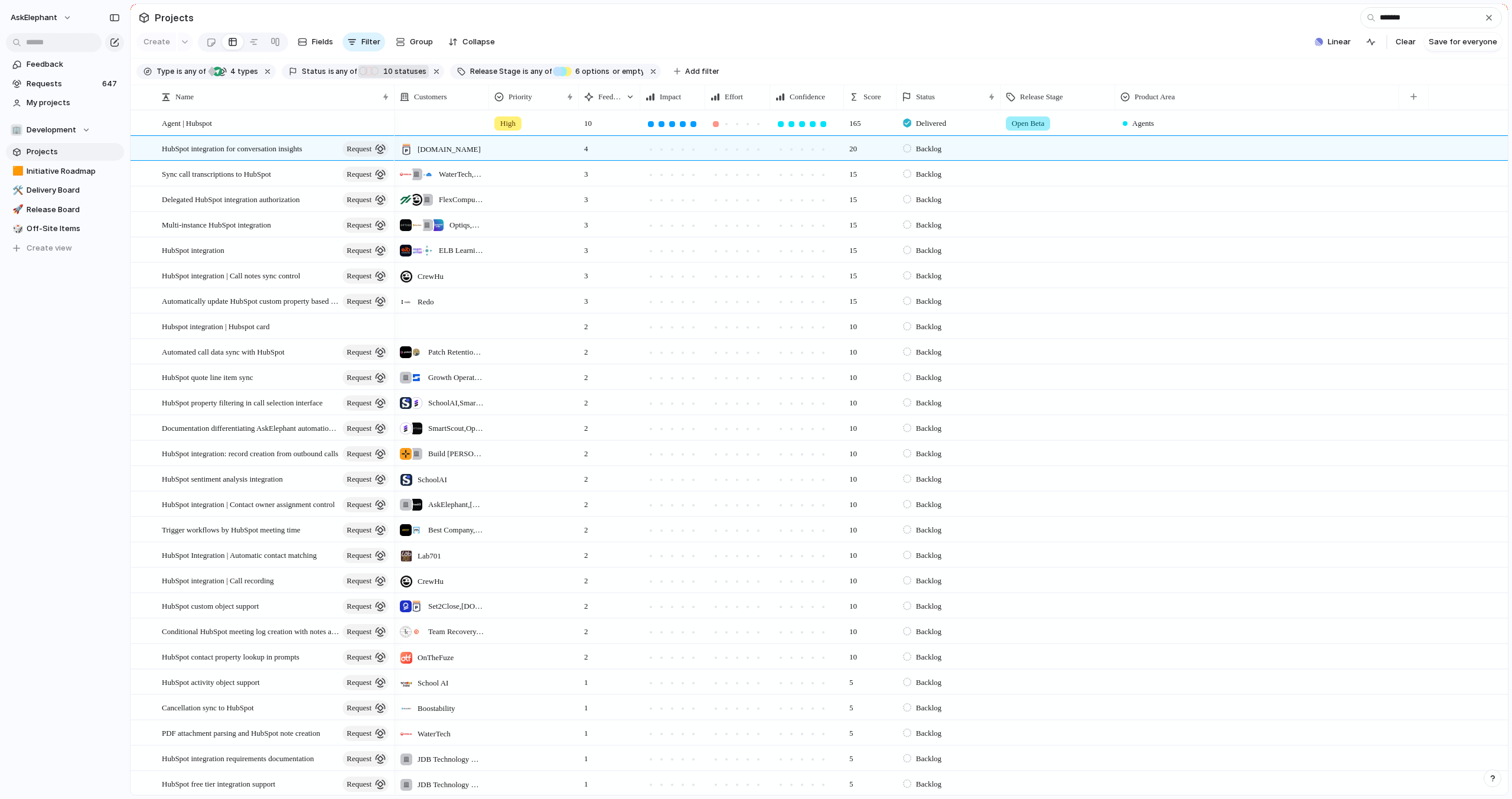
click at [1028, 30] on section "Create Fields Filter Group Zoom Collapse Linear Clear Save for everyone" at bounding box center [819, 44] width 1378 height 28
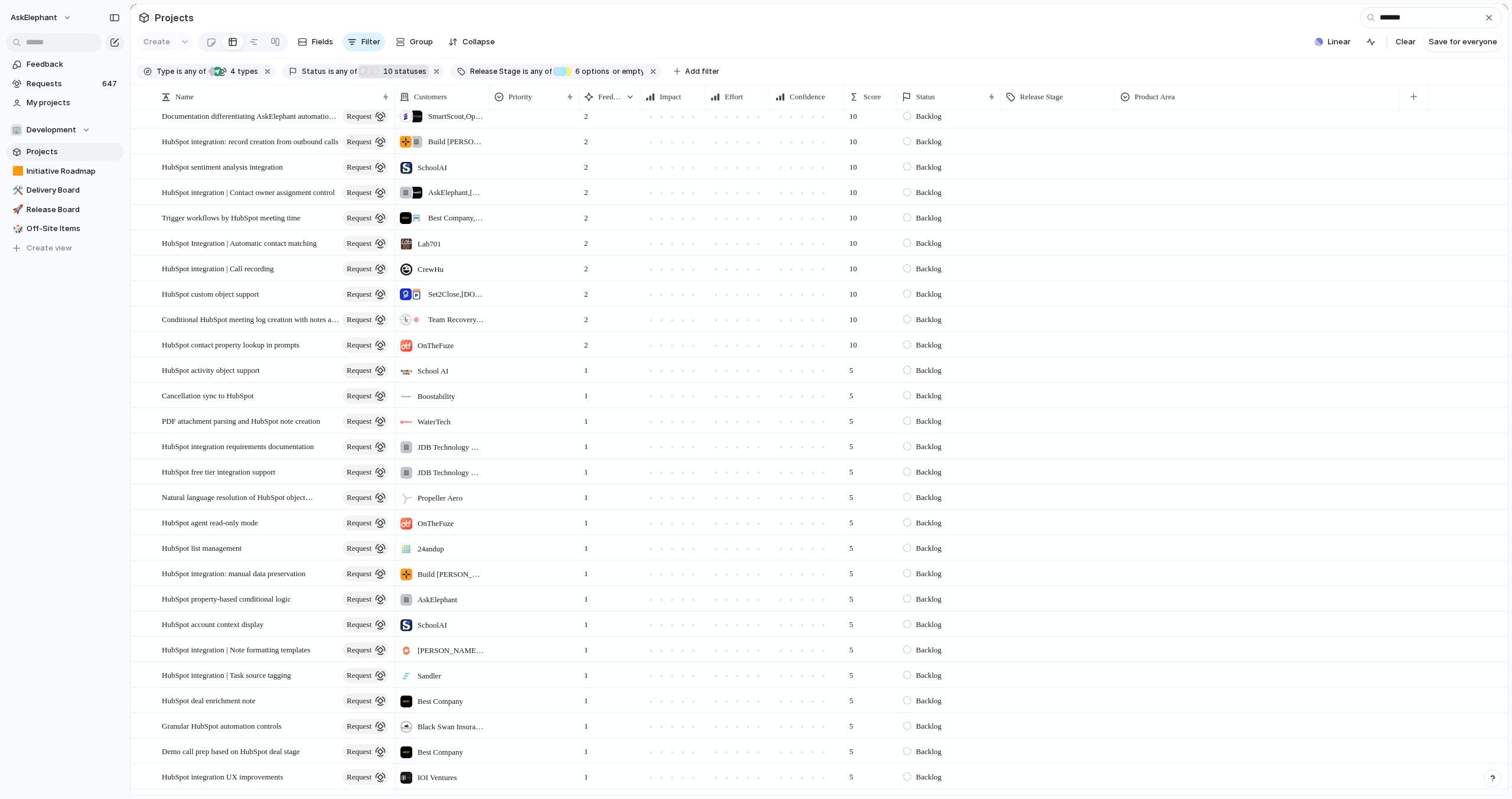
scroll to position [992, 0]
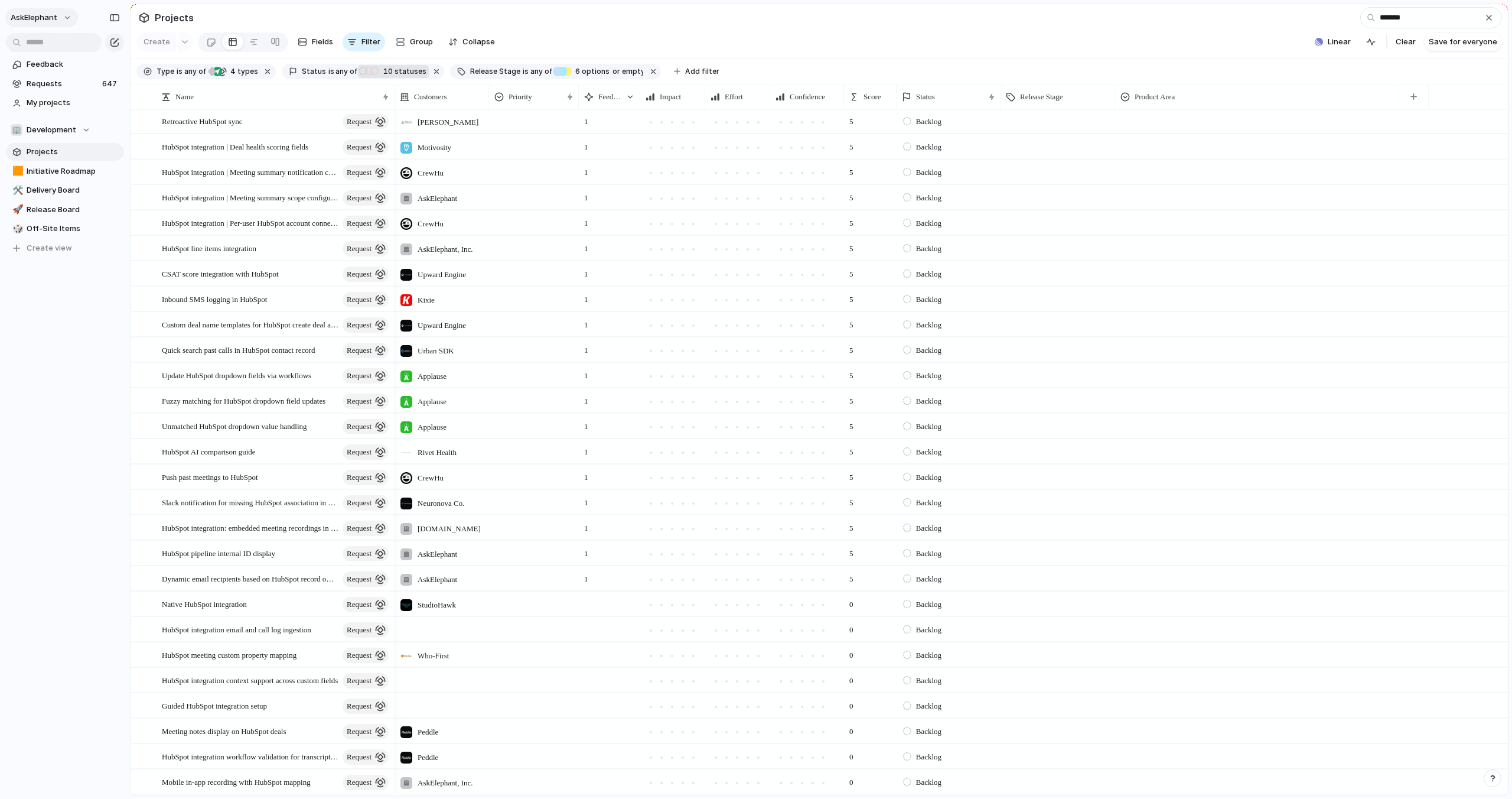
click at [59, 19] on button "AskElephant" at bounding box center [42, 18] width 73 height 19
click at [59, 50] on li "Settings" at bounding box center [57, 44] width 98 height 19
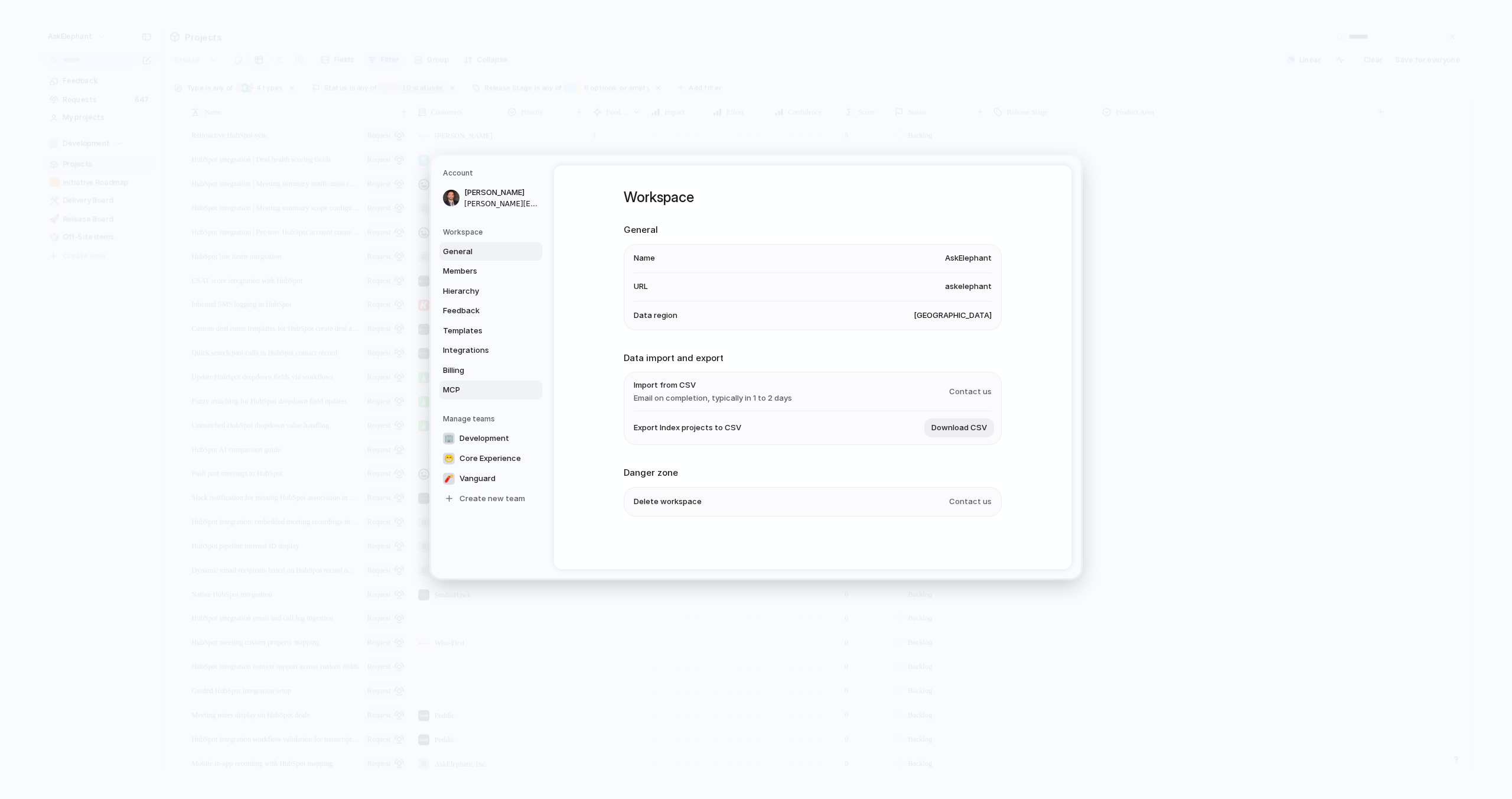
click at [463, 390] on span "MCP" at bounding box center [480, 390] width 76 height 12
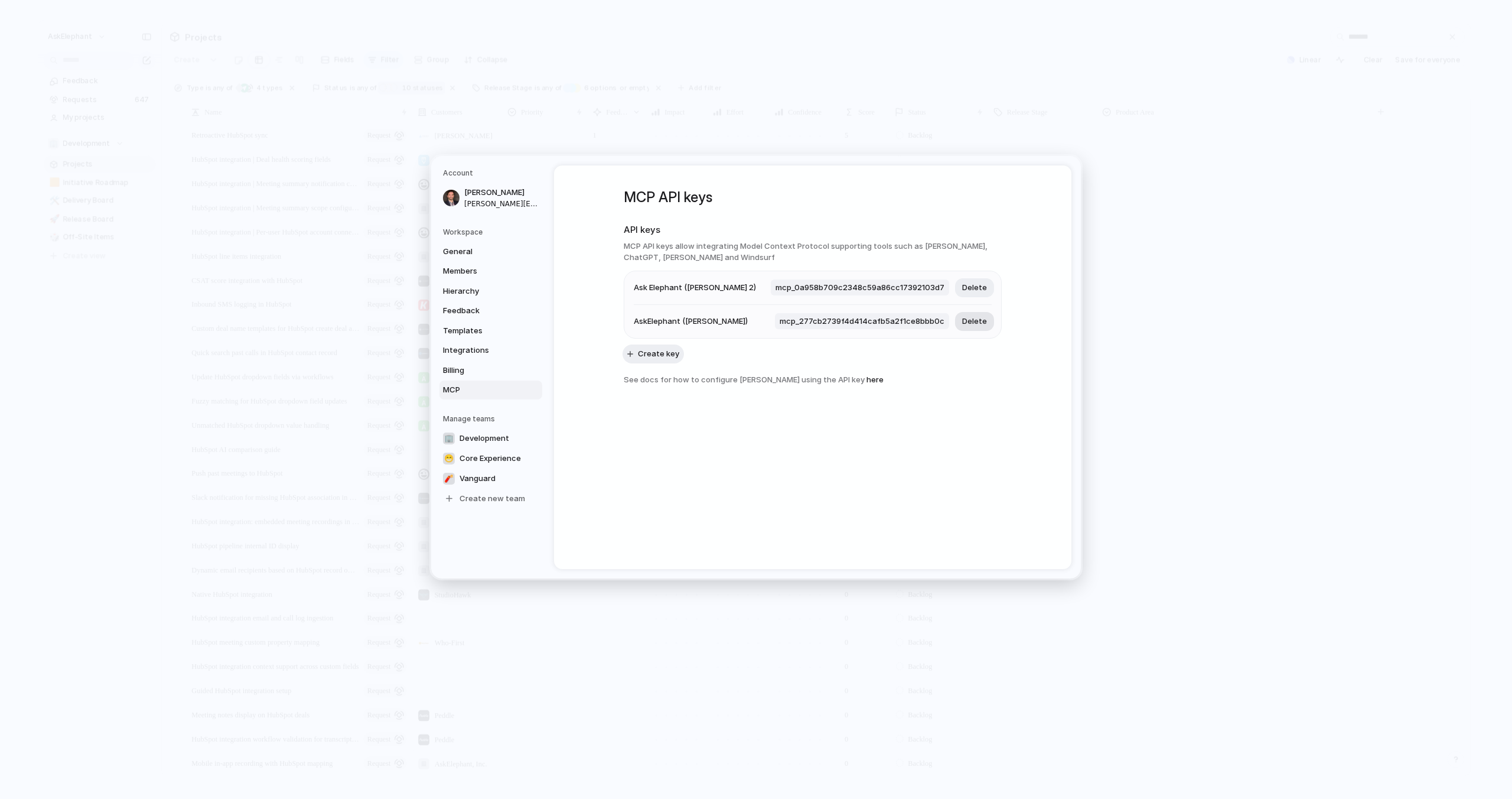
drag, startPoint x: 968, startPoint y: 287, endPoint x: 956, endPoint y: 327, distance: 41.8
click at [952, 363] on div "MCP API keys API keys MCP API keys allow integrating Model Context Protocol sup…" at bounding box center [813, 297] width 378 height 262
click at [973, 285] on span "Delete" at bounding box center [975, 287] width 25 height 12
click at [911, 287] on span "mcp_277cb2739f4d414cafb5a2f1ce8bbb0c" at bounding box center [862, 287] width 174 height 16
click at [932, 316] on div "MCP API keys API keys MCP API keys allow integrating Model Context Protocol sup…" at bounding box center [813, 280] width 378 height 229
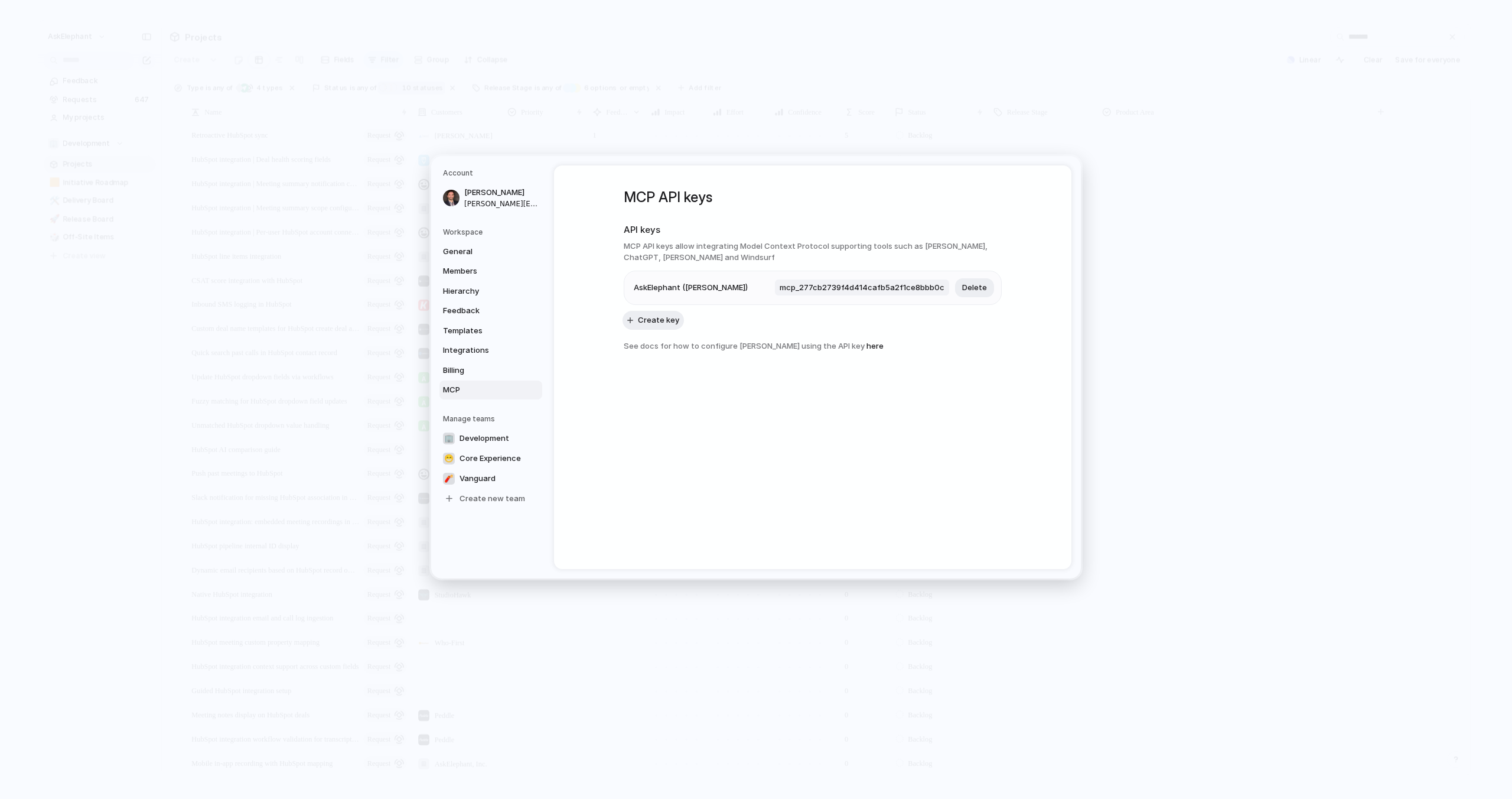
click at [871, 347] on link "here" at bounding box center [875, 345] width 17 height 9
click at [867, 285] on span "mcp_277cb2739f4d414cafb5a2f1ce8bbb0c" at bounding box center [862, 287] width 174 height 16
click at [906, 283] on span "mcp_277cb2739f4d414cafb5a2f1ce8bbb0c" at bounding box center [862, 287] width 174 height 16
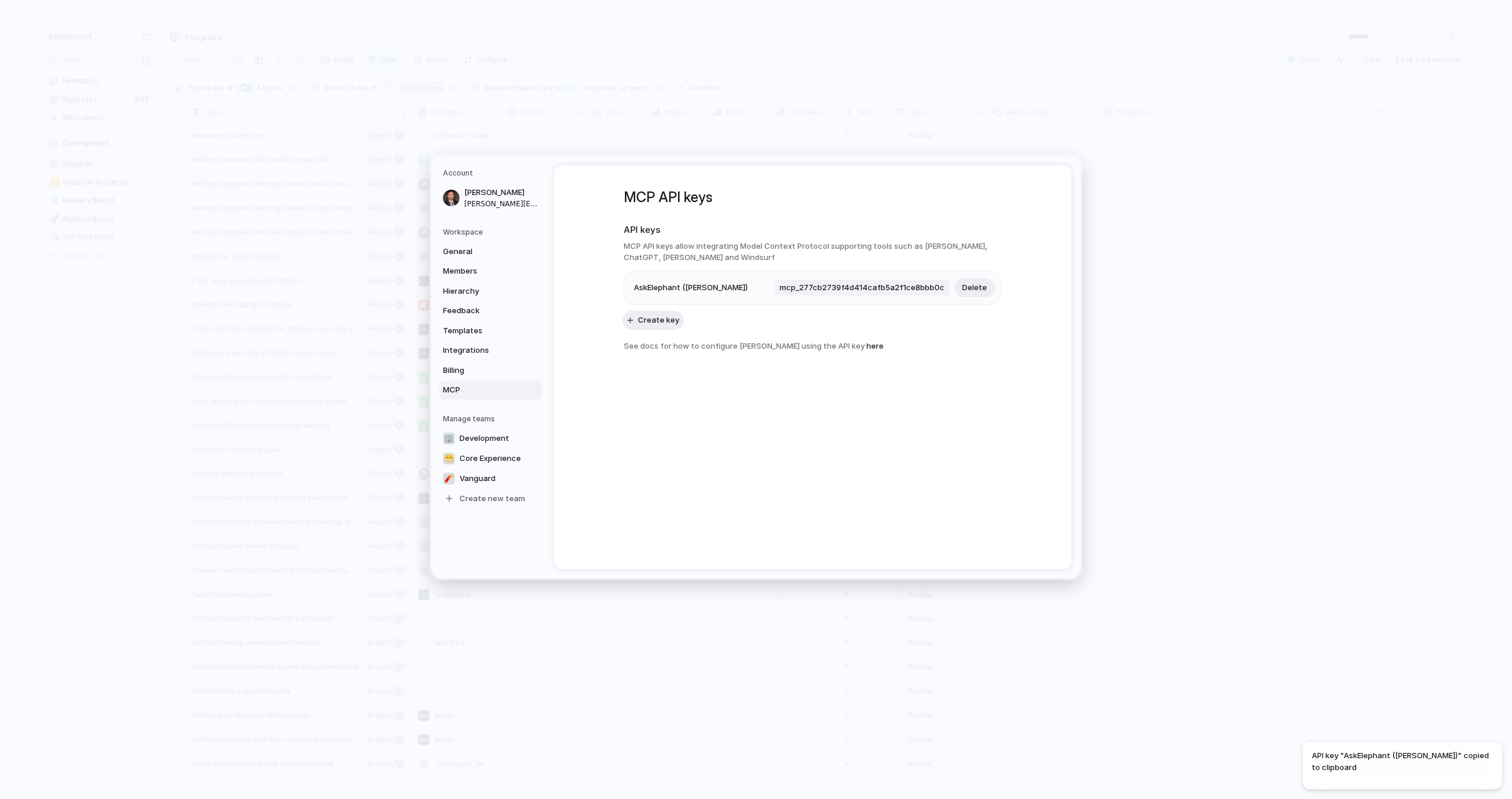
click at [906, 283] on span "mcp_277cb2739f4d414cafb5a2f1ce8bbb0c" at bounding box center [862, 287] width 174 height 16
click at [905, 283] on span "mcp_277cb2739f4d414cafb5a2f1ce8bbb0c" at bounding box center [862, 287] width 174 height 16
click at [903, 286] on span "mcp_277cb2739f4d414cafb5a2f1ce8bbb0c" at bounding box center [862, 287] width 174 height 16
